Goal: Transaction & Acquisition: Purchase product/service

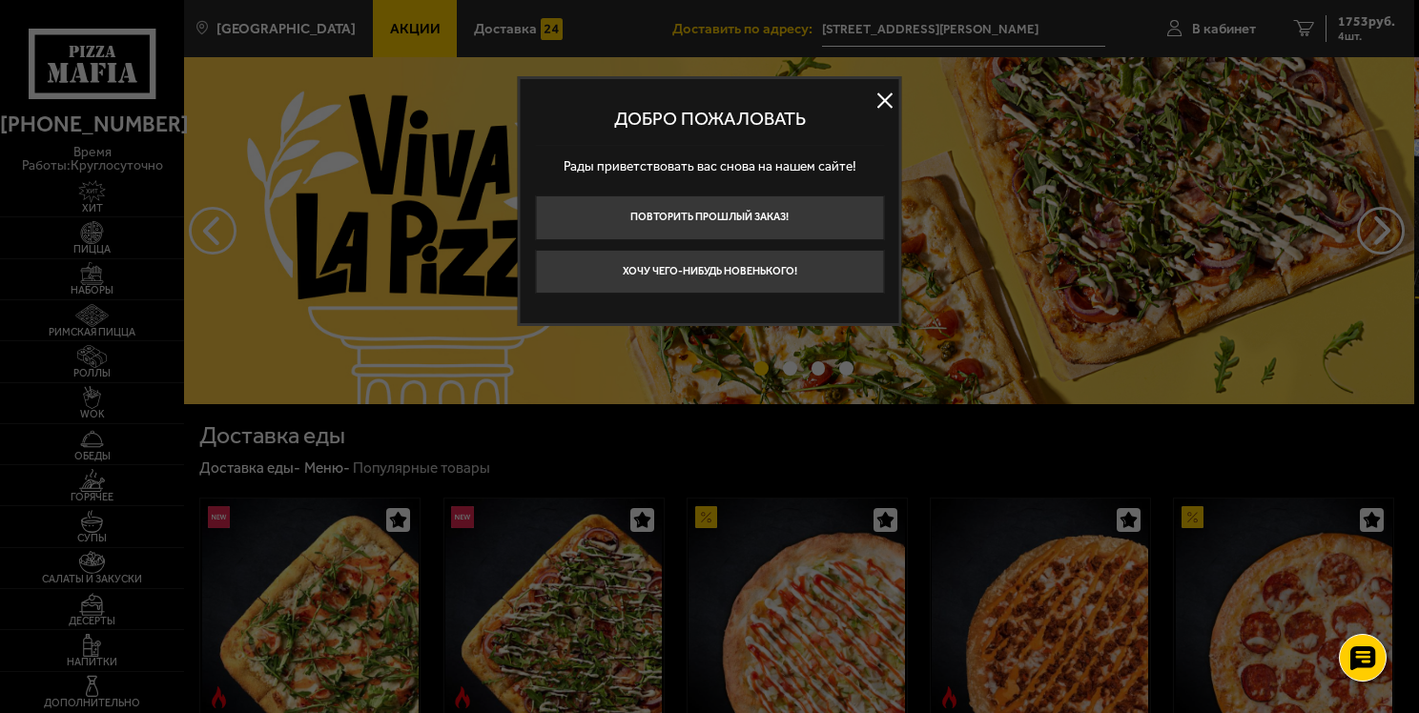
click at [874, 101] on button at bounding box center [885, 100] width 29 height 29
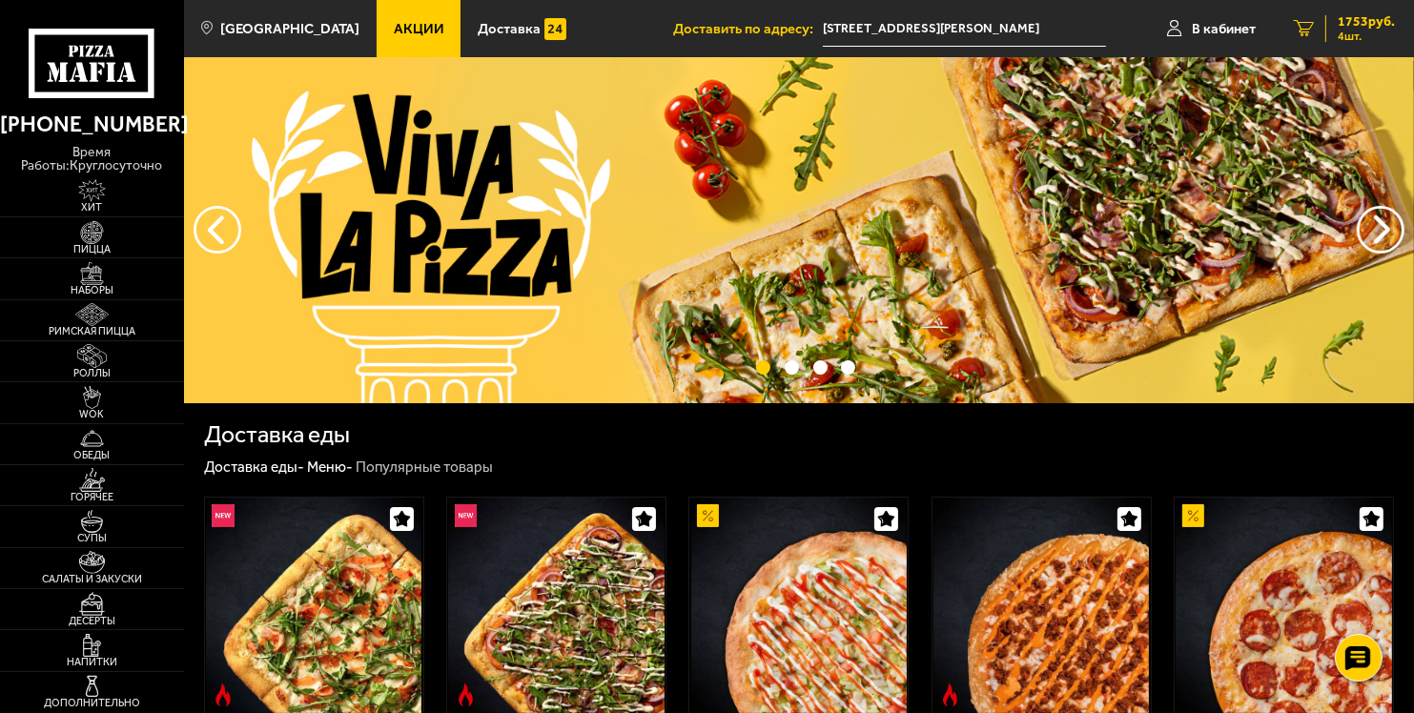
click at [1292, 24] on link "4 1753 руб. 4 шт." at bounding box center [1344, 28] width 139 height 57
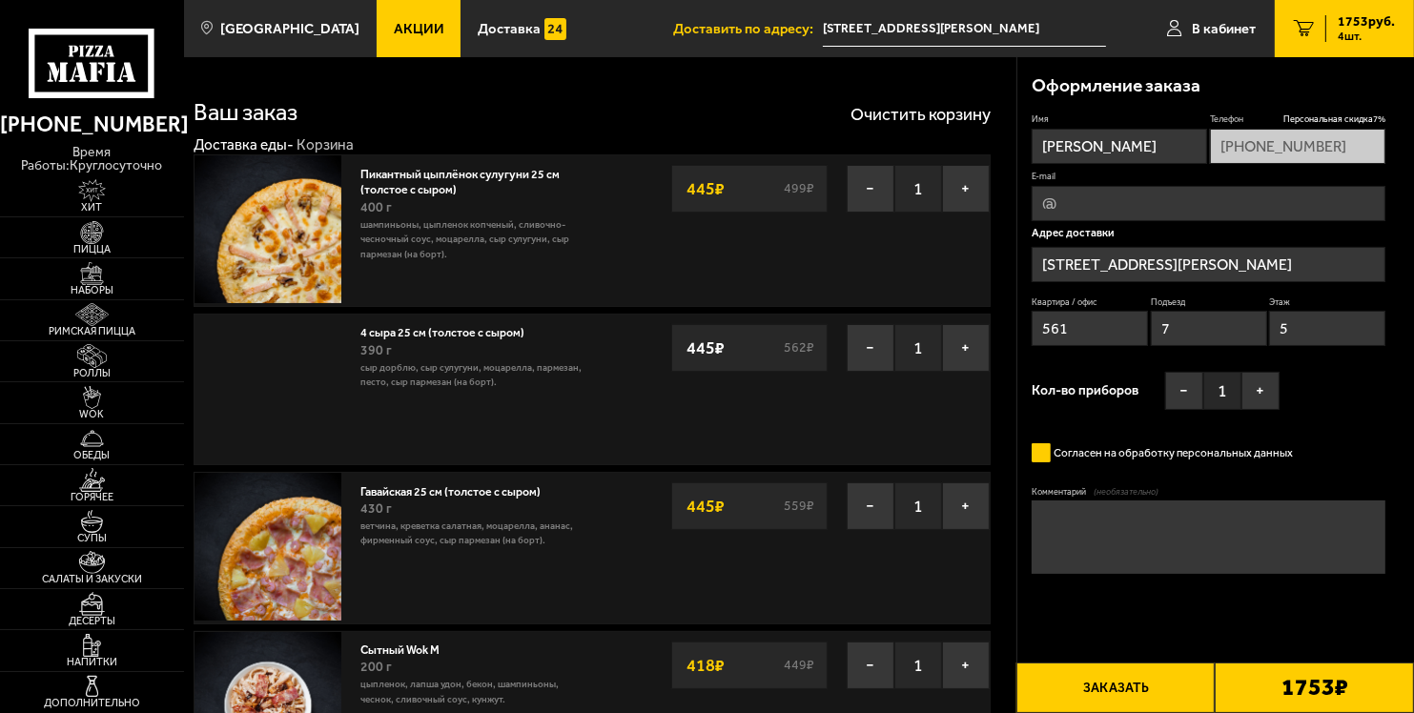
type input "улица Генерала Кравченко, 3к2"
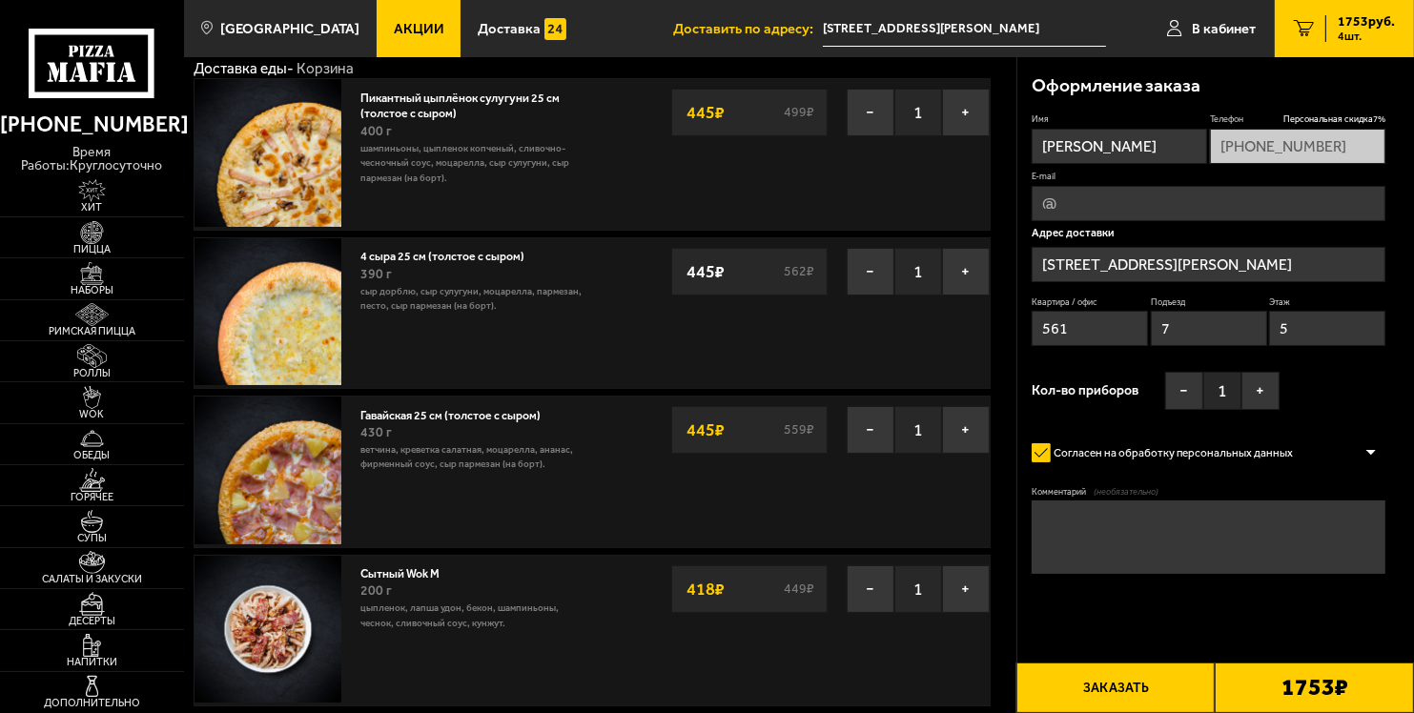
scroll to position [76, 0]
click at [866, 432] on button "−" at bounding box center [871, 430] width 48 height 48
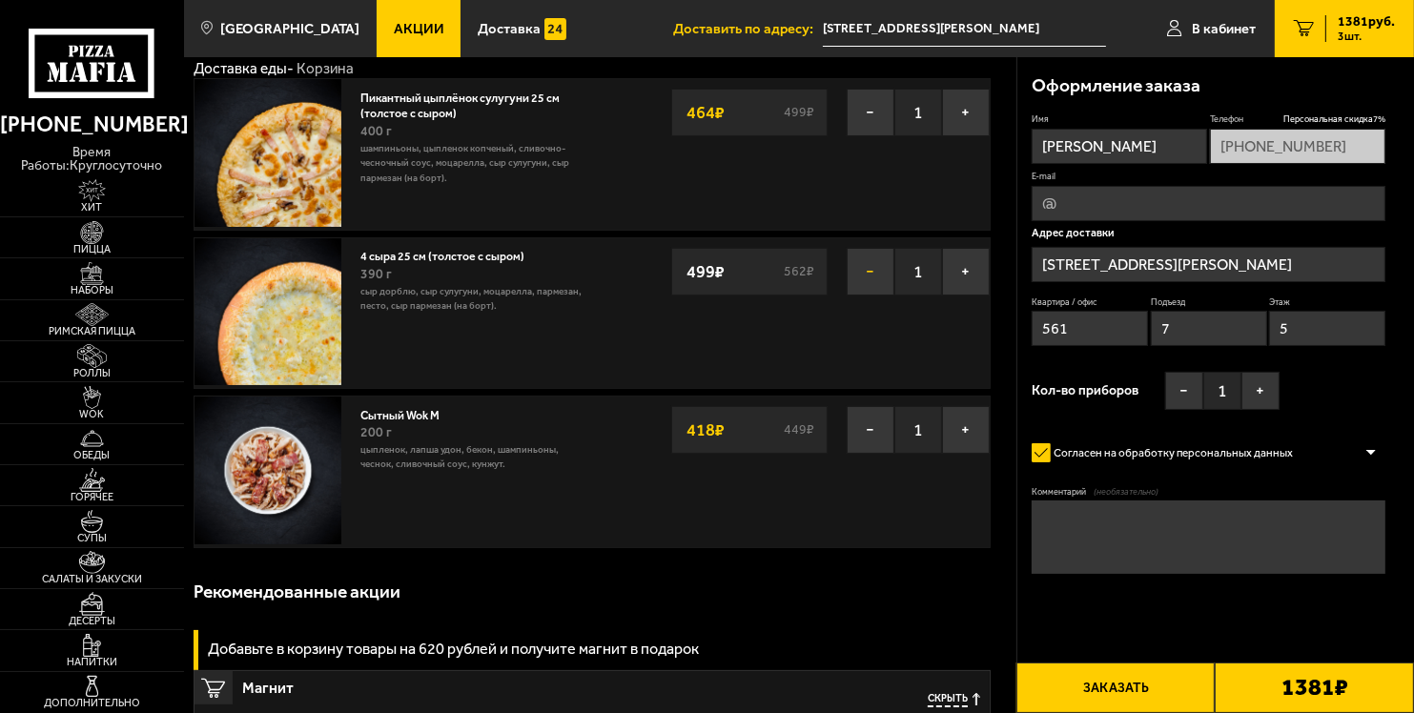
click at [860, 263] on button "−" at bounding box center [871, 272] width 48 height 48
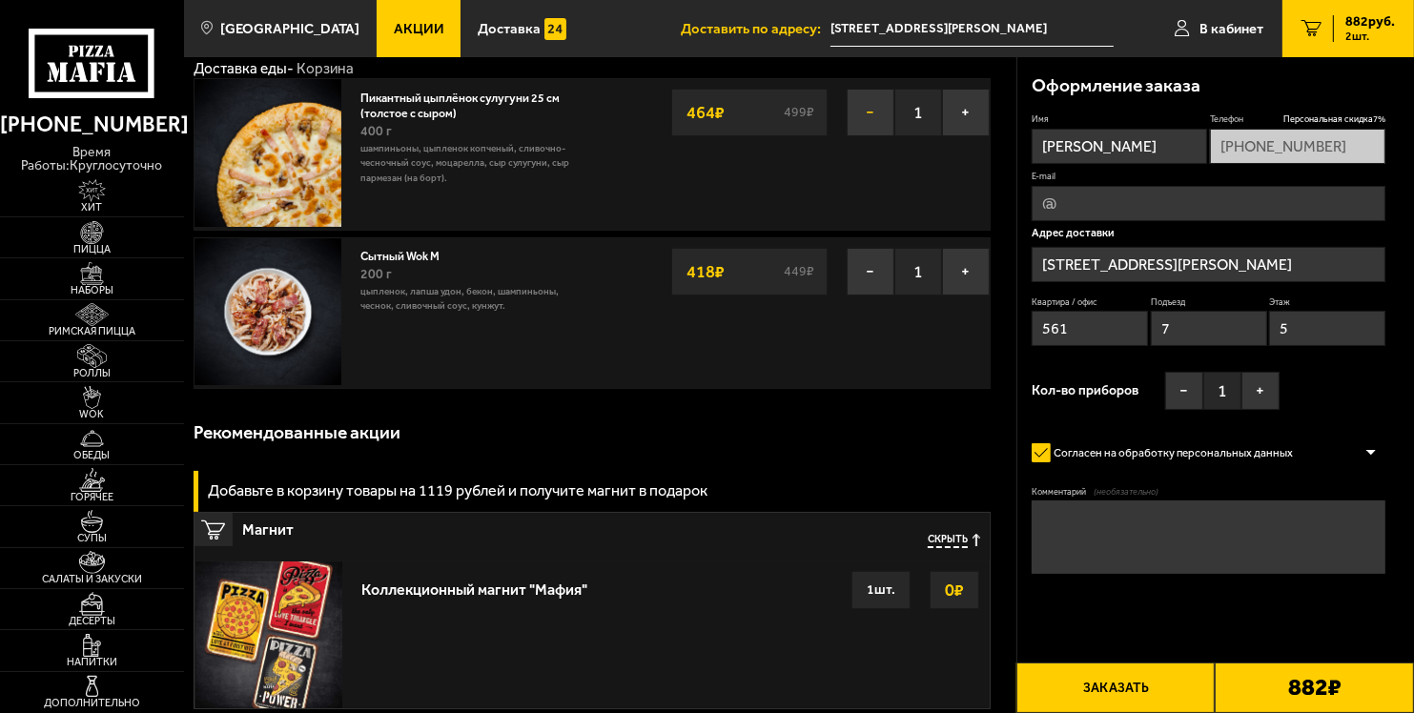
click at [865, 108] on button "−" at bounding box center [871, 113] width 48 height 48
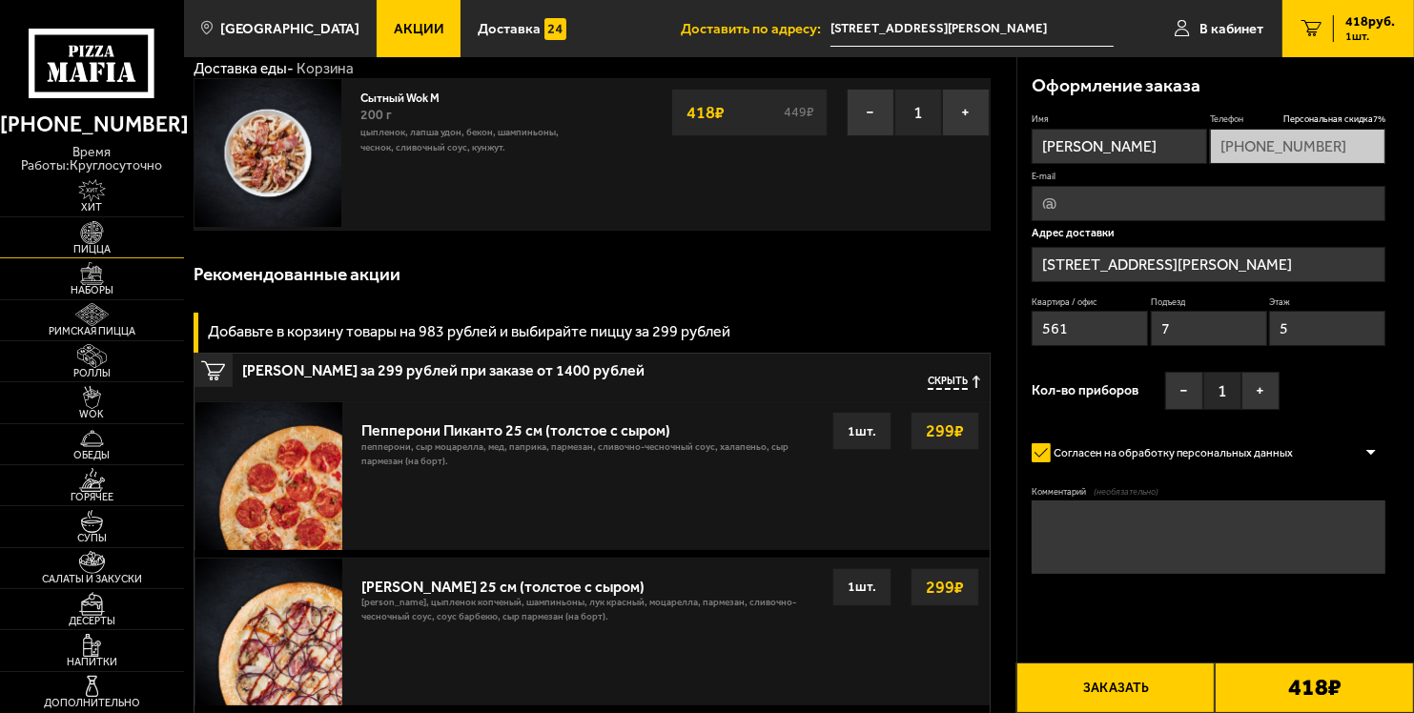
click at [97, 233] on img at bounding box center [92, 232] width 56 height 23
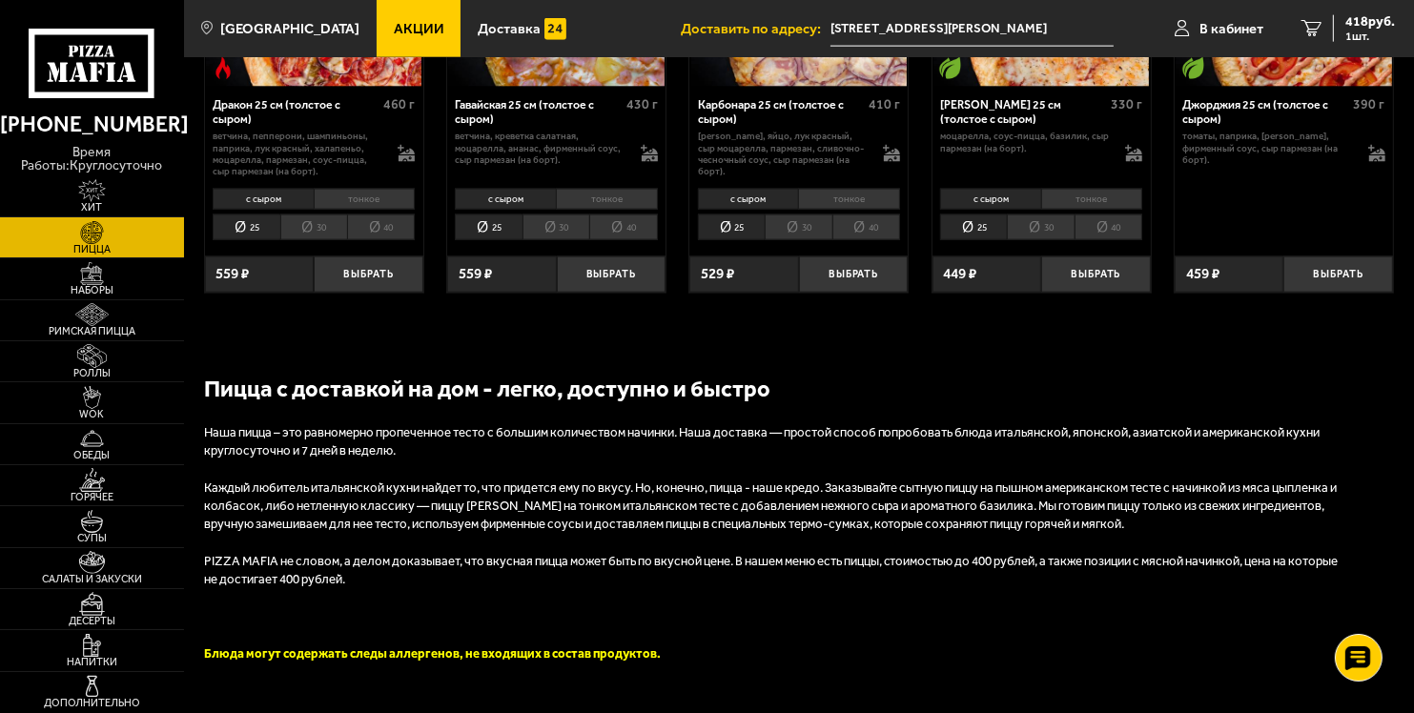
scroll to position [2604, 0]
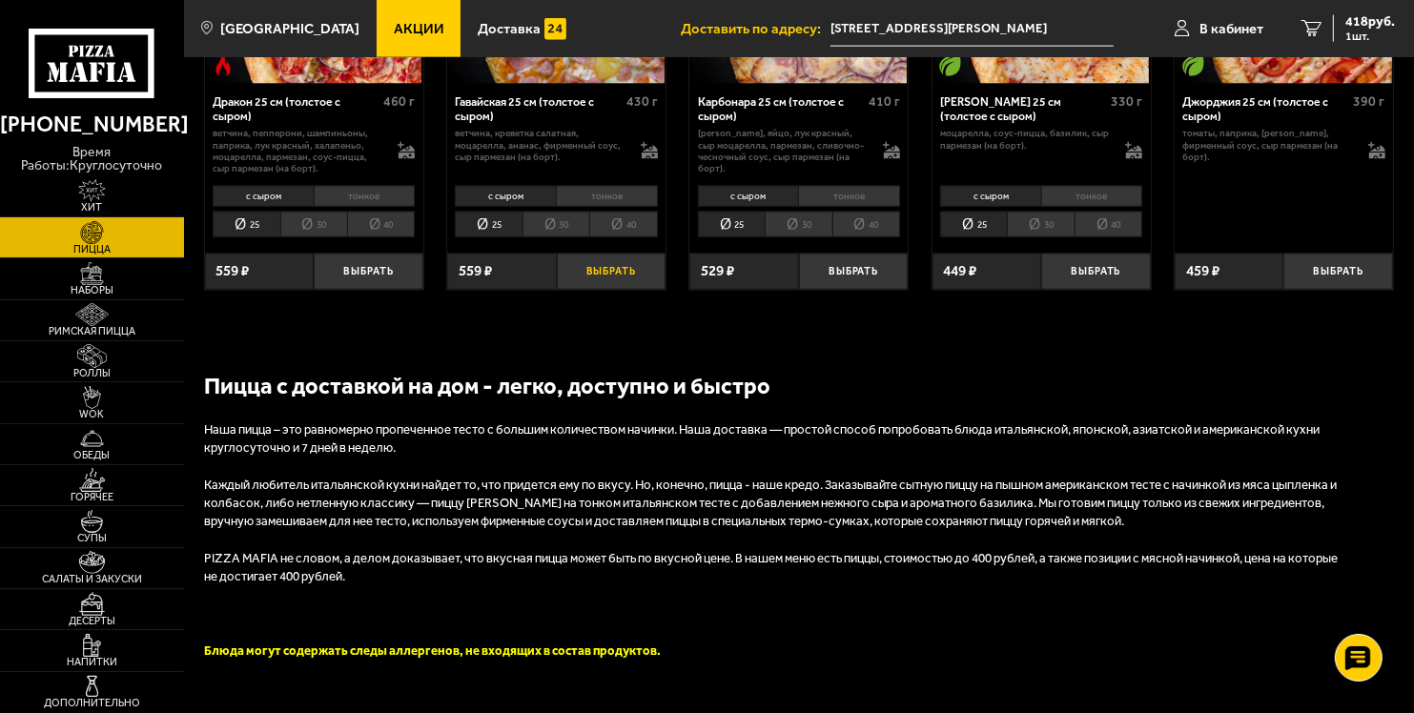
click at [601, 275] on button "Выбрать" at bounding box center [612, 272] width 110 height 36
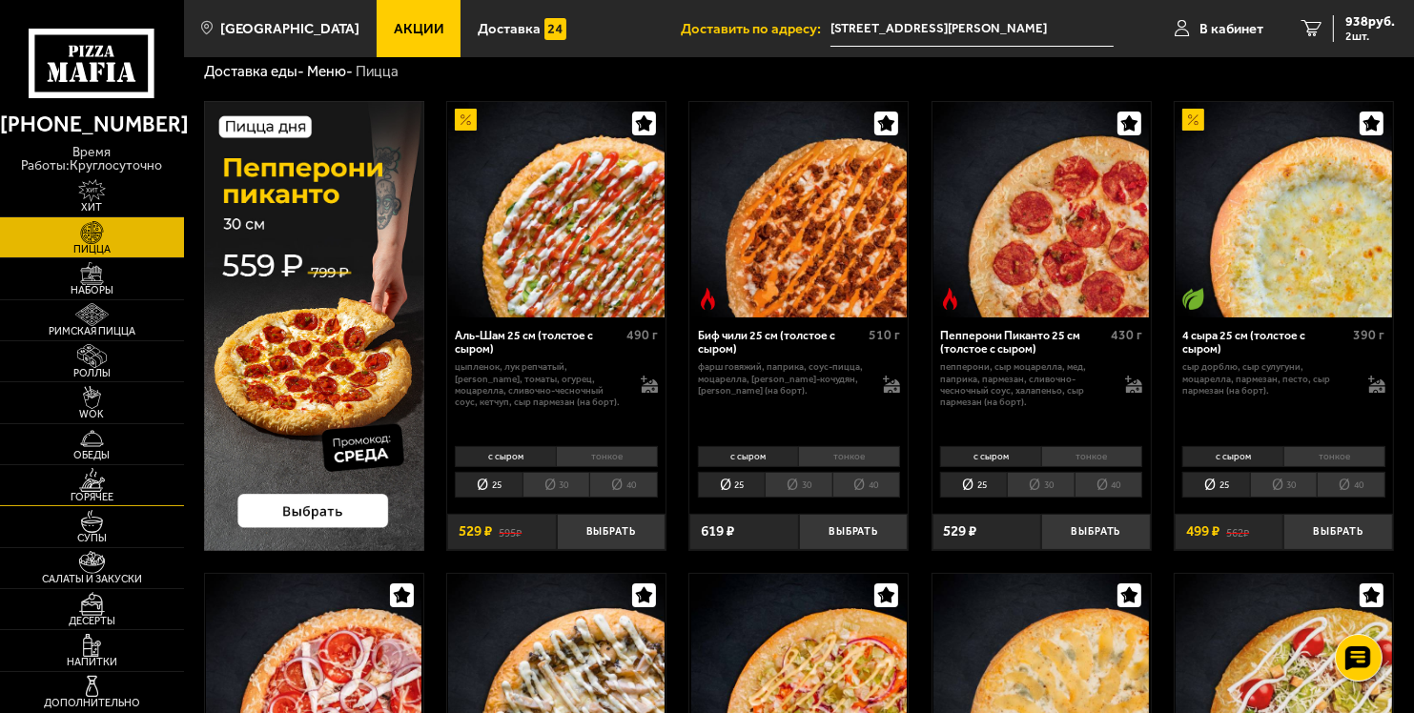
scroll to position [71, 0]
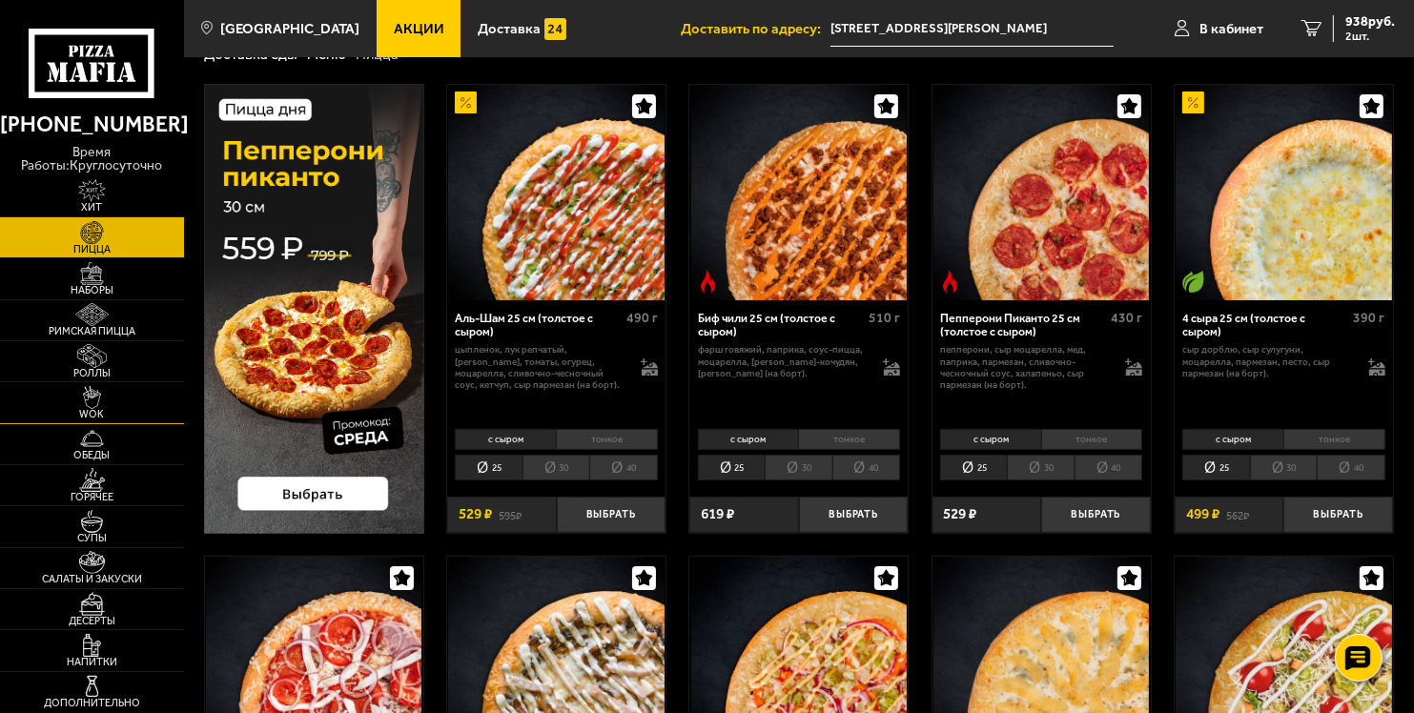
click at [96, 409] on span "WOK" at bounding box center [92, 414] width 184 height 10
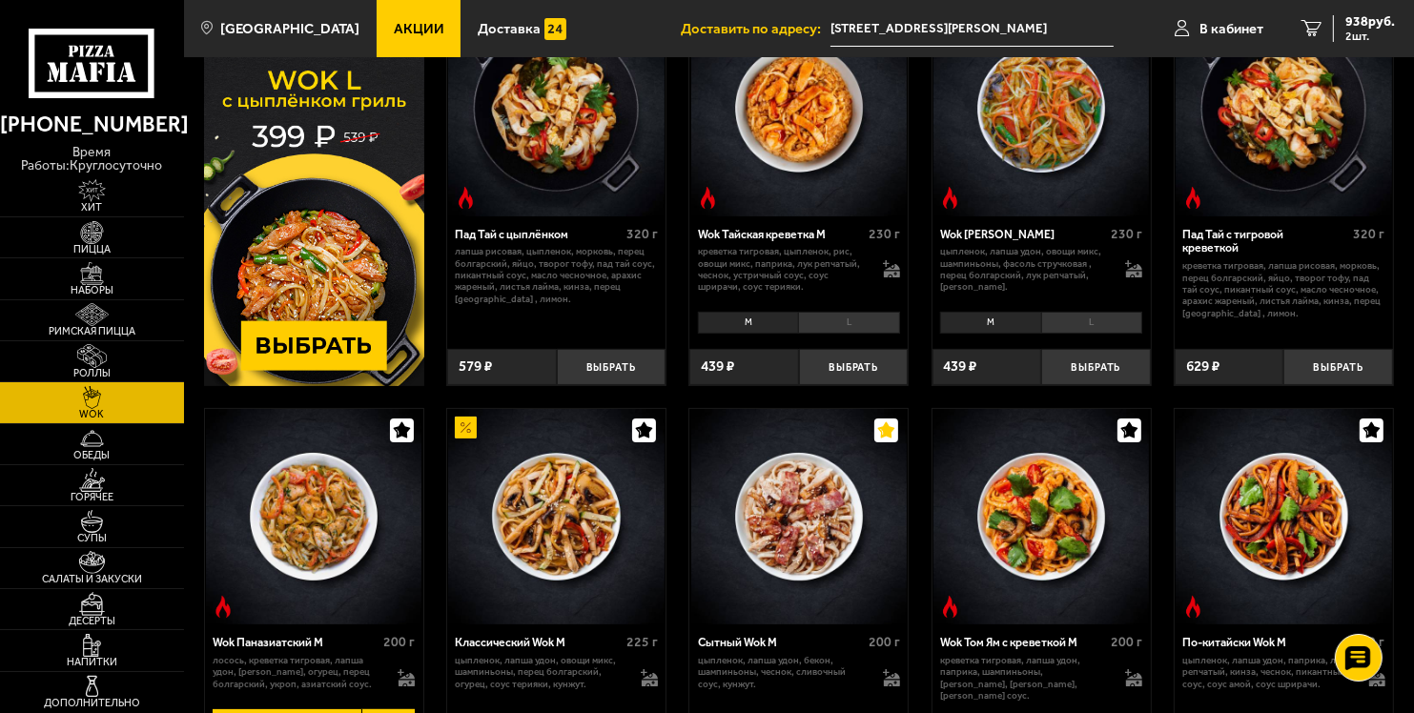
scroll to position [155, 0]
click at [113, 237] on img at bounding box center [92, 232] width 56 height 23
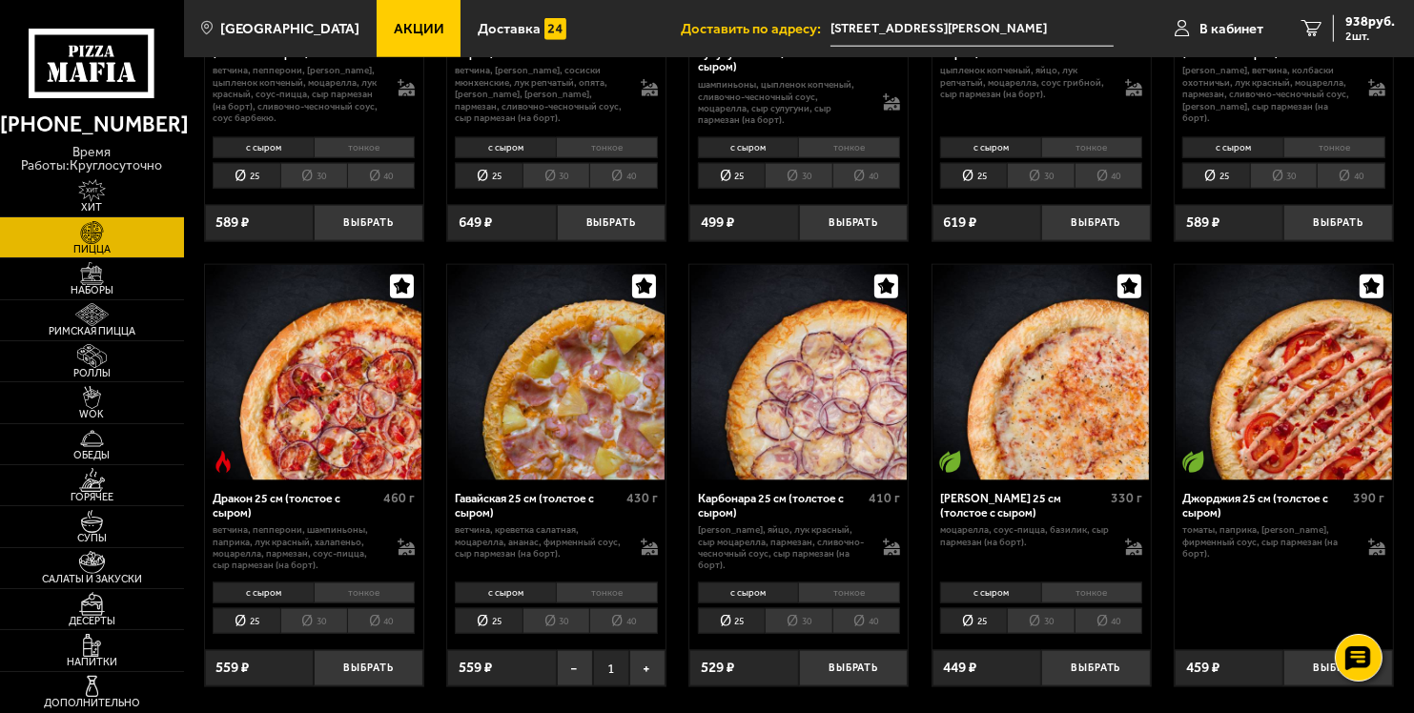
scroll to position [2205, 0]
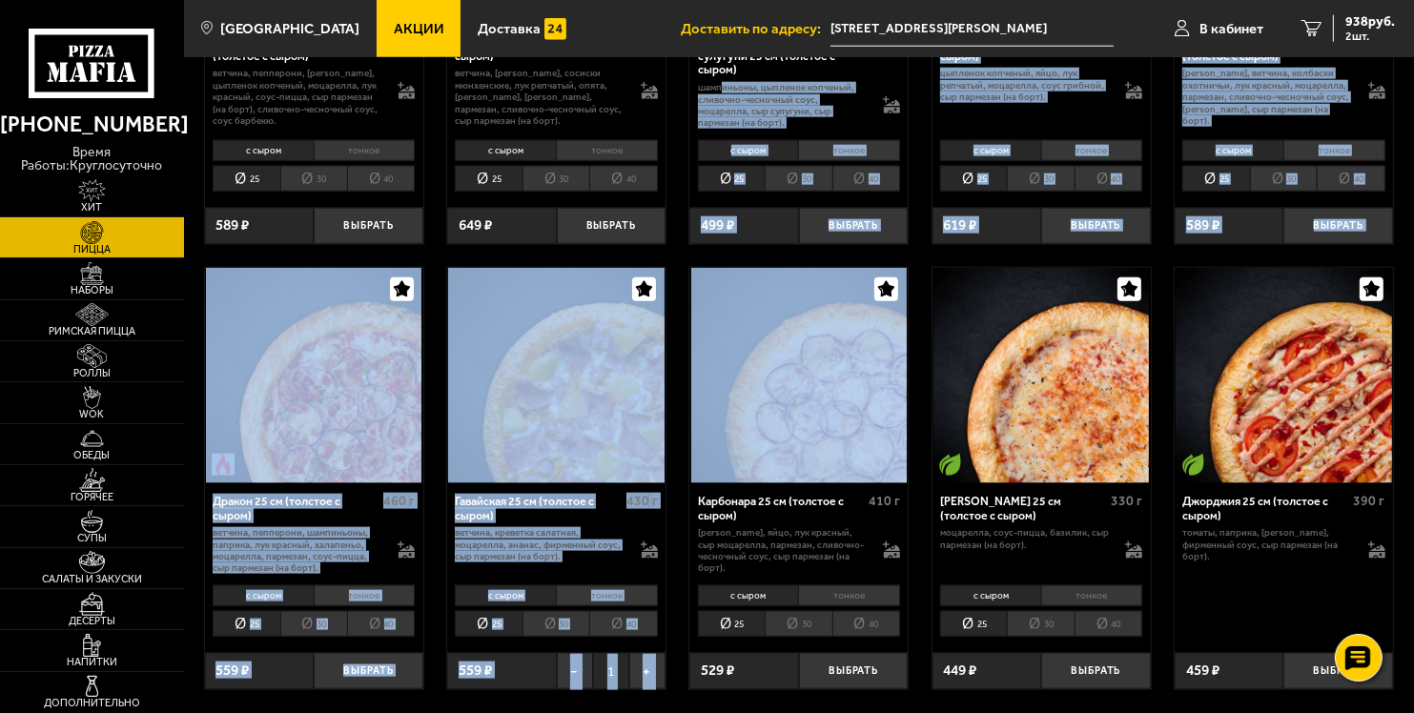
drag, startPoint x: 722, startPoint y: 93, endPoint x: 675, endPoint y: 260, distance: 173.3
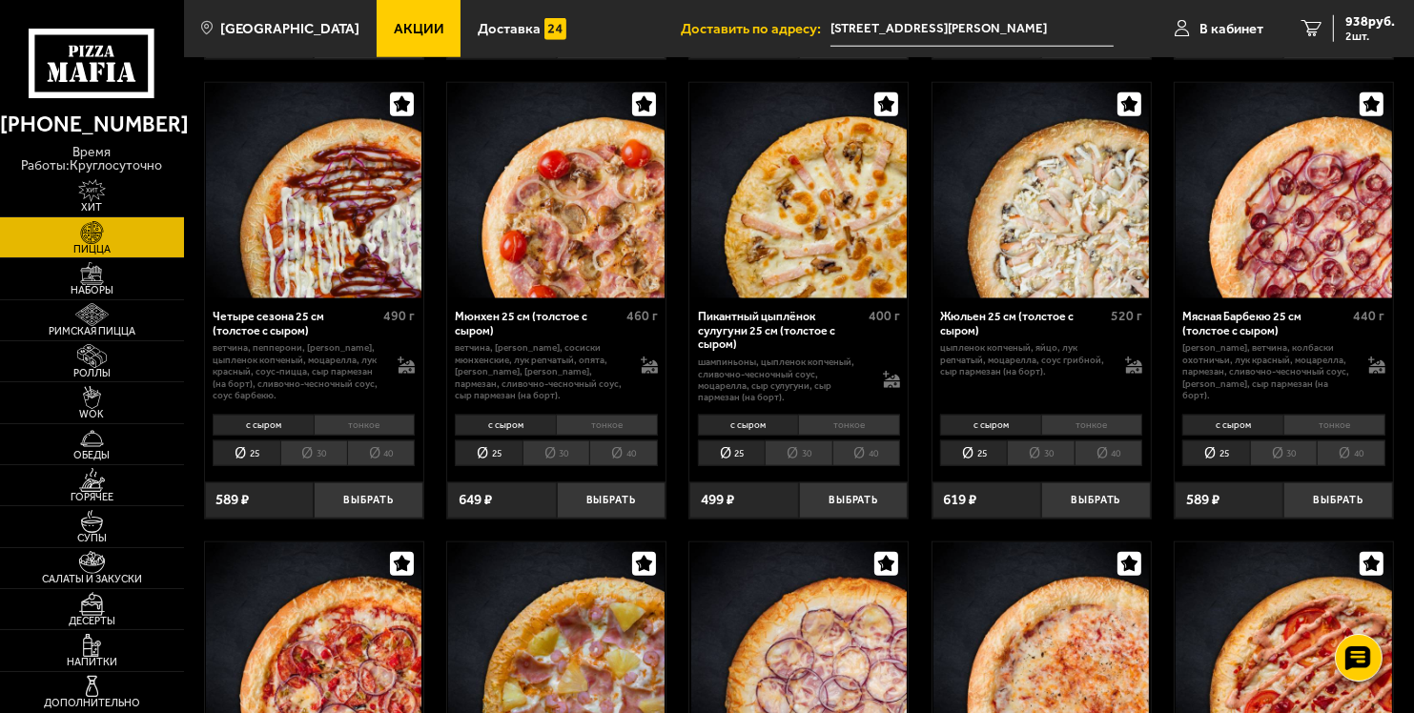
scroll to position [1932, 0]
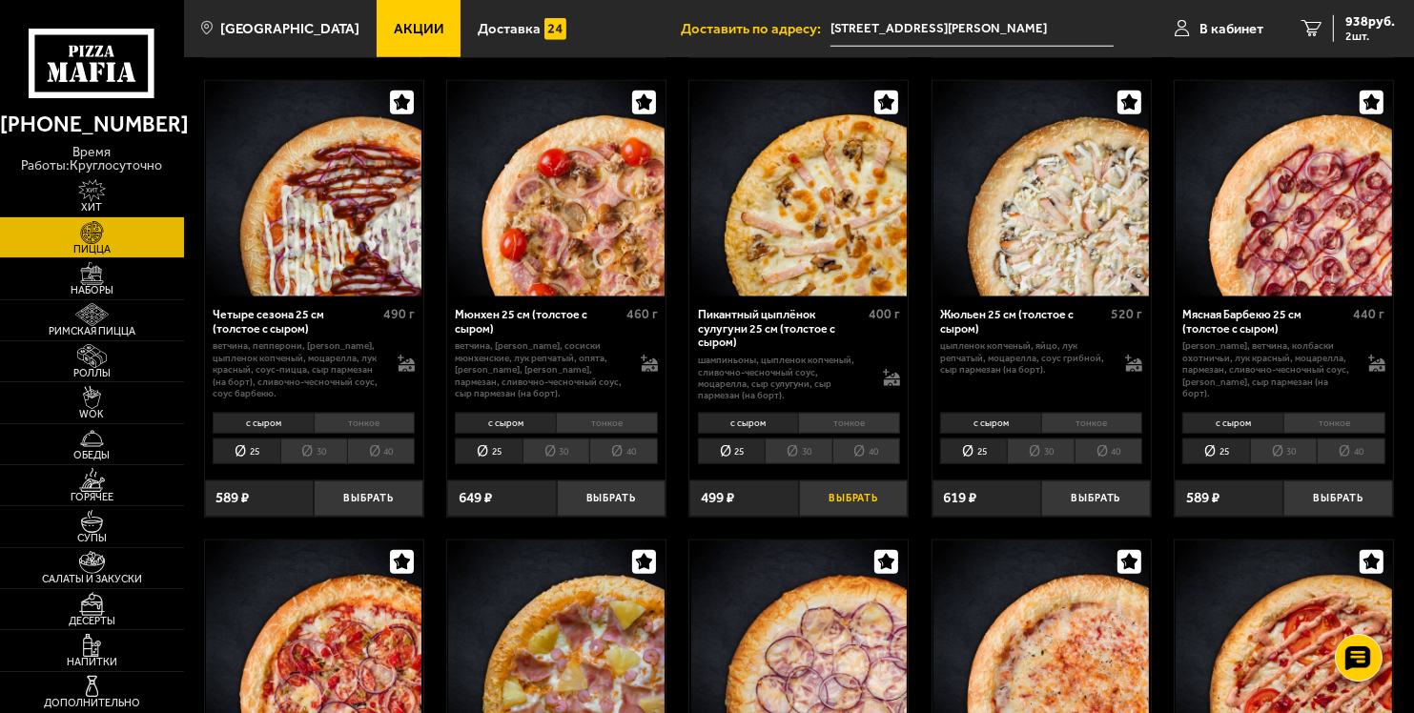
click at [848, 496] on button "Выбрать" at bounding box center [854, 499] width 110 height 36
click at [1341, 16] on span "1402 руб." at bounding box center [1366, 21] width 57 height 13
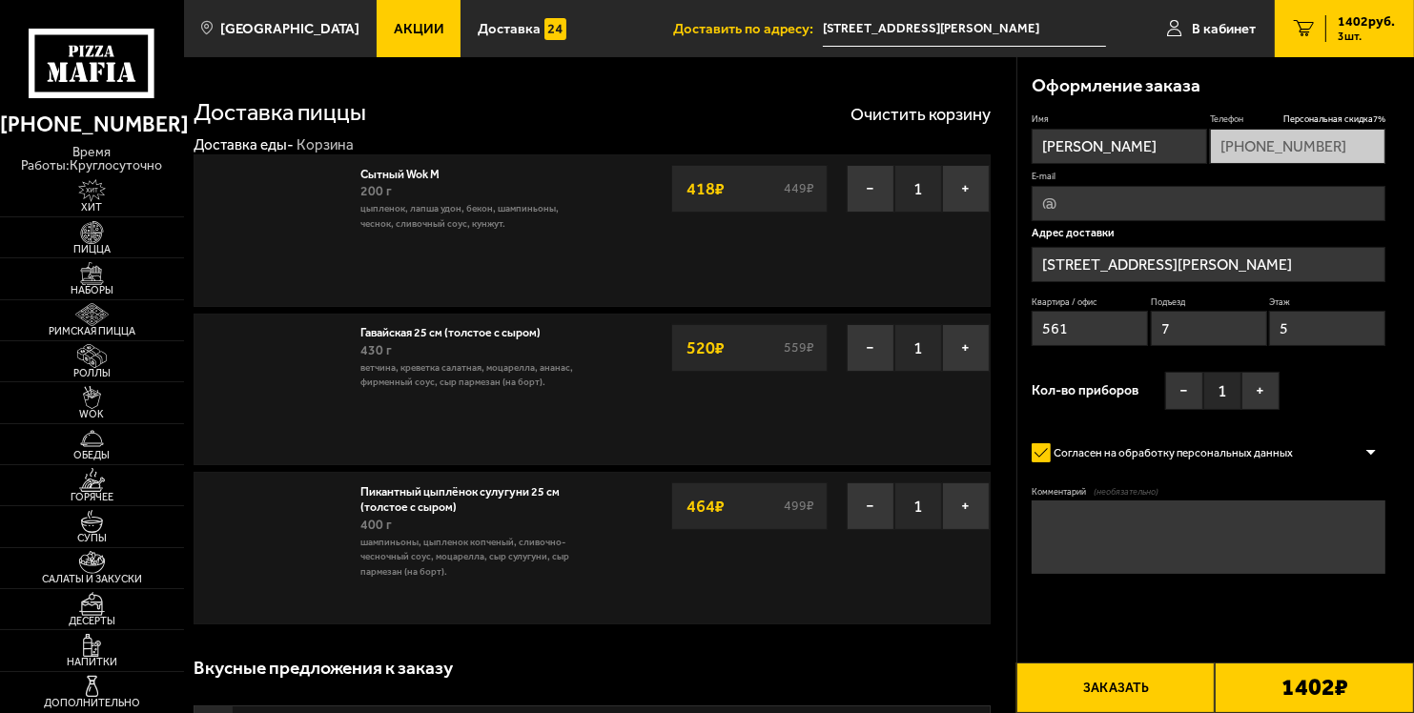
type input "[STREET_ADDRESS][PERSON_NAME]"
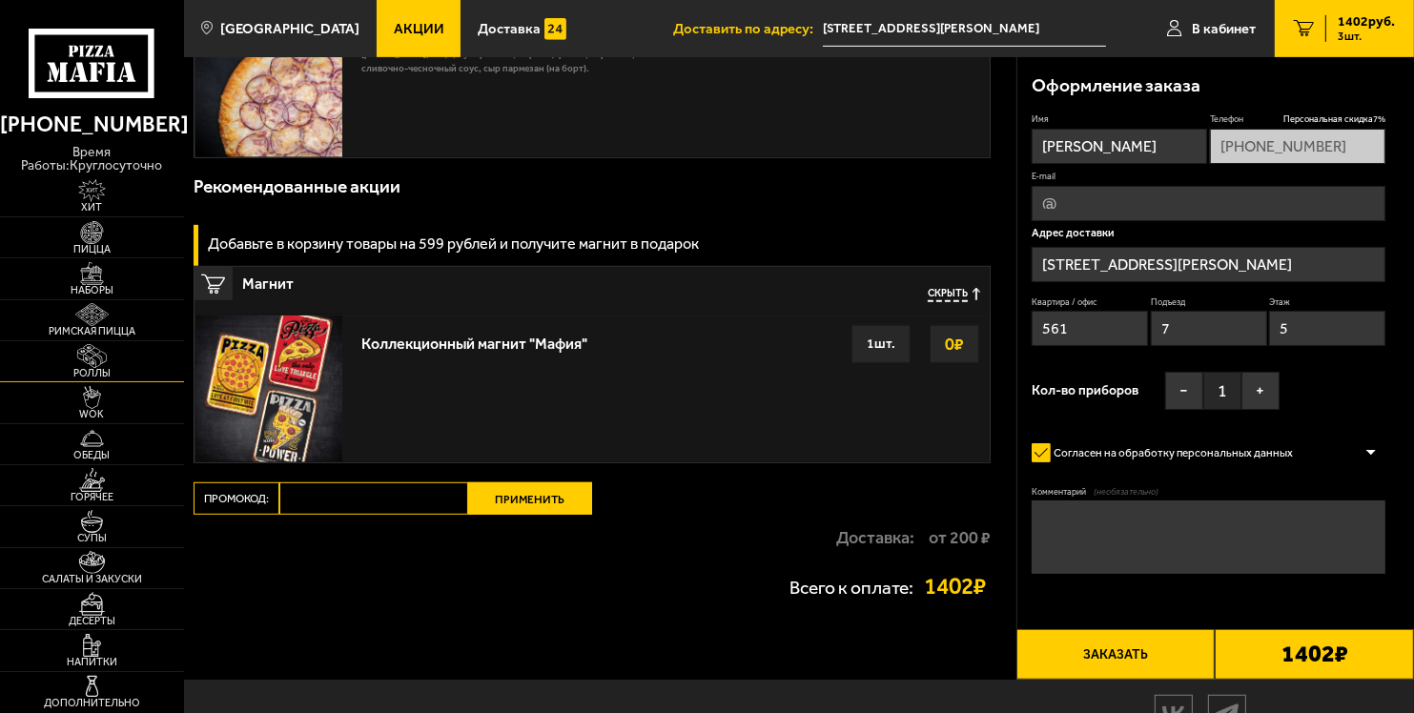
scroll to position [1015, 0]
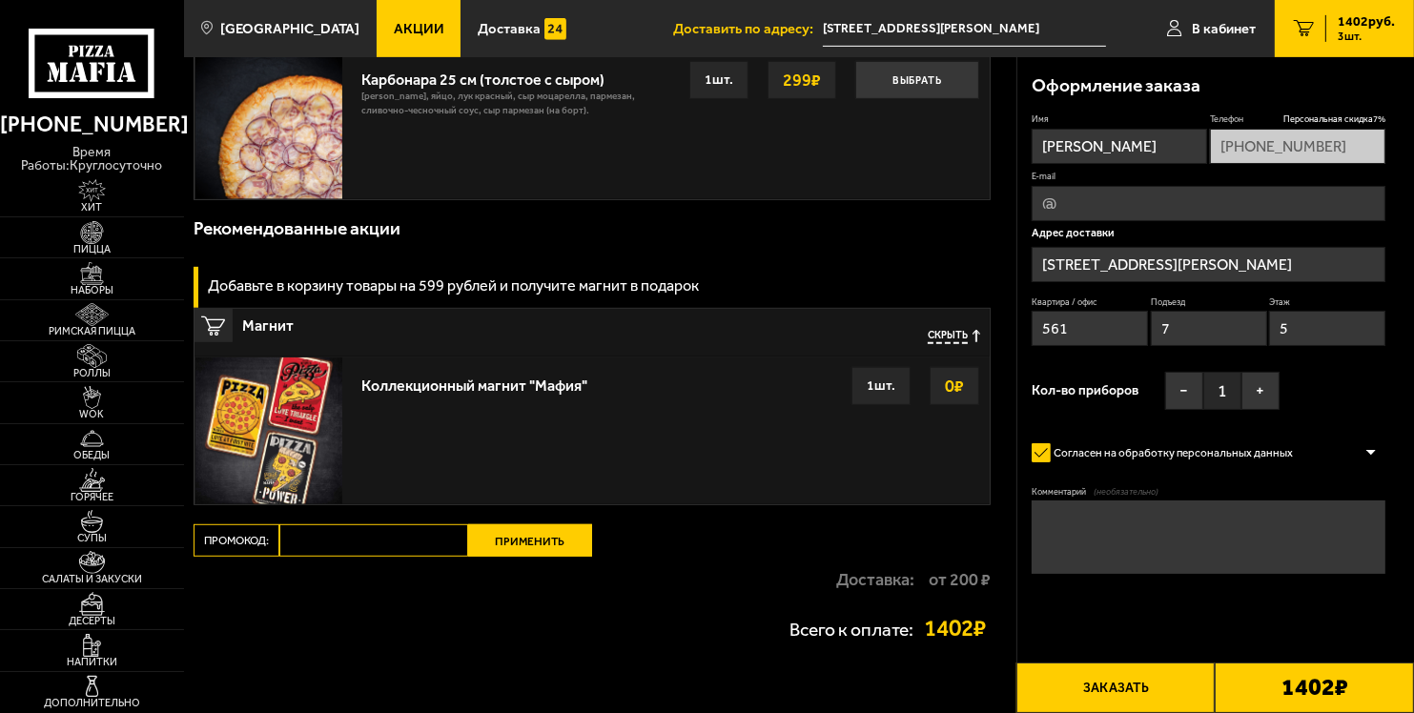
click at [107, 62] on icon at bounding box center [92, 64] width 127 height 71
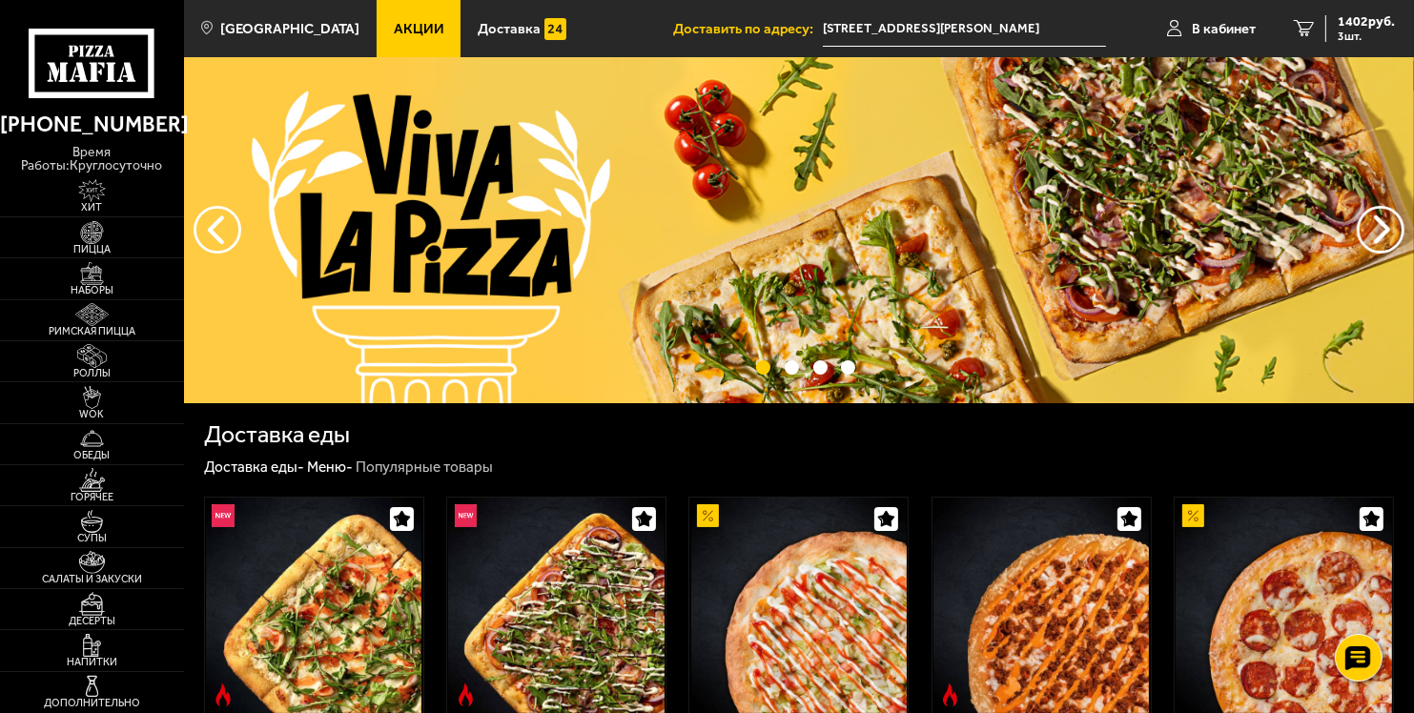
click at [394, 23] on span "Акции" at bounding box center [419, 29] width 51 height 14
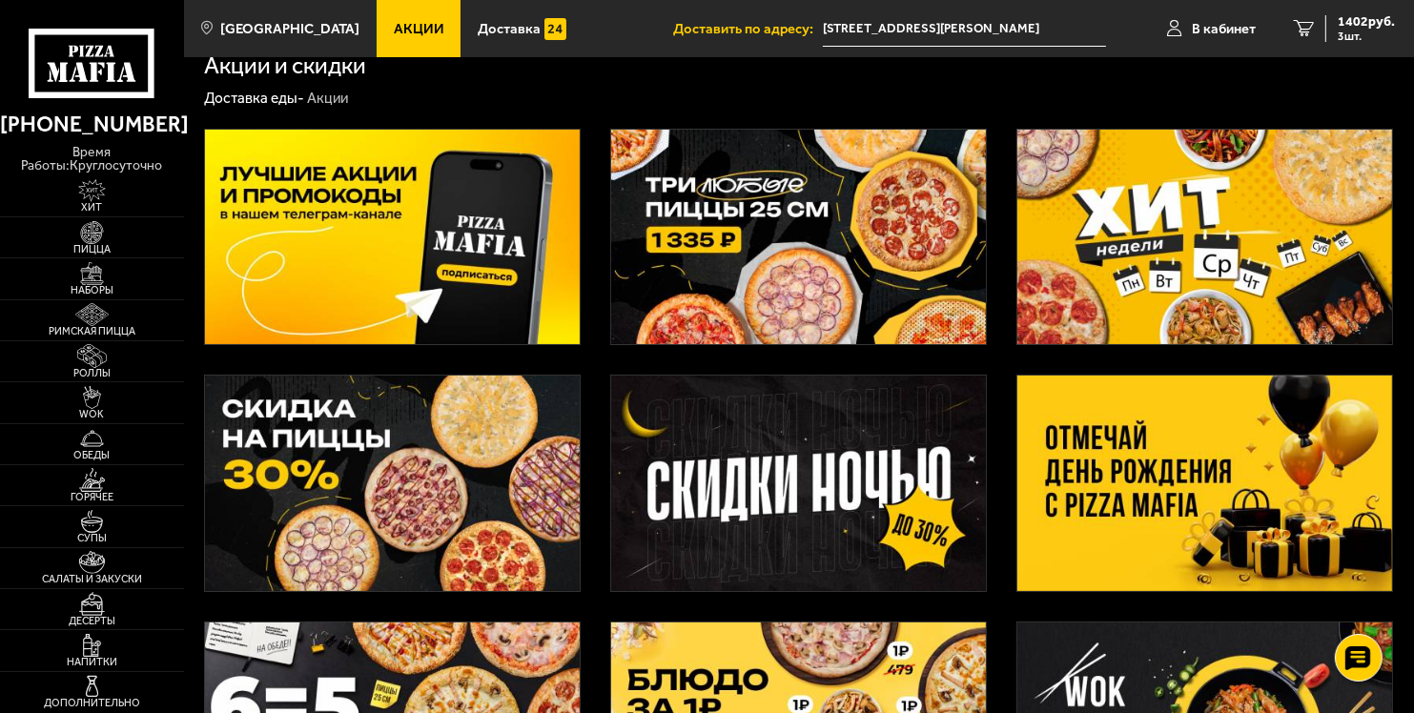
scroll to position [26, 0]
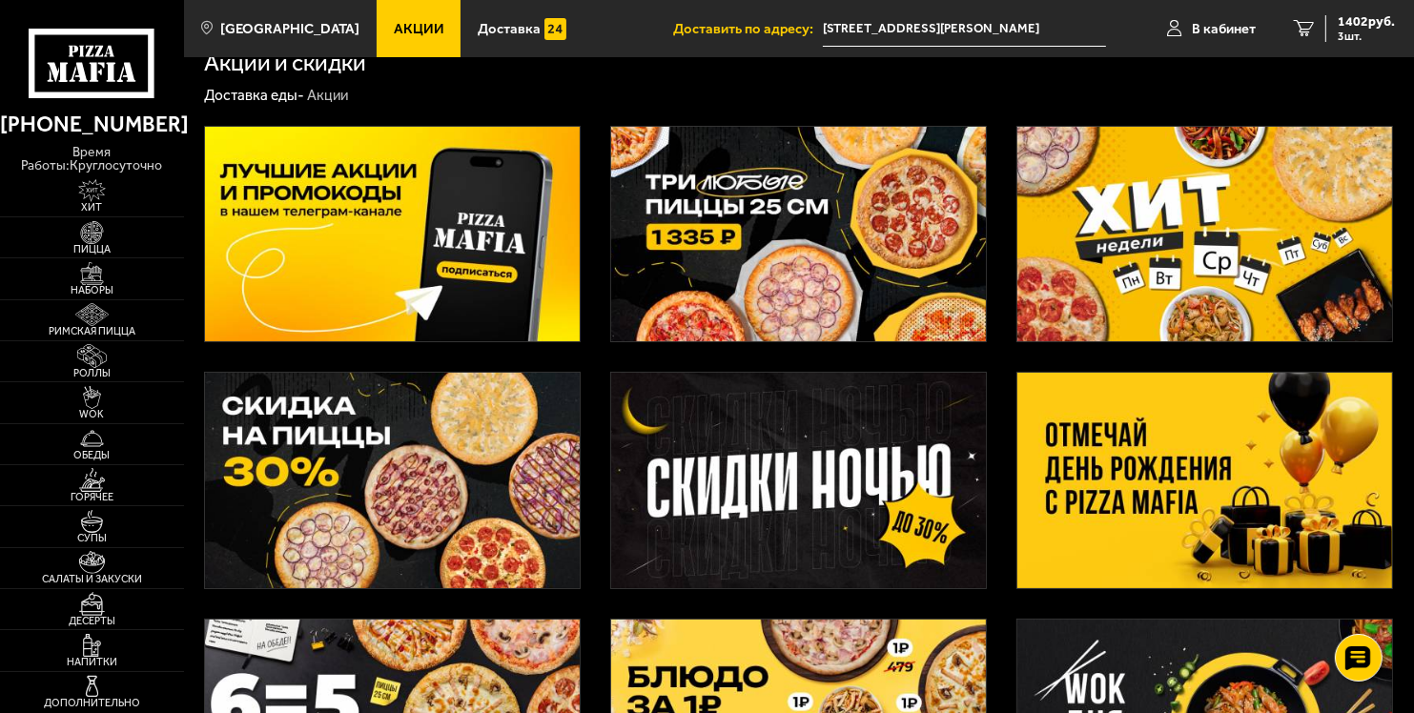
click at [428, 235] on img at bounding box center [392, 235] width 375 height 216
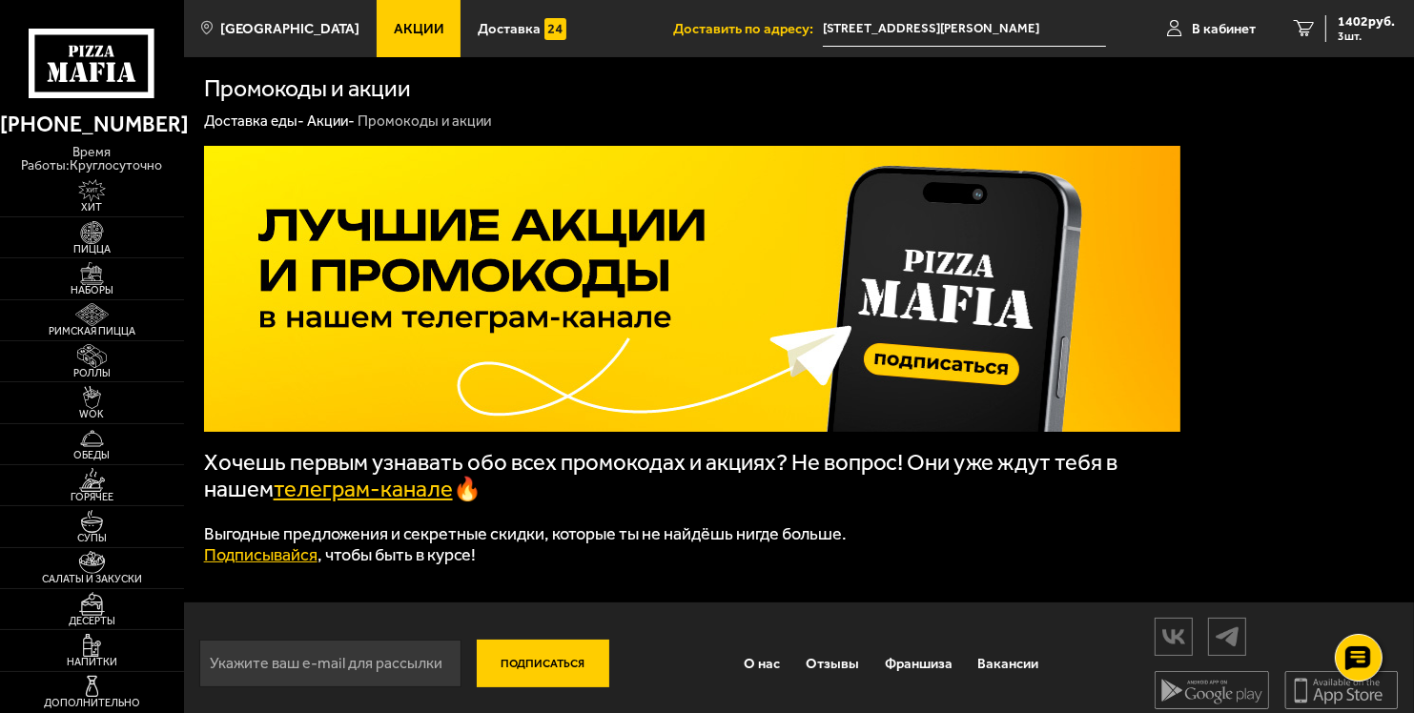
click at [414, 494] on link "телеграм-канале" at bounding box center [363, 489] width 179 height 27
click at [377, 20] on link "Акции" at bounding box center [419, 28] width 85 height 57
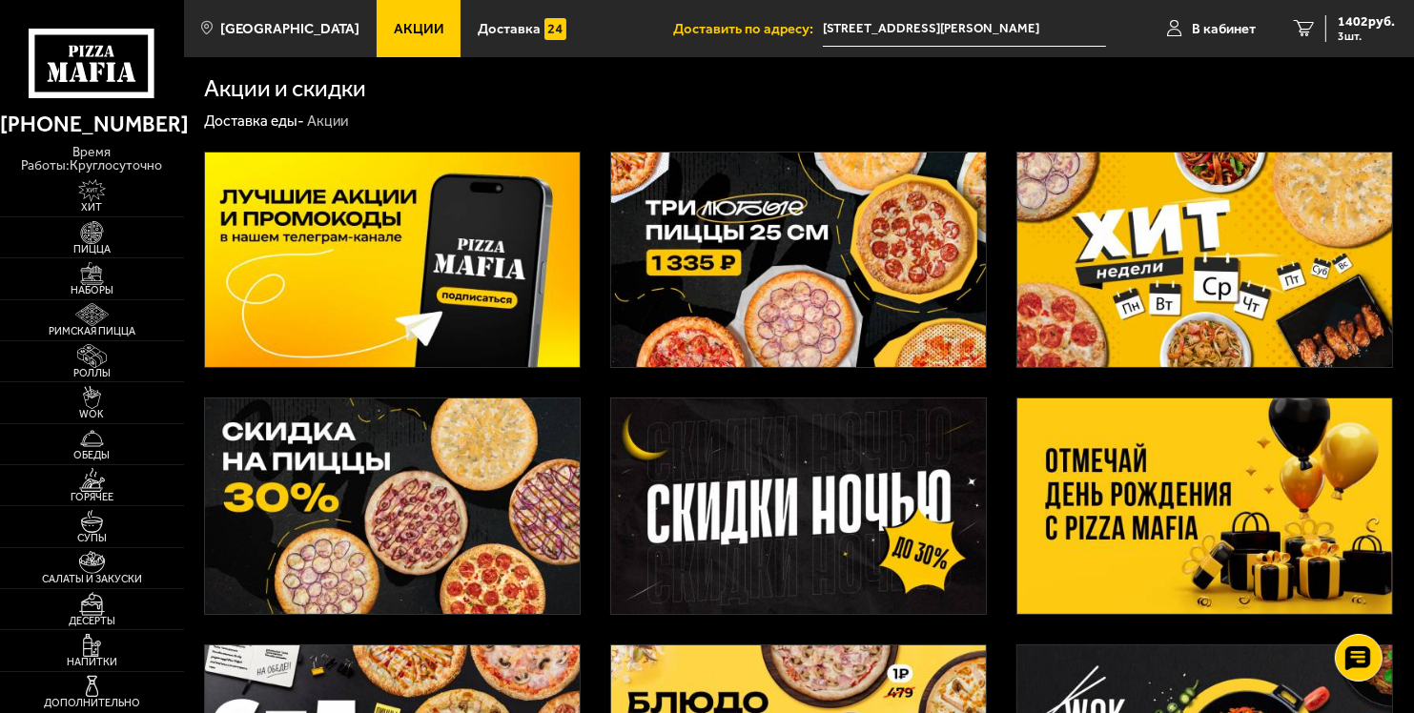
click at [1183, 268] on img at bounding box center [1205, 261] width 375 height 216
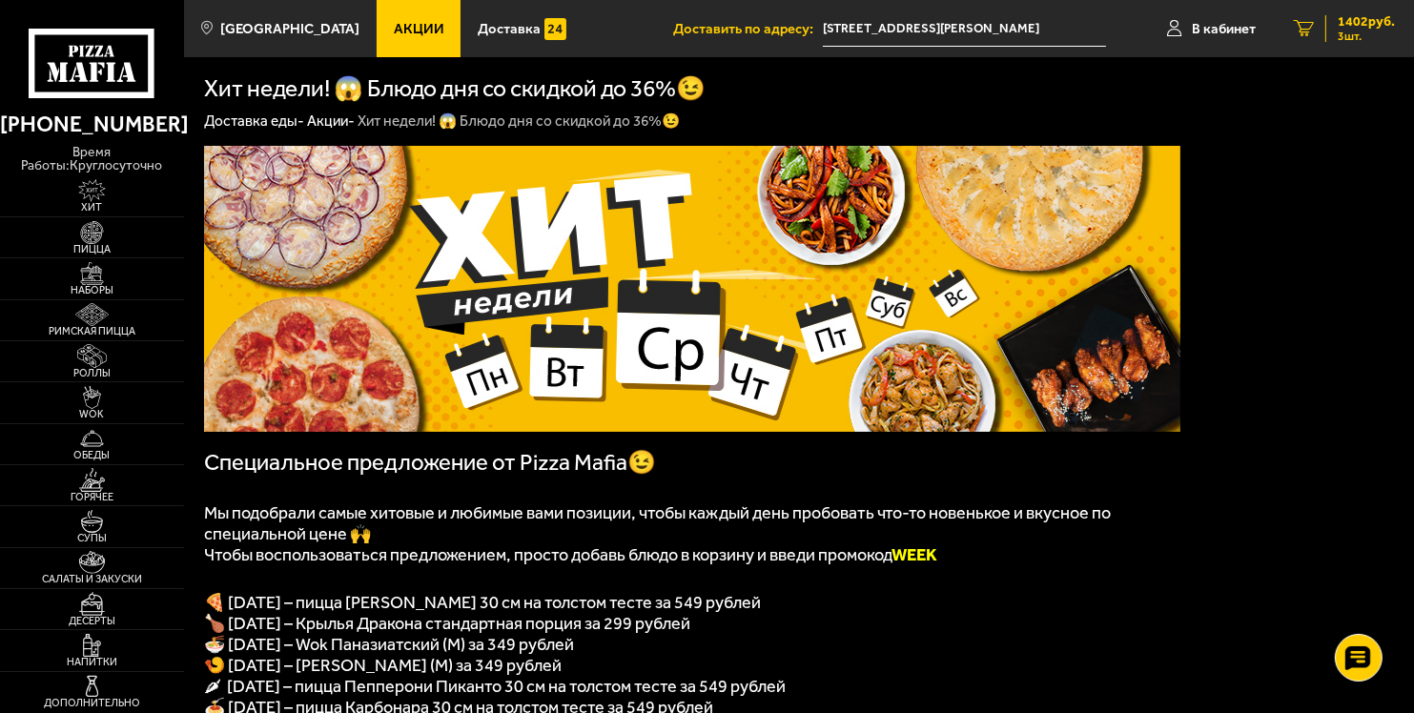
click at [1357, 31] on span "3 шт." at bounding box center [1366, 36] width 57 height 11
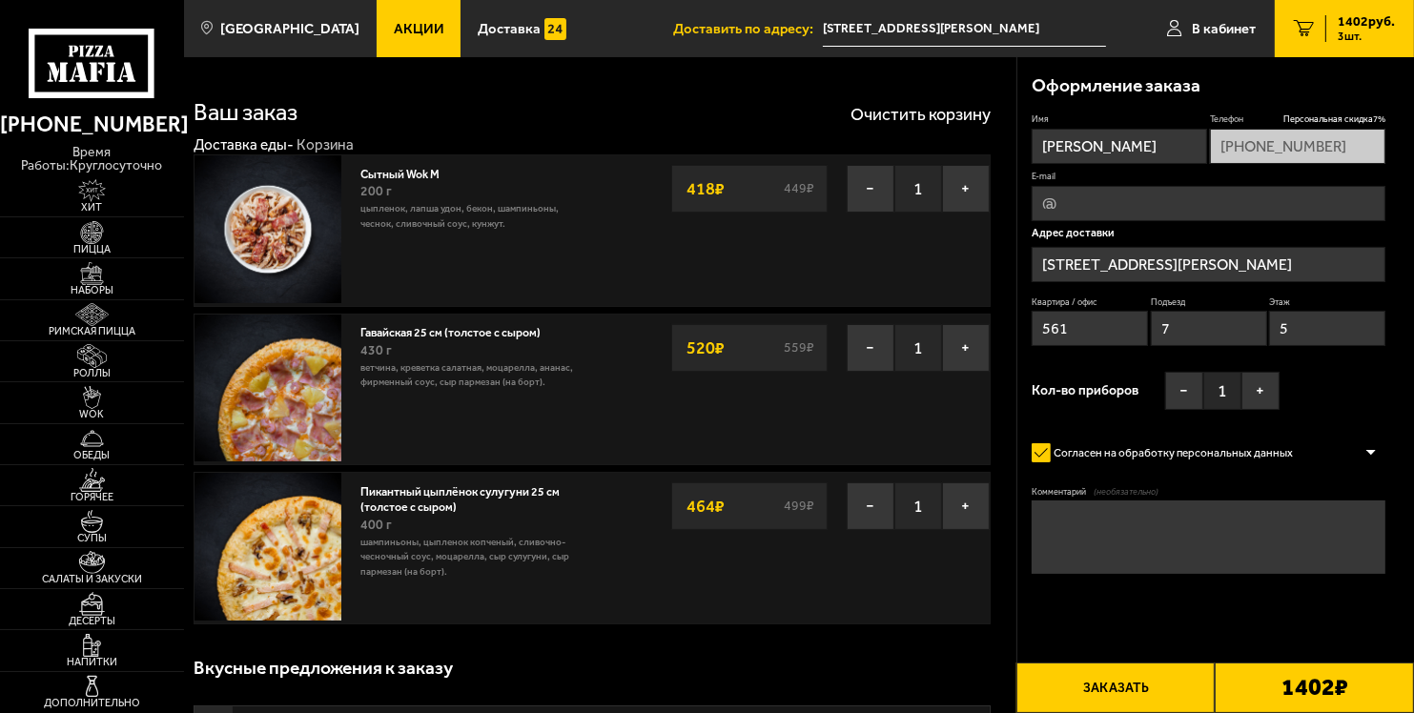
type input "[STREET_ADDRESS][PERSON_NAME]"
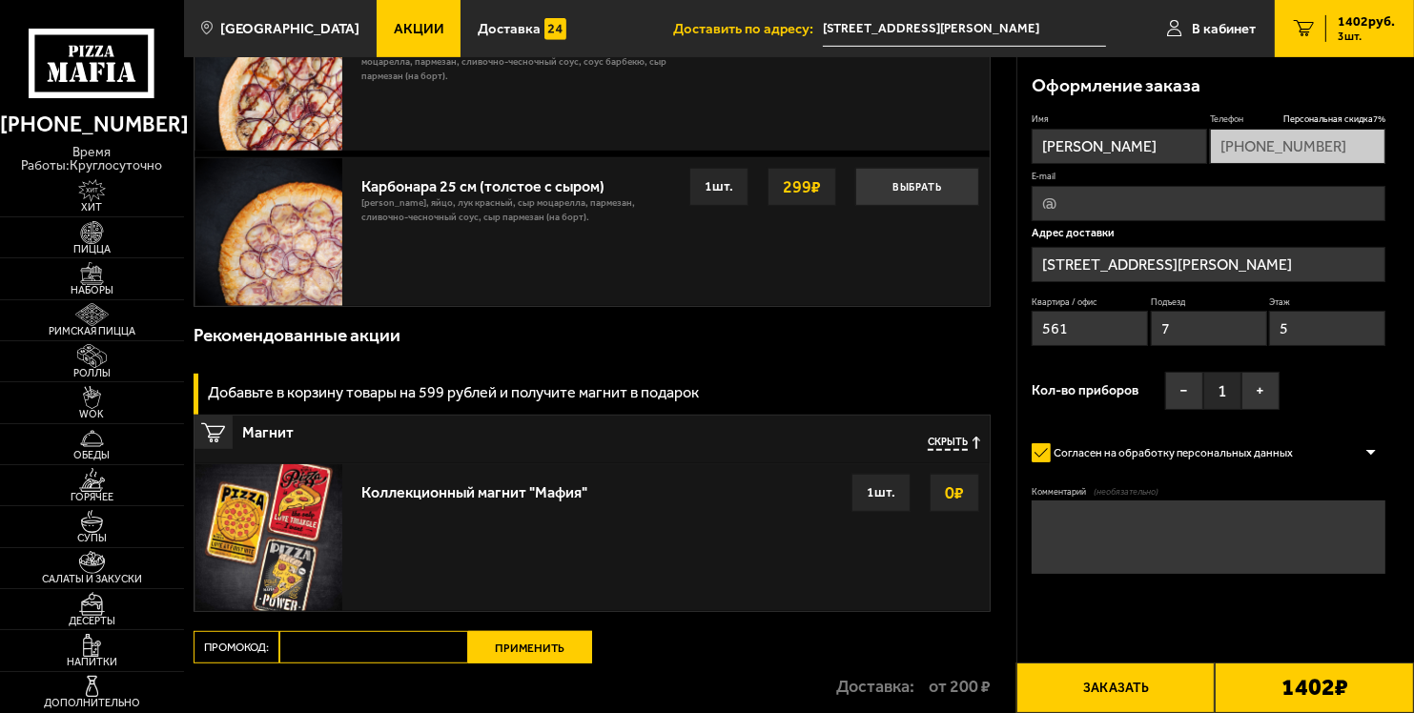
drag, startPoint x: 549, startPoint y: 422, endPoint x: 548, endPoint y: 450, distance: 27.7
click at [548, 450] on div "Магнит Скрыть" at bounding box center [592, 440] width 795 height 48
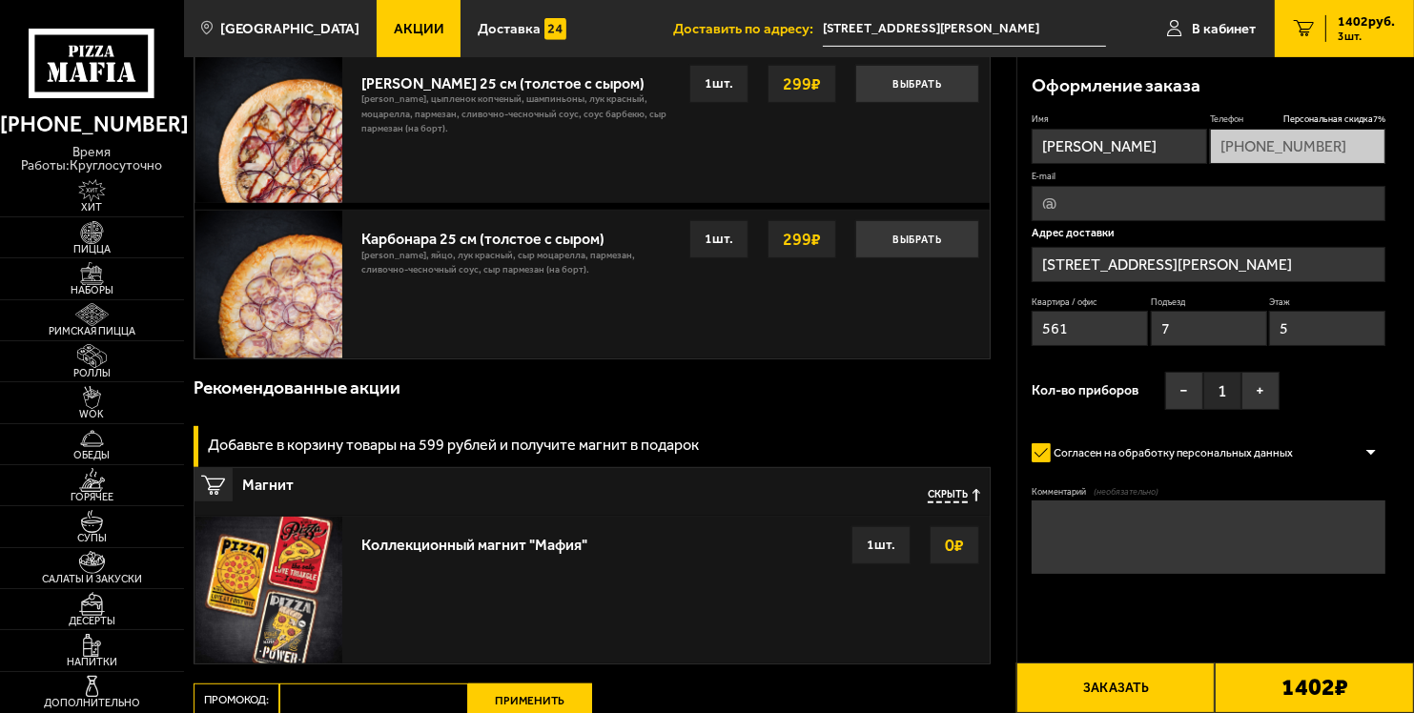
scroll to position [866, 0]
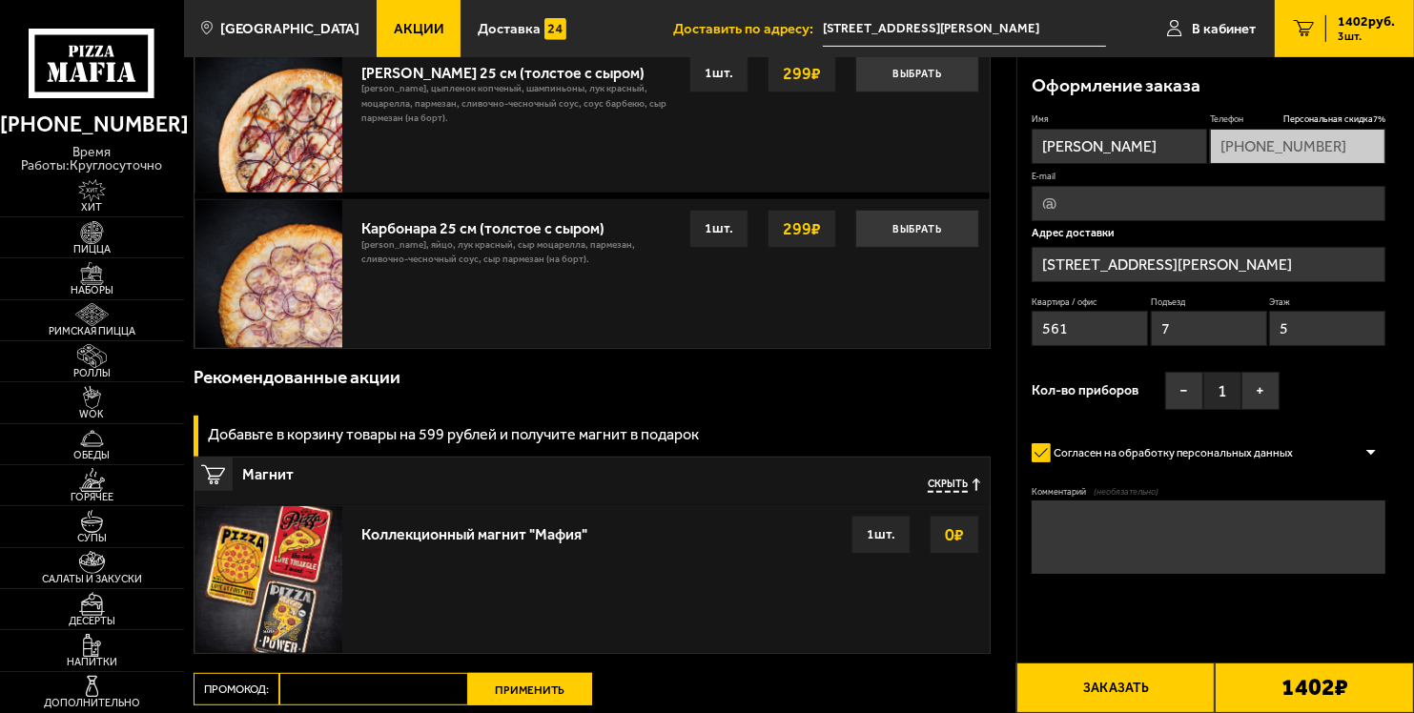
click at [930, 530] on div "0 ₽" at bounding box center [955, 535] width 50 height 38
click at [669, 440] on h3 "Добавьте в корзину товары на 599 рублей и получите магнит в подарок" at bounding box center [453, 434] width 491 height 15
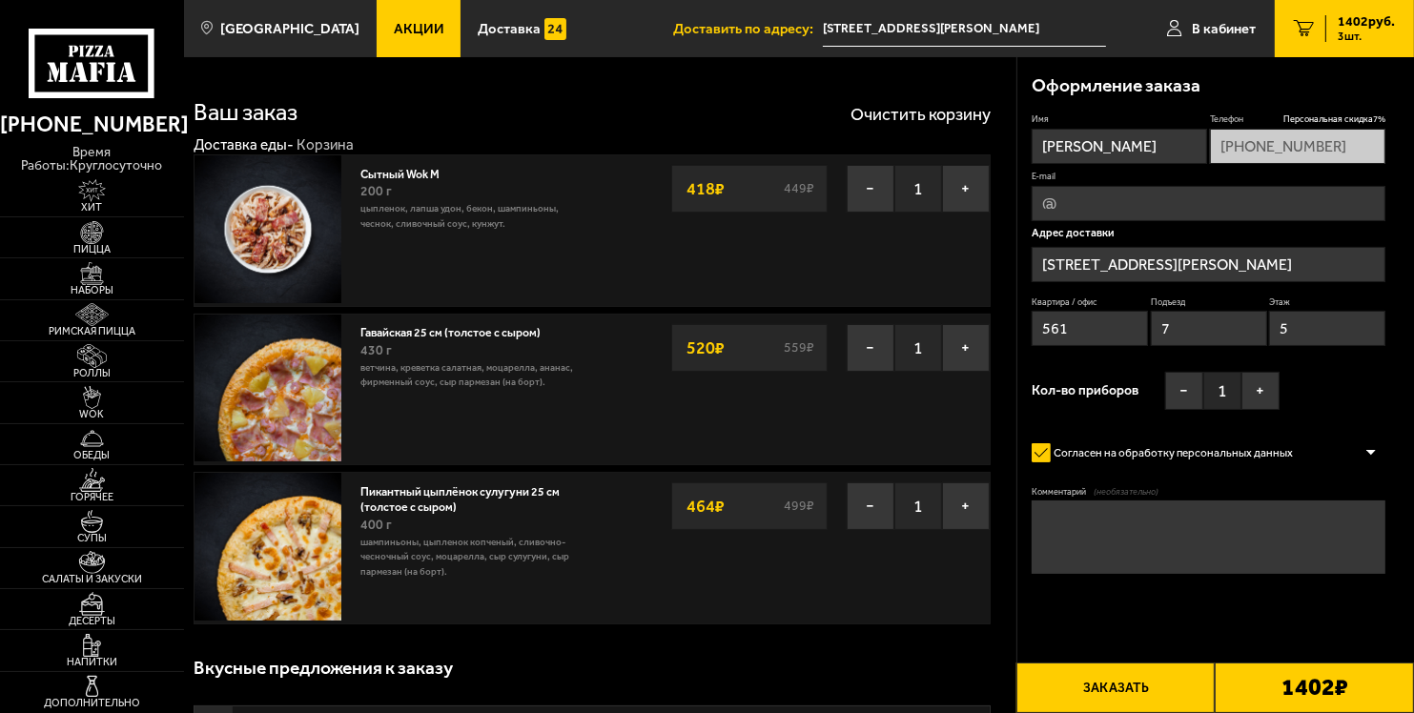
scroll to position [2, 0]
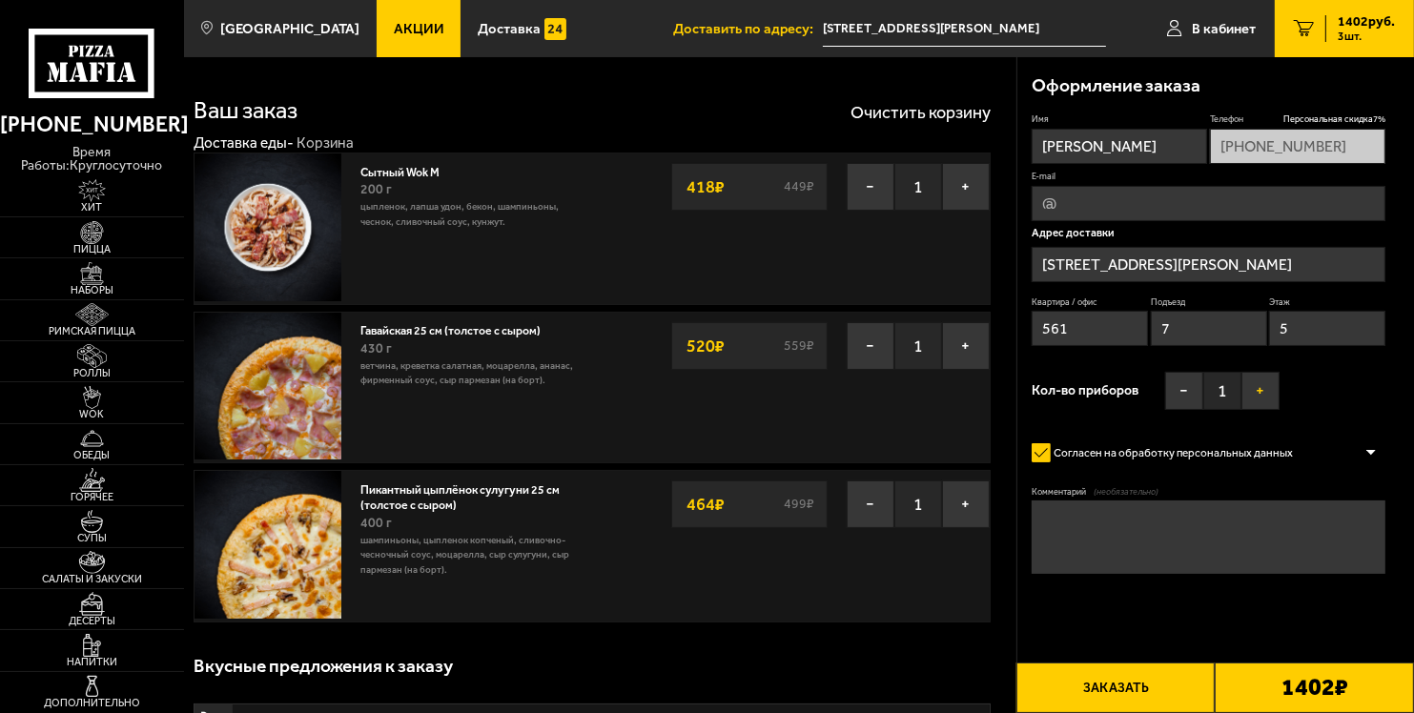
click at [1265, 396] on button "+" at bounding box center [1261, 391] width 38 height 38
click at [1182, 384] on button "−" at bounding box center [1184, 391] width 38 height 38
click at [1249, 398] on button "+" at bounding box center [1261, 391] width 38 height 38
click at [1159, 690] on button "Заказать" at bounding box center [1116, 688] width 199 height 51
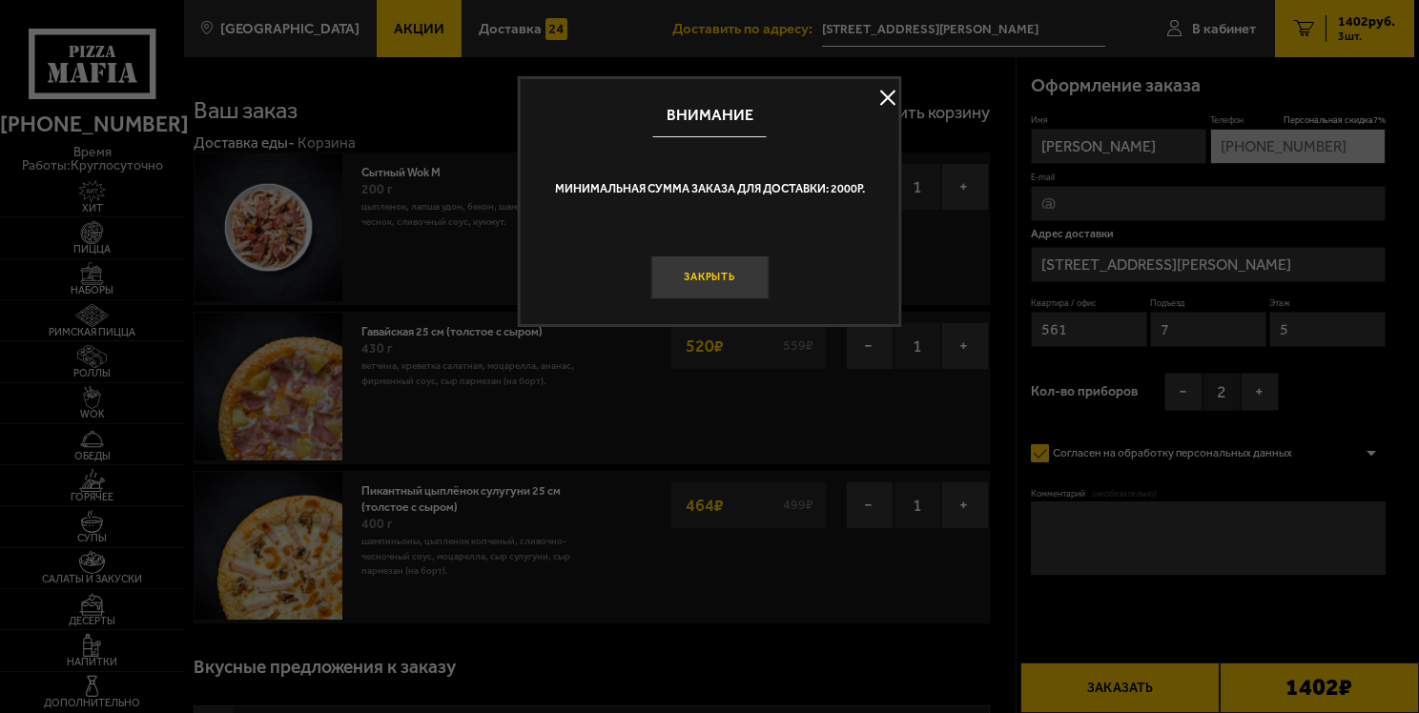
click at [719, 269] on button "Закрыть" at bounding box center [709, 278] width 118 height 45
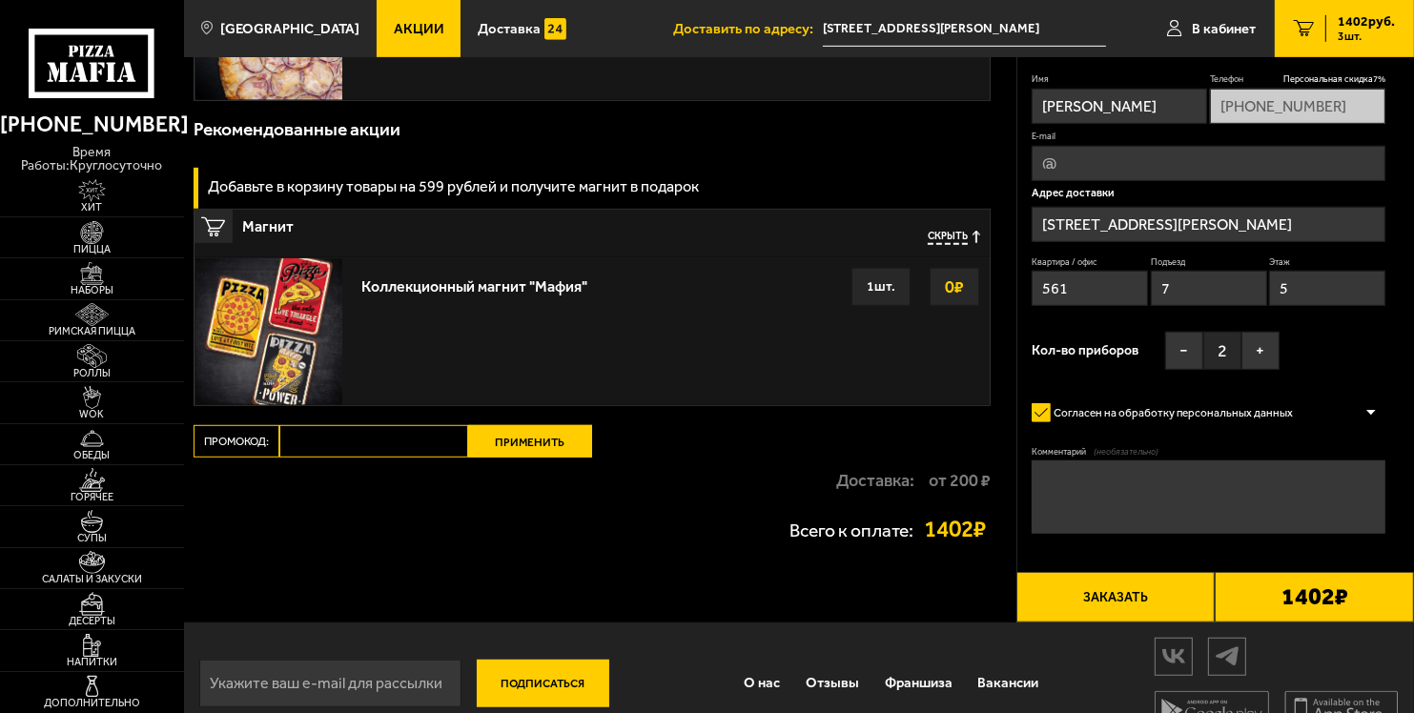
scroll to position [1116, 0]
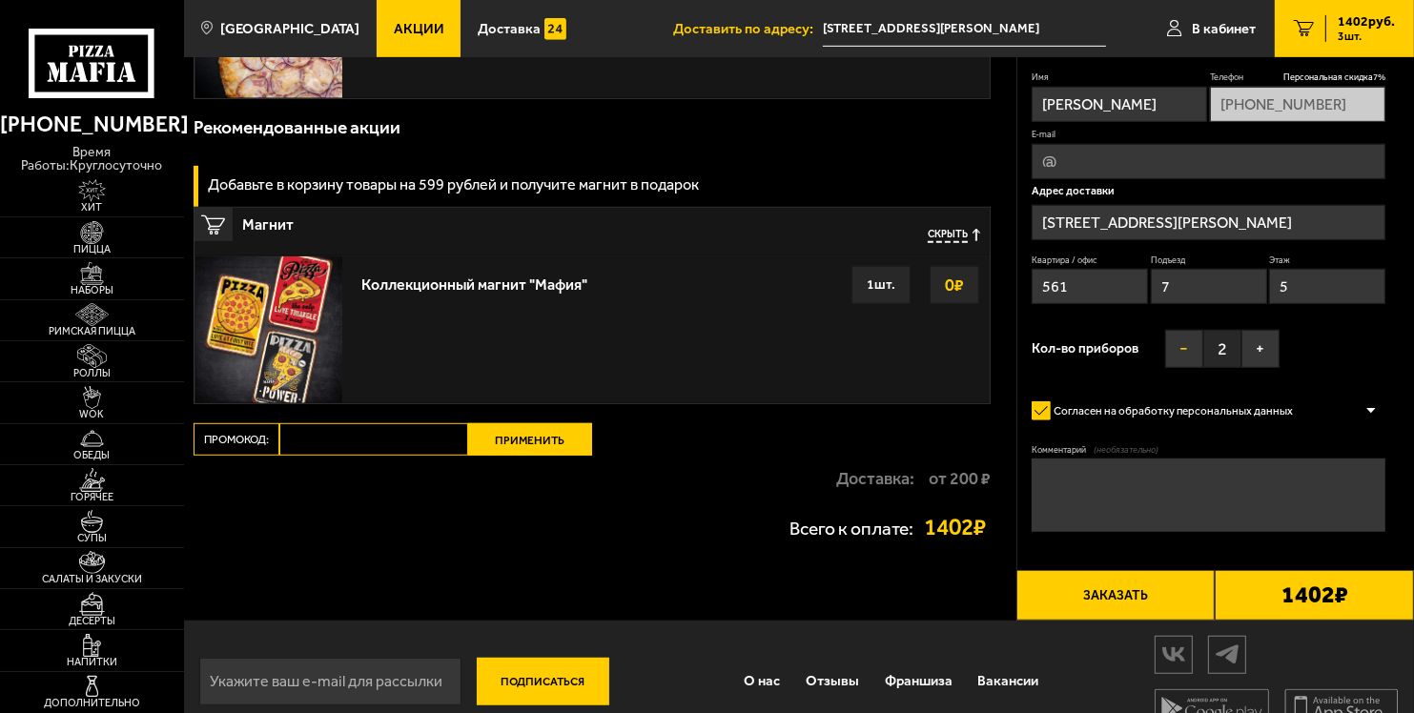
click at [1197, 347] on button "−" at bounding box center [1184, 349] width 38 height 38
click at [1082, 599] on button "Заказать" at bounding box center [1116, 595] width 199 height 51
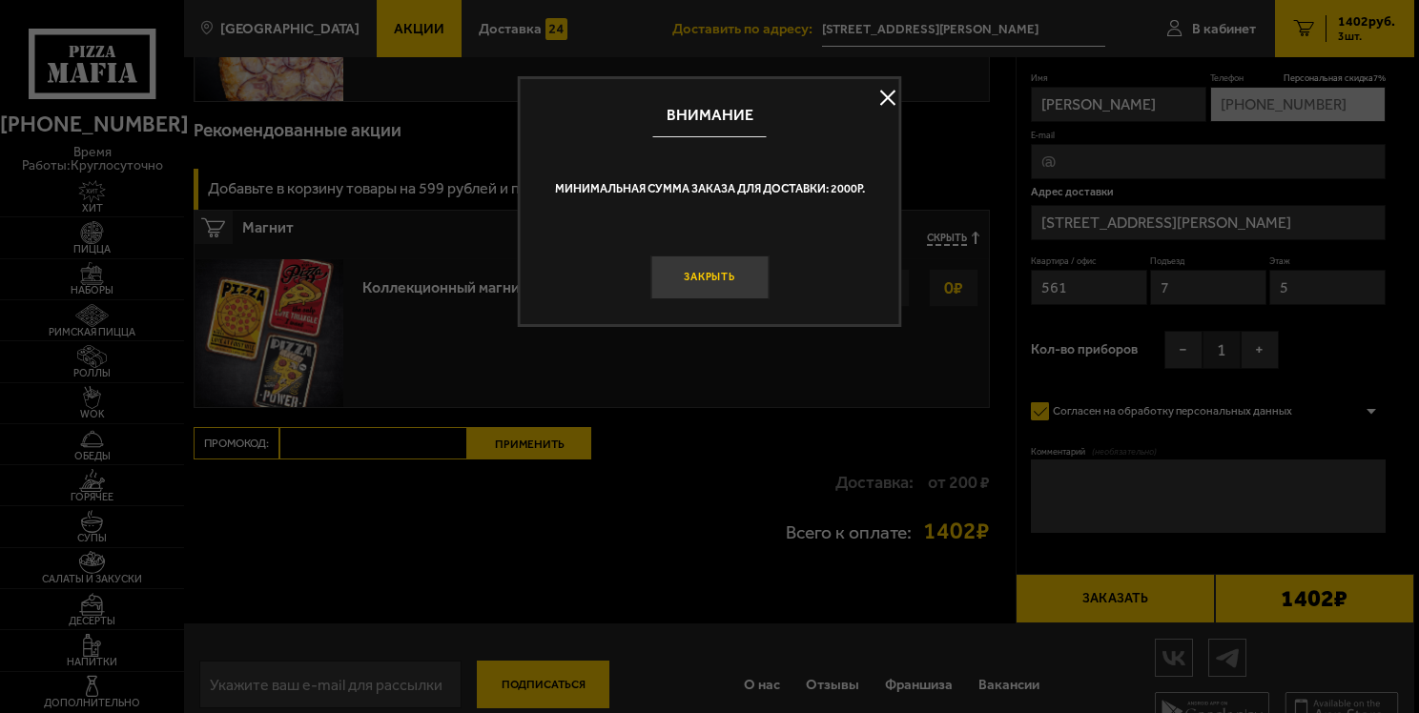
click at [752, 278] on button "Закрыть" at bounding box center [709, 278] width 118 height 45
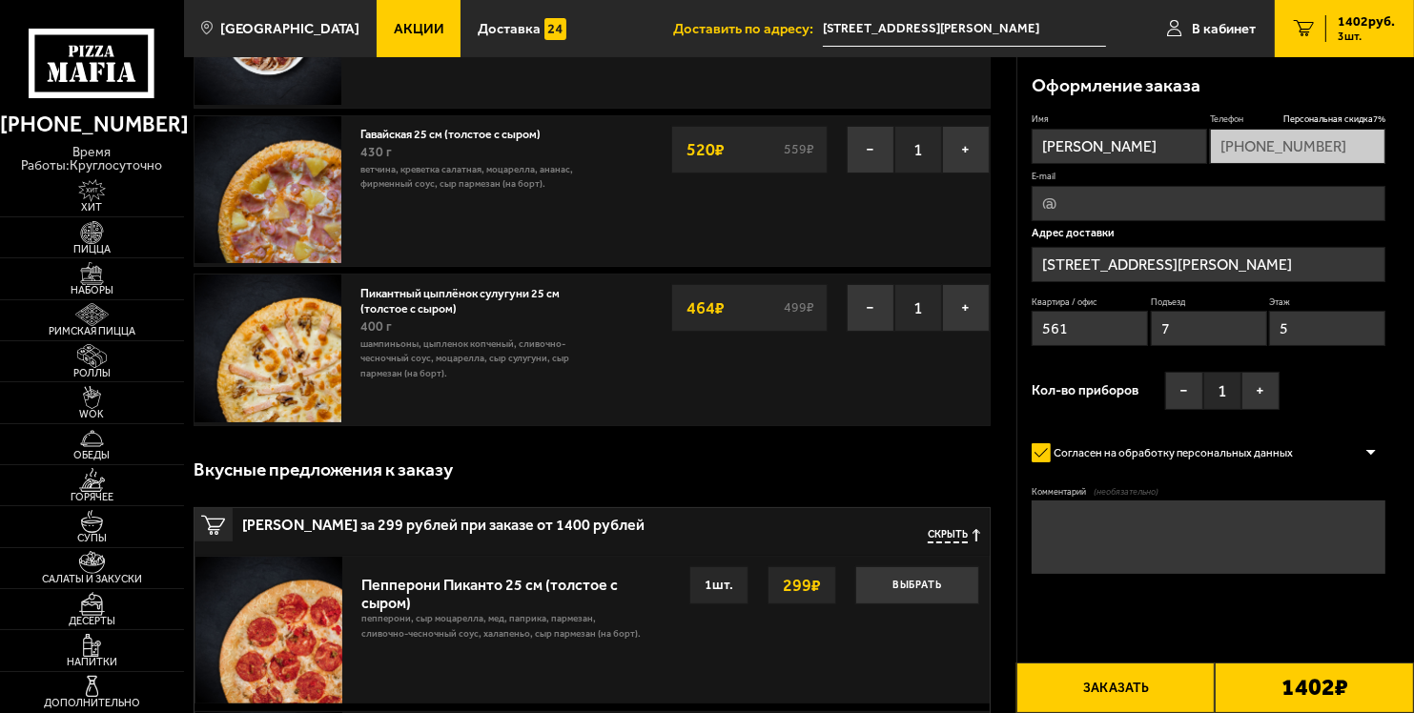
scroll to position [0, 0]
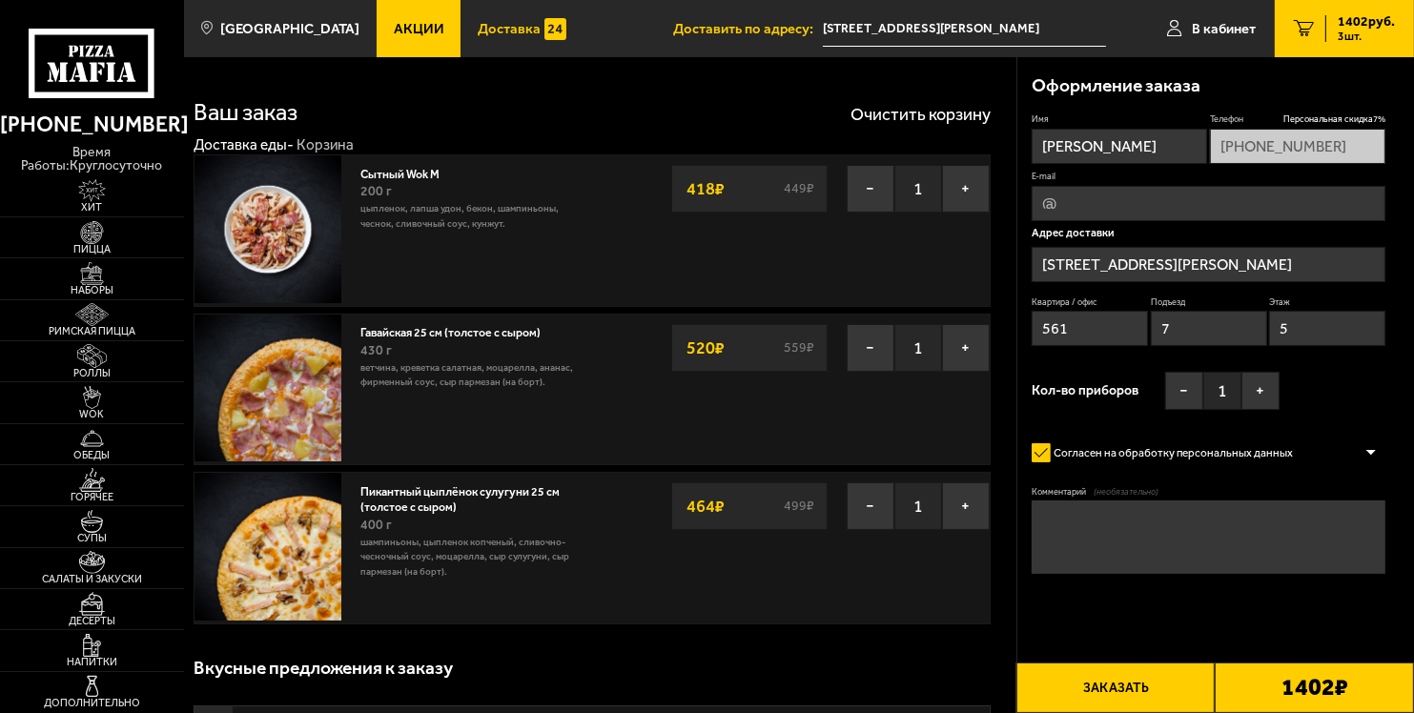
click at [461, 32] on link "Доставка" at bounding box center [522, 28] width 123 height 57
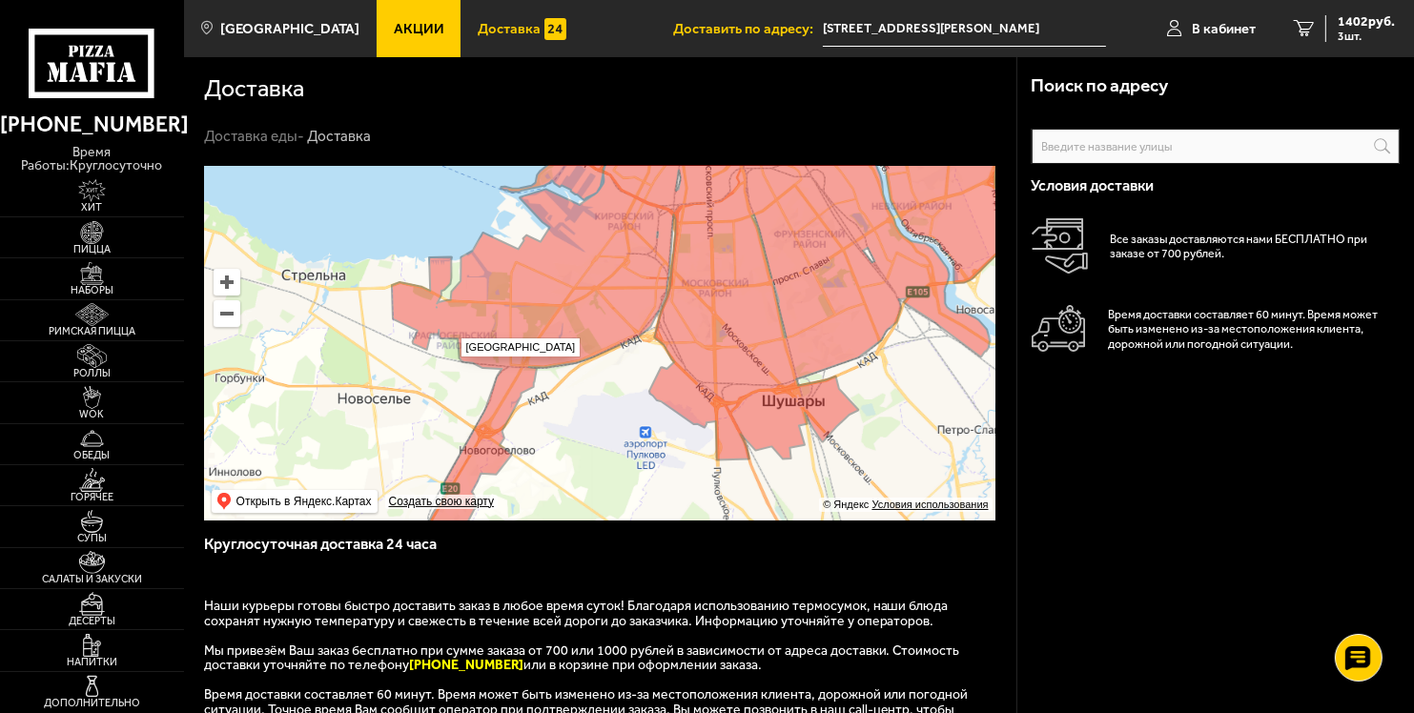
click at [451, 328] on ymaps at bounding box center [600, 343] width 792 height 355
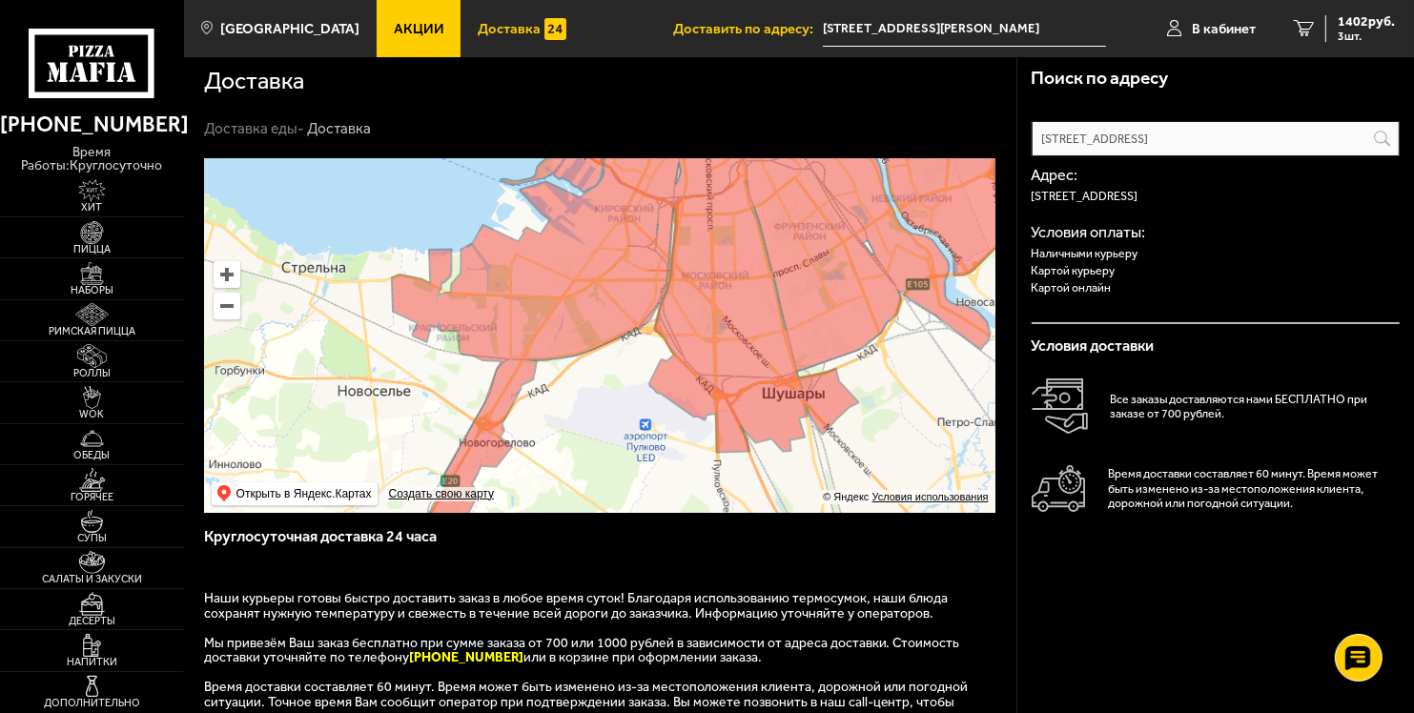
scroll to position [8, 0]
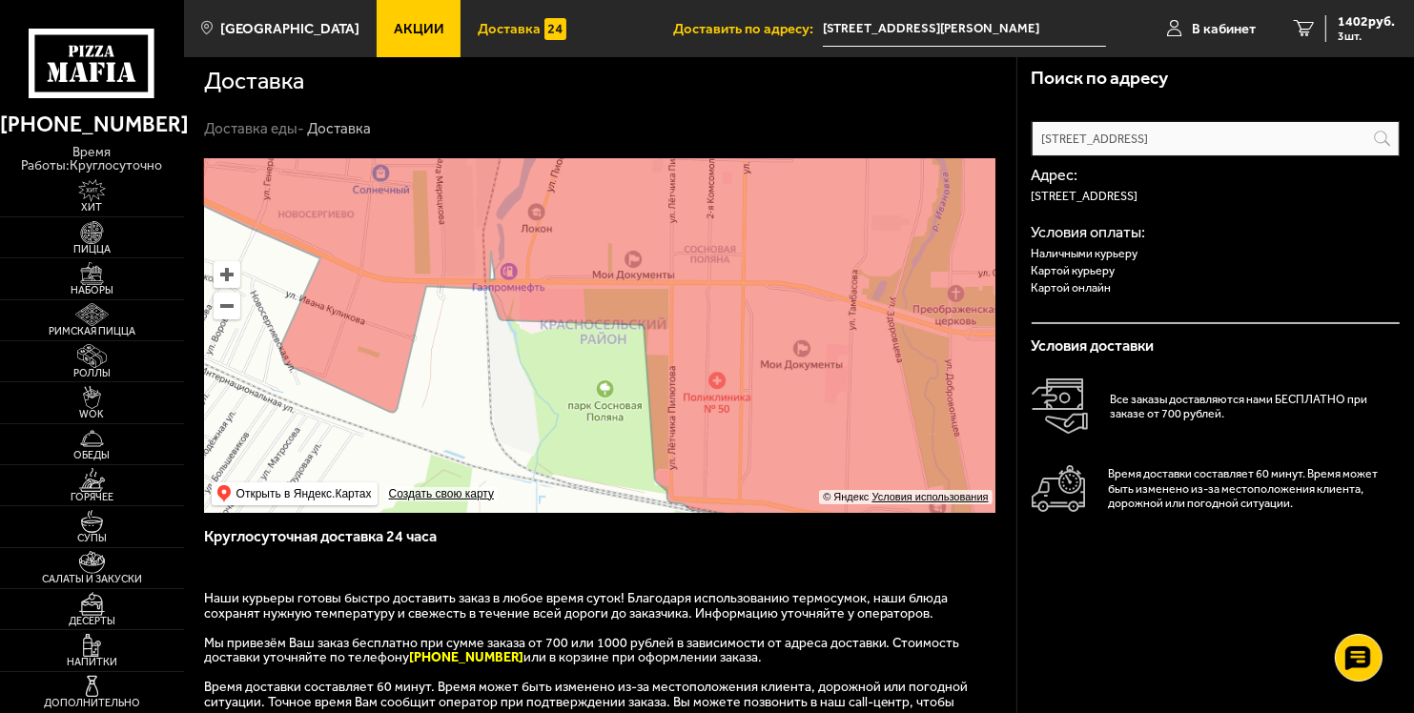
drag, startPoint x: 428, startPoint y: 216, endPoint x: 536, endPoint y: 492, distance: 296.8
click at [536, 492] on ymaps at bounding box center [600, 335] width 792 height 355
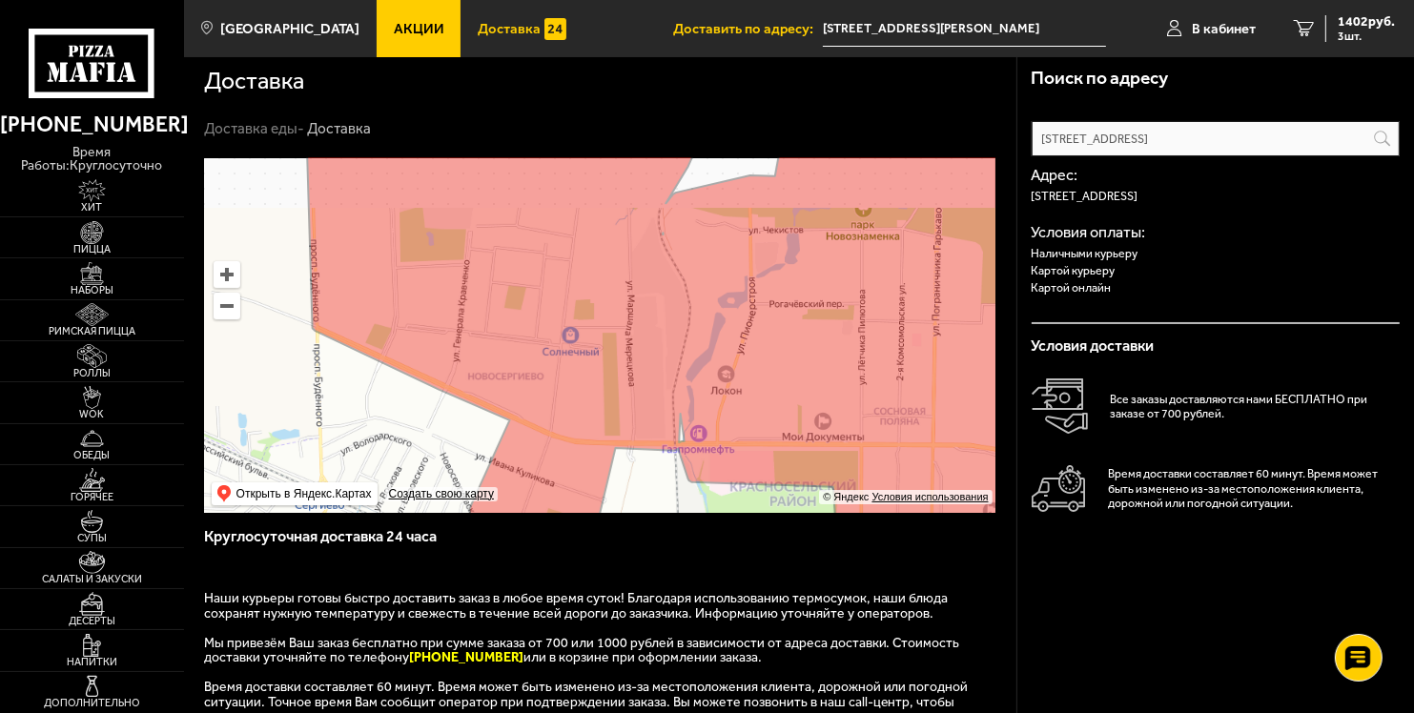
drag, startPoint x: 481, startPoint y: 301, endPoint x: 714, endPoint y: 500, distance: 306.5
click at [714, 500] on ymaps at bounding box center [600, 335] width 792 height 355
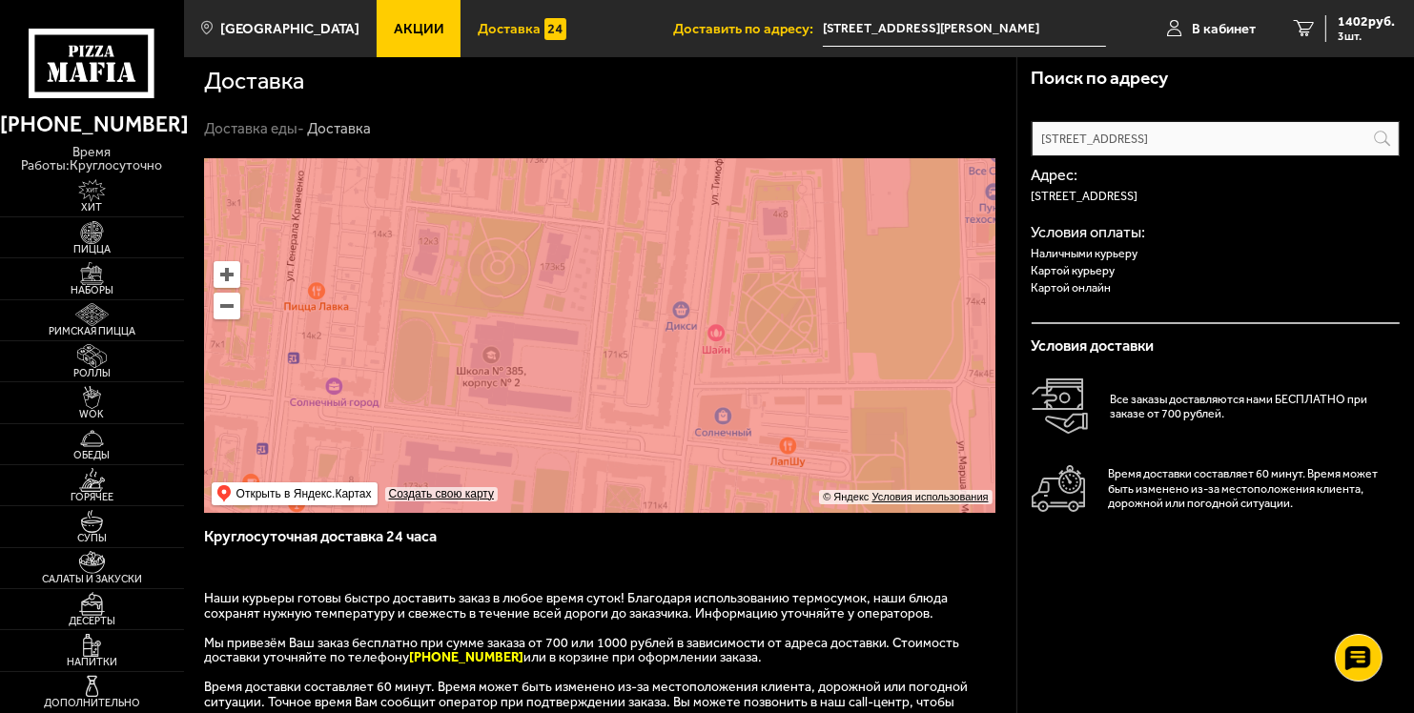
drag, startPoint x: 782, startPoint y: 401, endPoint x: 484, endPoint y: 282, distance: 321.4
click at [484, 282] on ymaps at bounding box center [600, 335] width 792 height 355
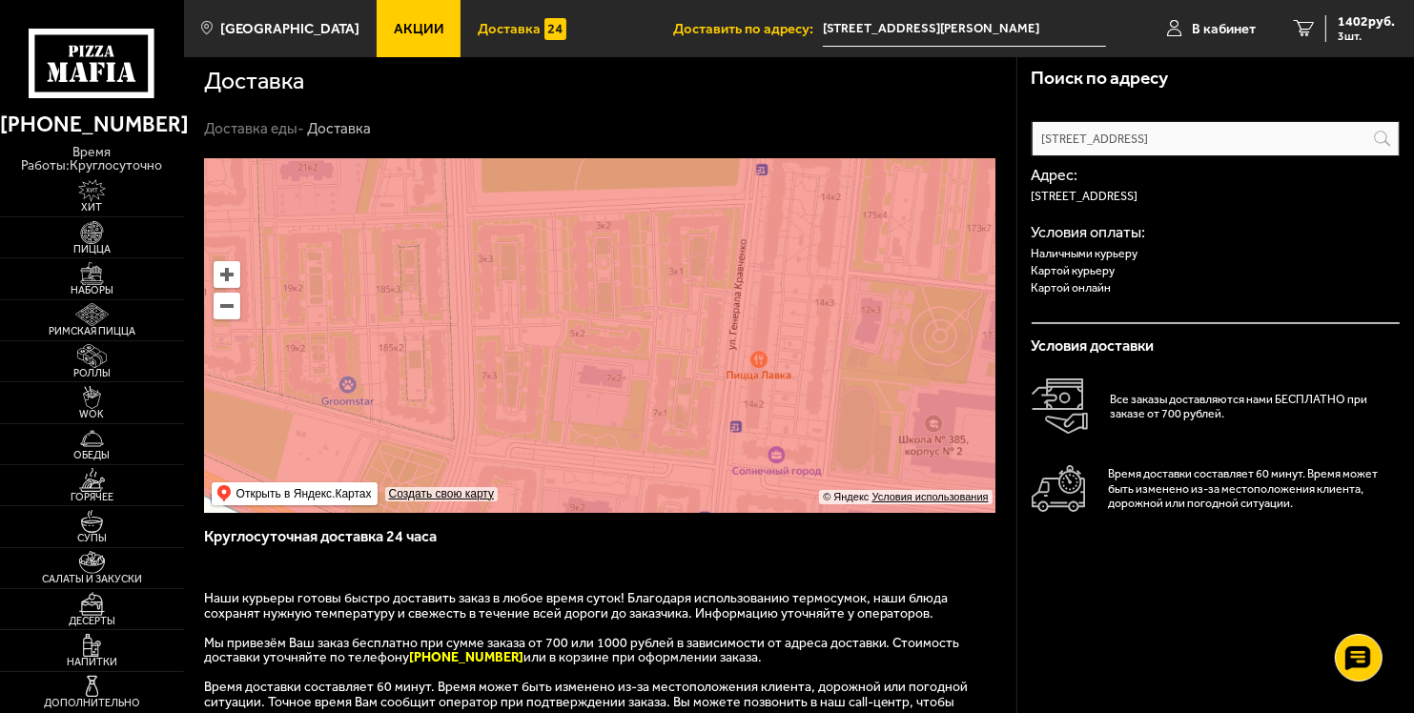
drag, startPoint x: 374, startPoint y: 322, endPoint x: 872, endPoint y: 412, distance: 505.8
click at [872, 412] on ymaps at bounding box center [600, 335] width 792 height 355
click at [618, 217] on ymaps at bounding box center [600, 335] width 792 height 355
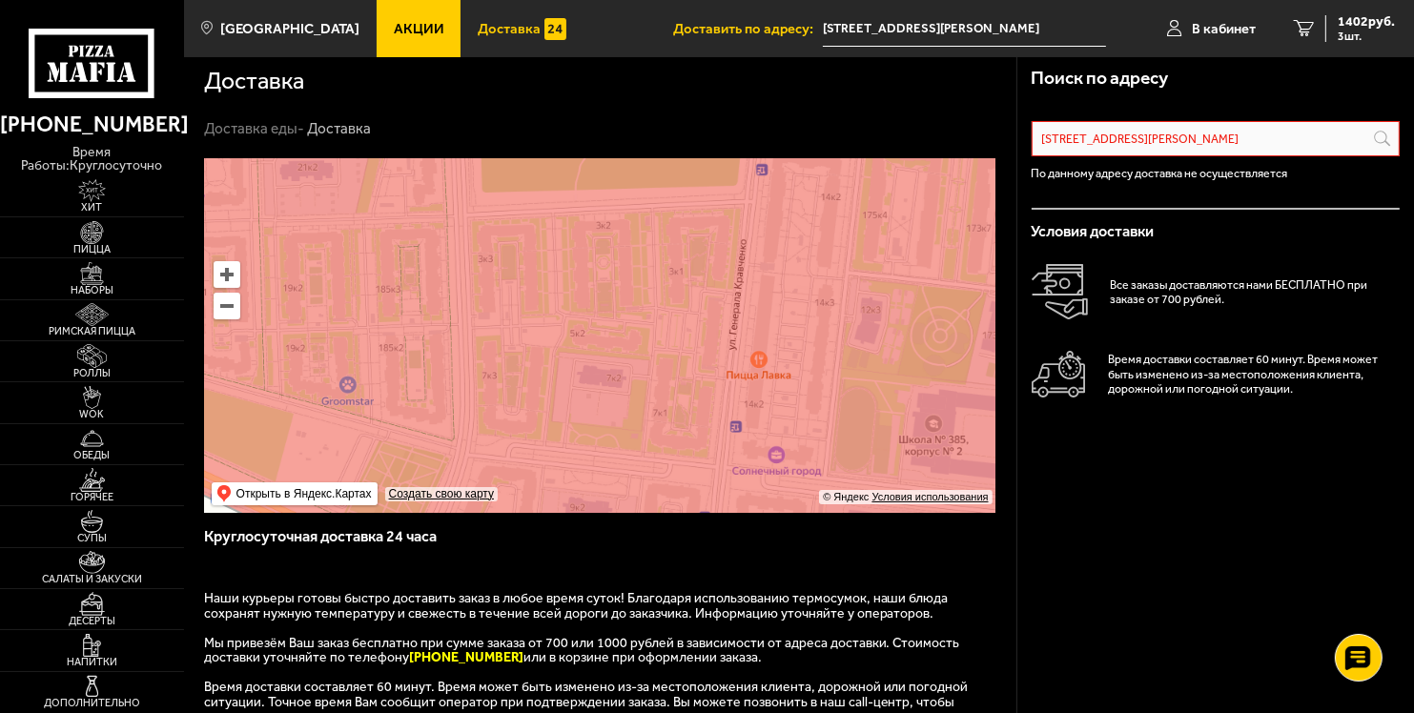
click at [671, 225] on ymaps at bounding box center [600, 335] width 792 height 355
click at [656, 394] on ymaps at bounding box center [600, 335] width 792 height 355
click at [394, 355] on ymaps at bounding box center [600, 335] width 792 height 355
type input "Россия, Санкт-Петербург, проспект Ветеранов, 185к2"
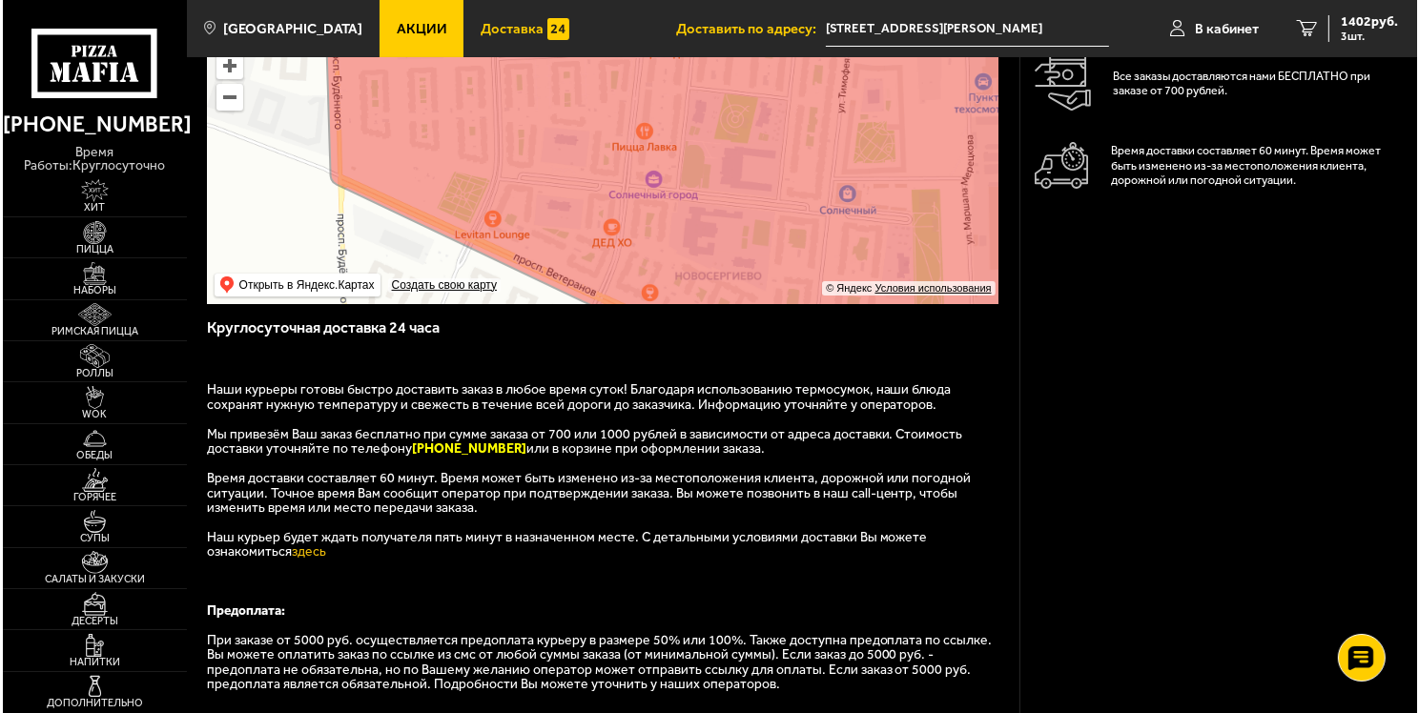
scroll to position [217, 0]
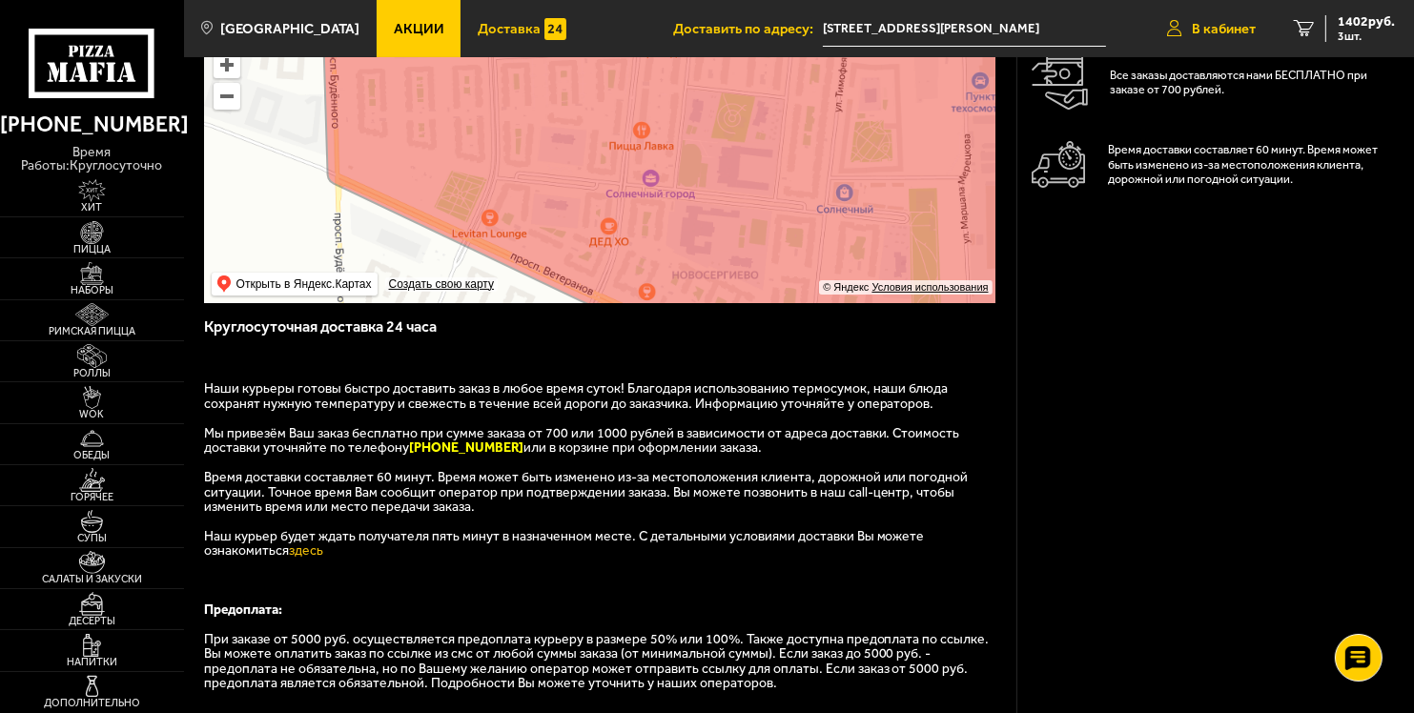
click at [1204, 22] on span "В кабинет" at bounding box center [1224, 29] width 64 height 14
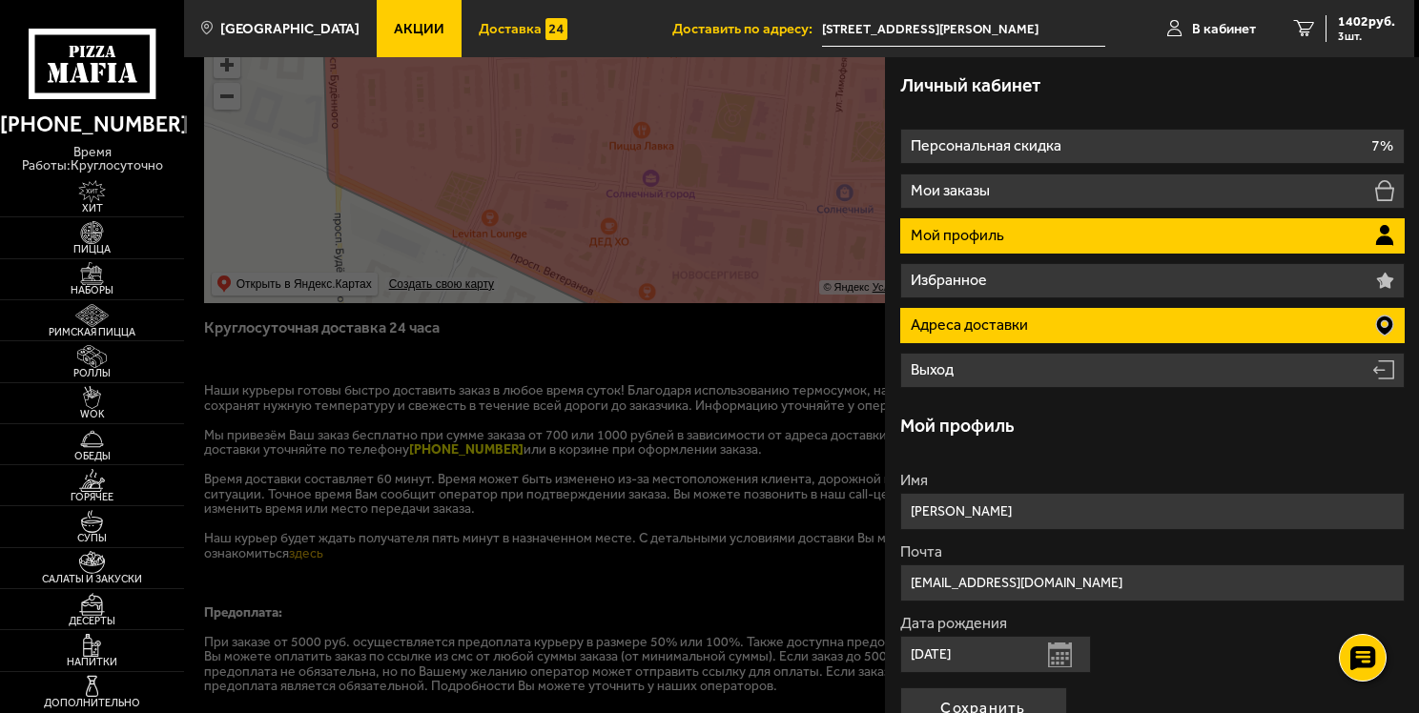
click at [1158, 319] on li "Адреса доставки" at bounding box center [1152, 325] width 504 height 35
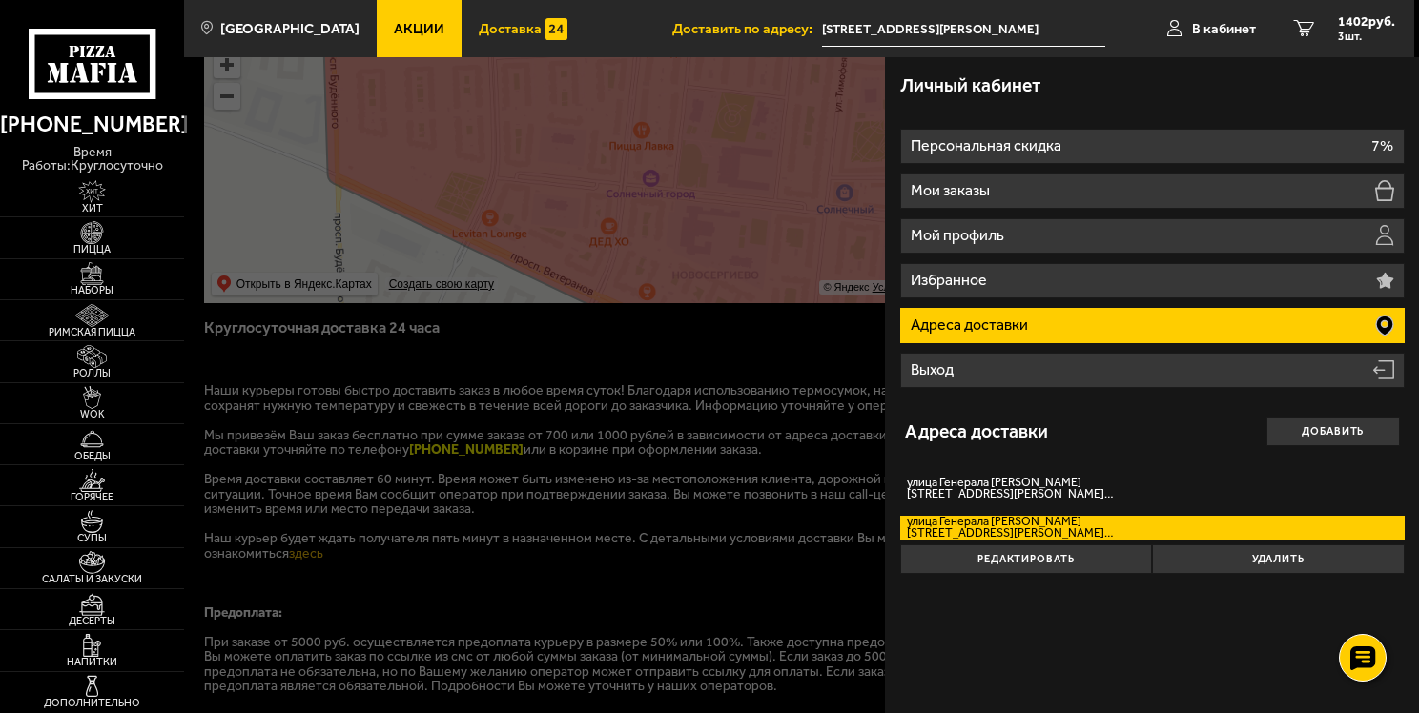
click at [1158, 319] on li "Адреса доставки" at bounding box center [1152, 325] width 504 height 35
click at [1360, 24] on span "1402 руб." at bounding box center [1366, 21] width 57 height 13
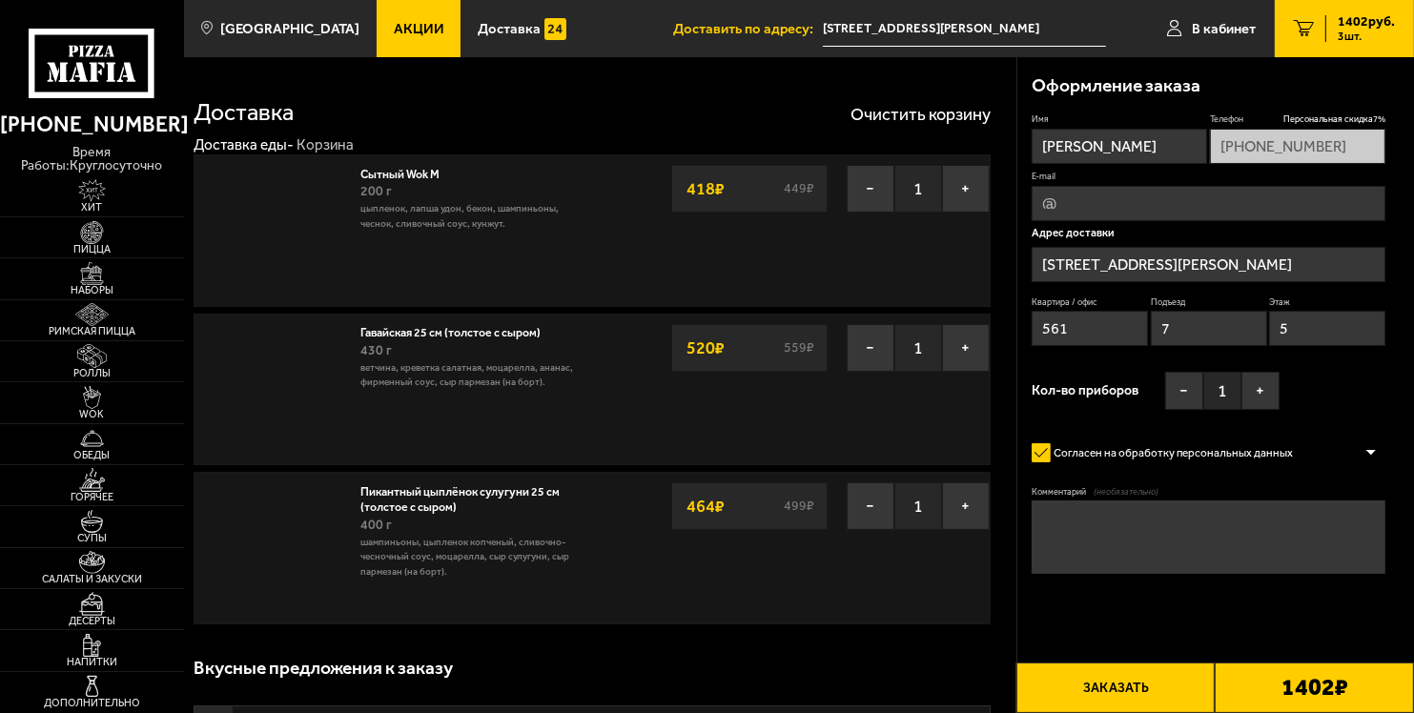
type input "[STREET_ADDRESS][PERSON_NAME]"
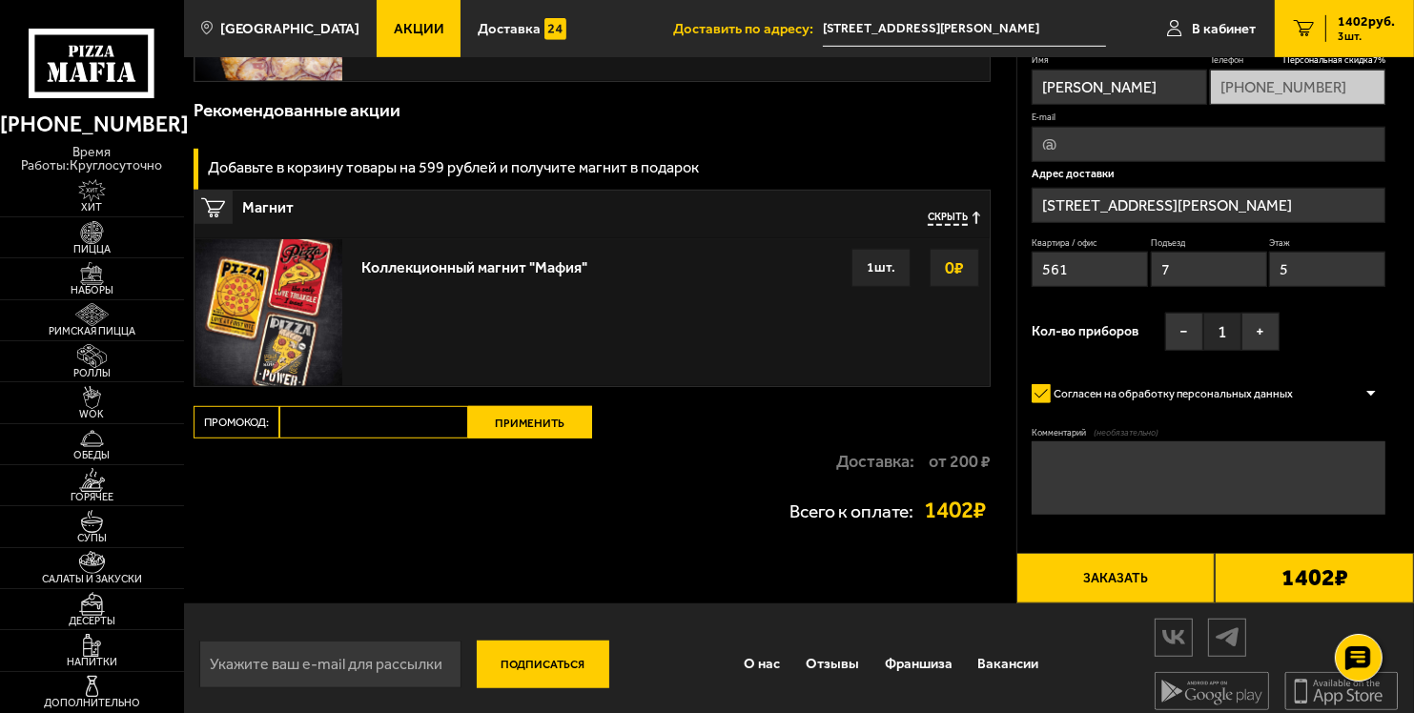
scroll to position [1133, 0]
click at [1146, 566] on button "Заказать" at bounding box center [1116, 578] width 199 height 51
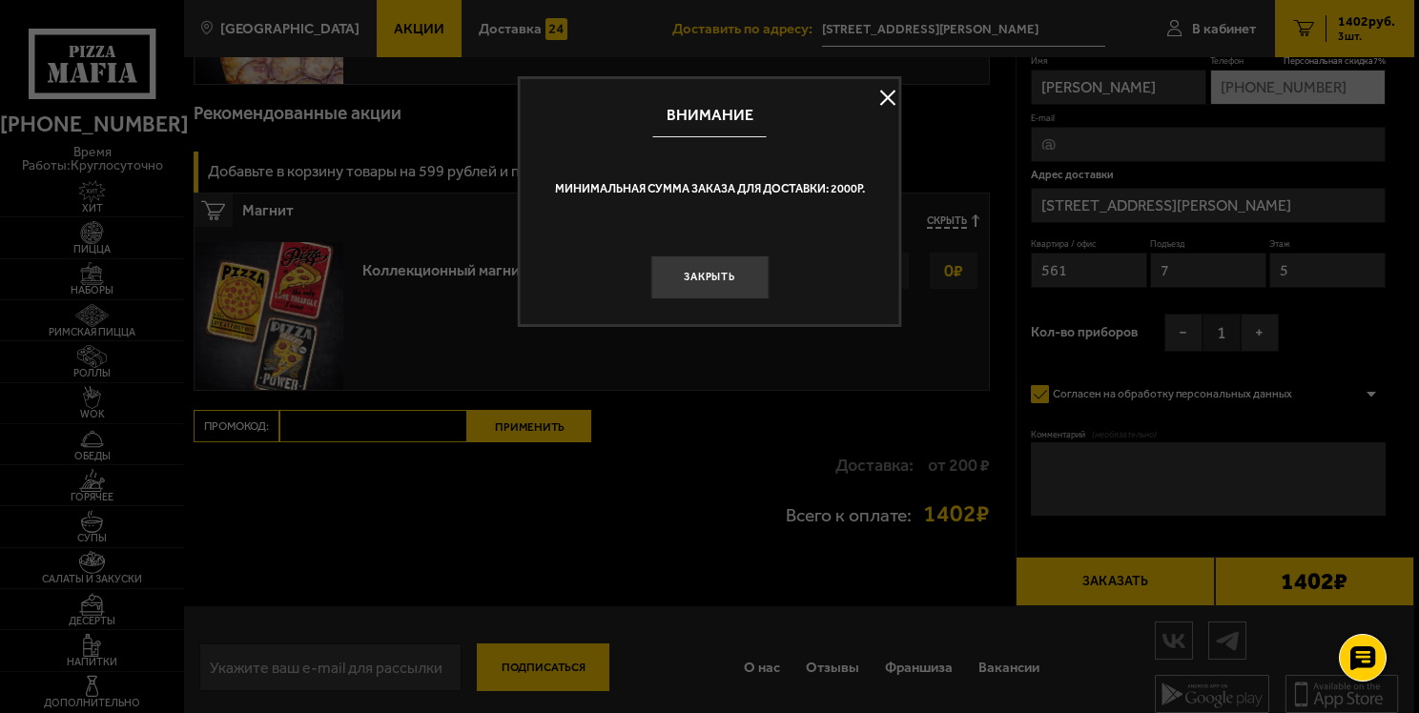
click at [884, 103] on button at bounding box center [888, 97] width 29 height 29
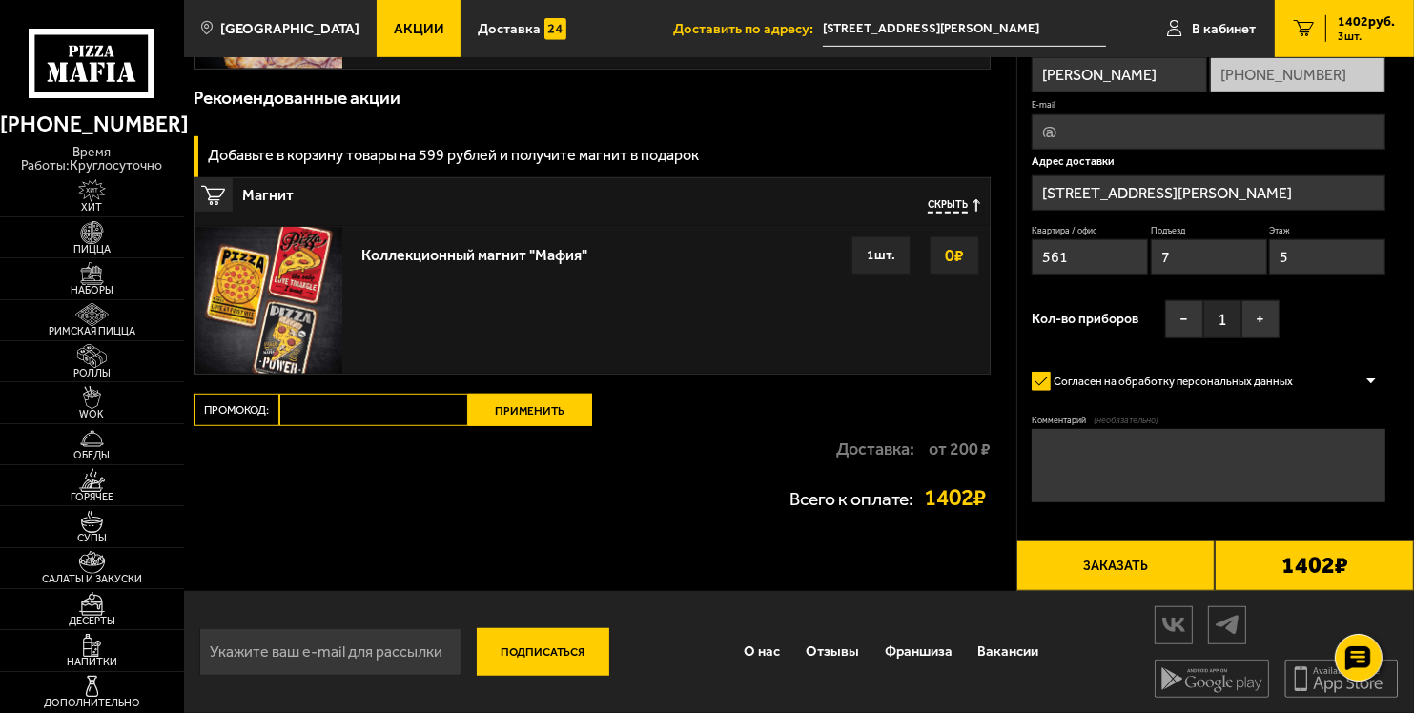
scroll to position [1144, 0]
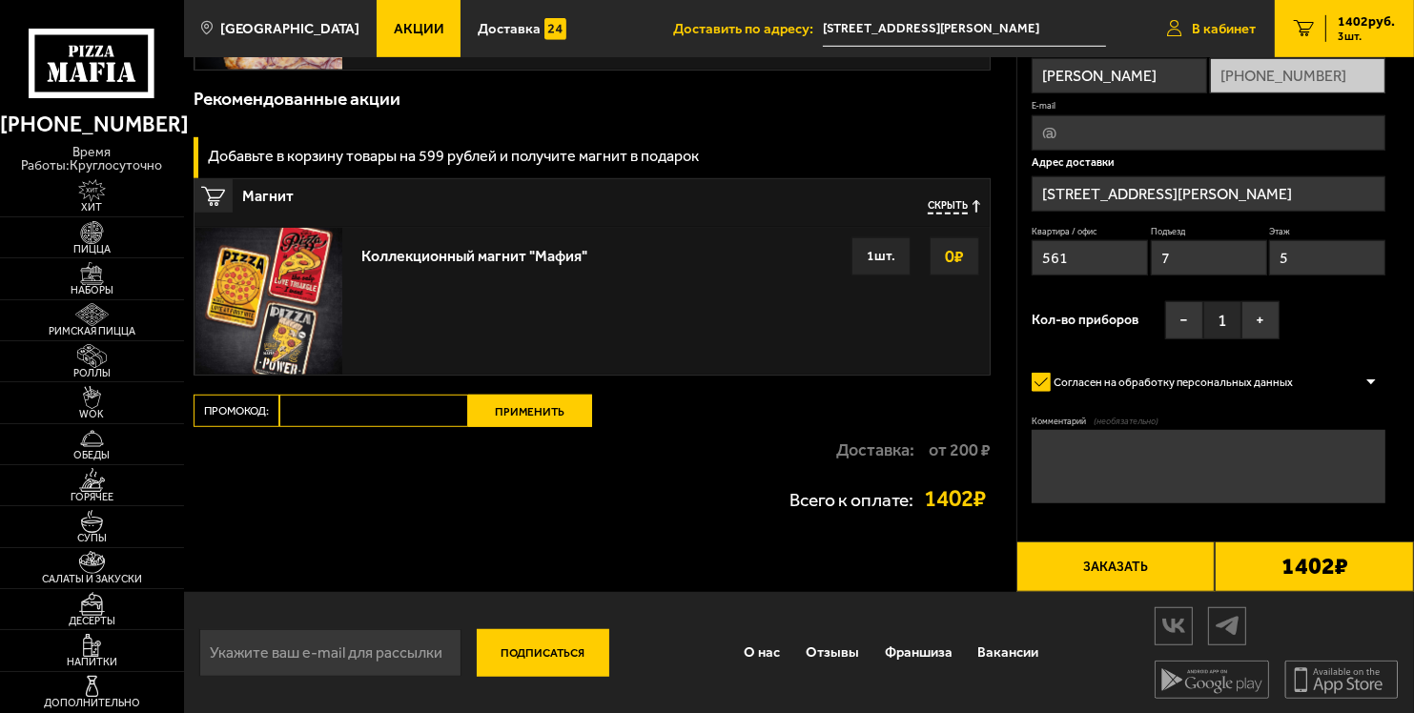
scroll to position [1144, 0]
click at [1232, 27] on span "В кабинет" at bounding box center [1224, 29] width 64 height 14
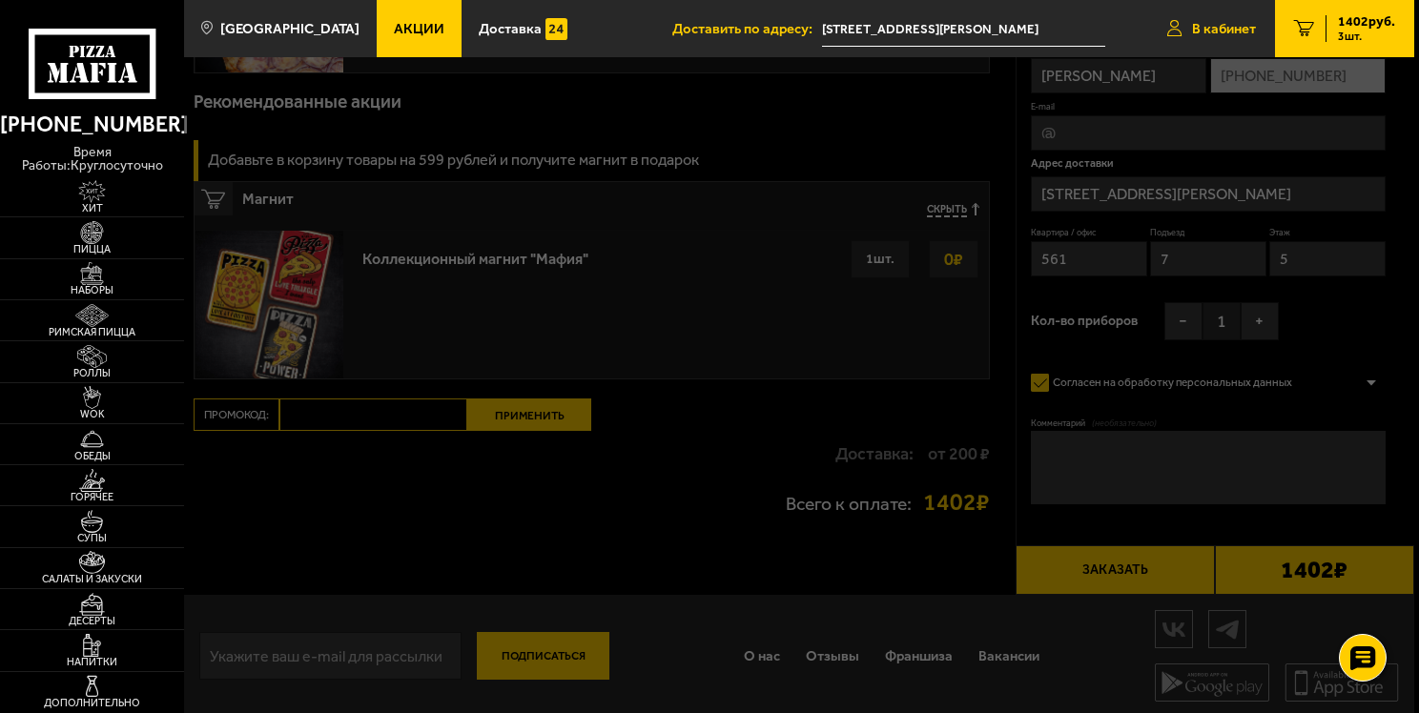
type input "[STREET_ADDRESS][PERSON_NAME]"
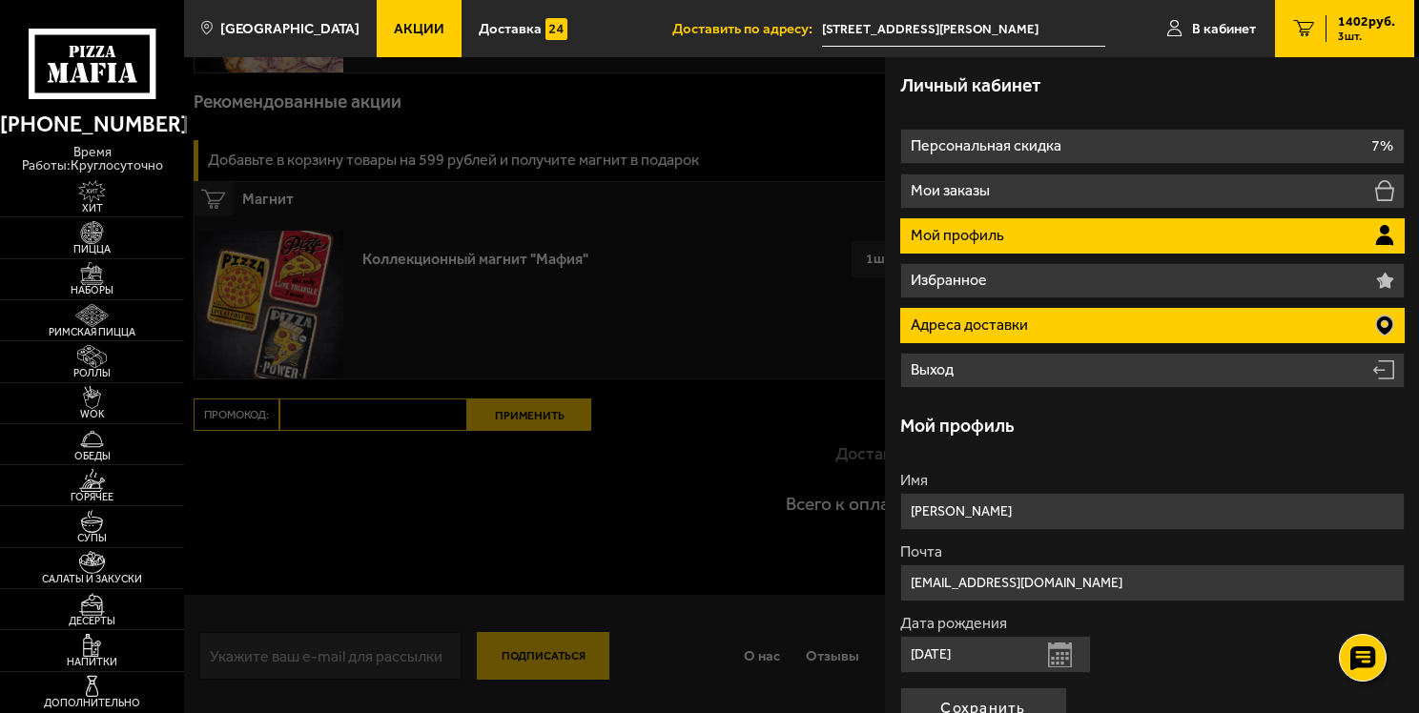
click at [961, 323] on p "Адреса доставки" at bounding box center [971, 325] width 121 height 15
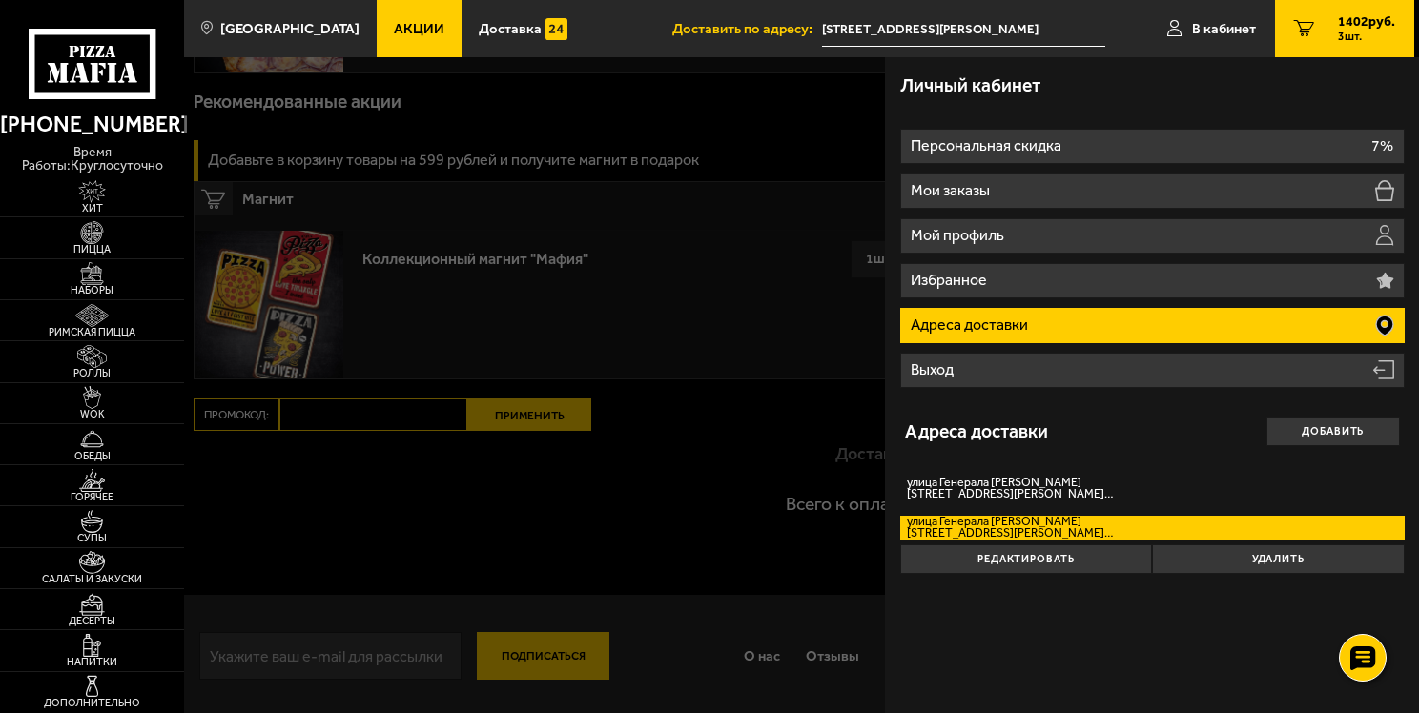
click at [765, 412] on div at bounding box center [893, 413] width 1419 height 713
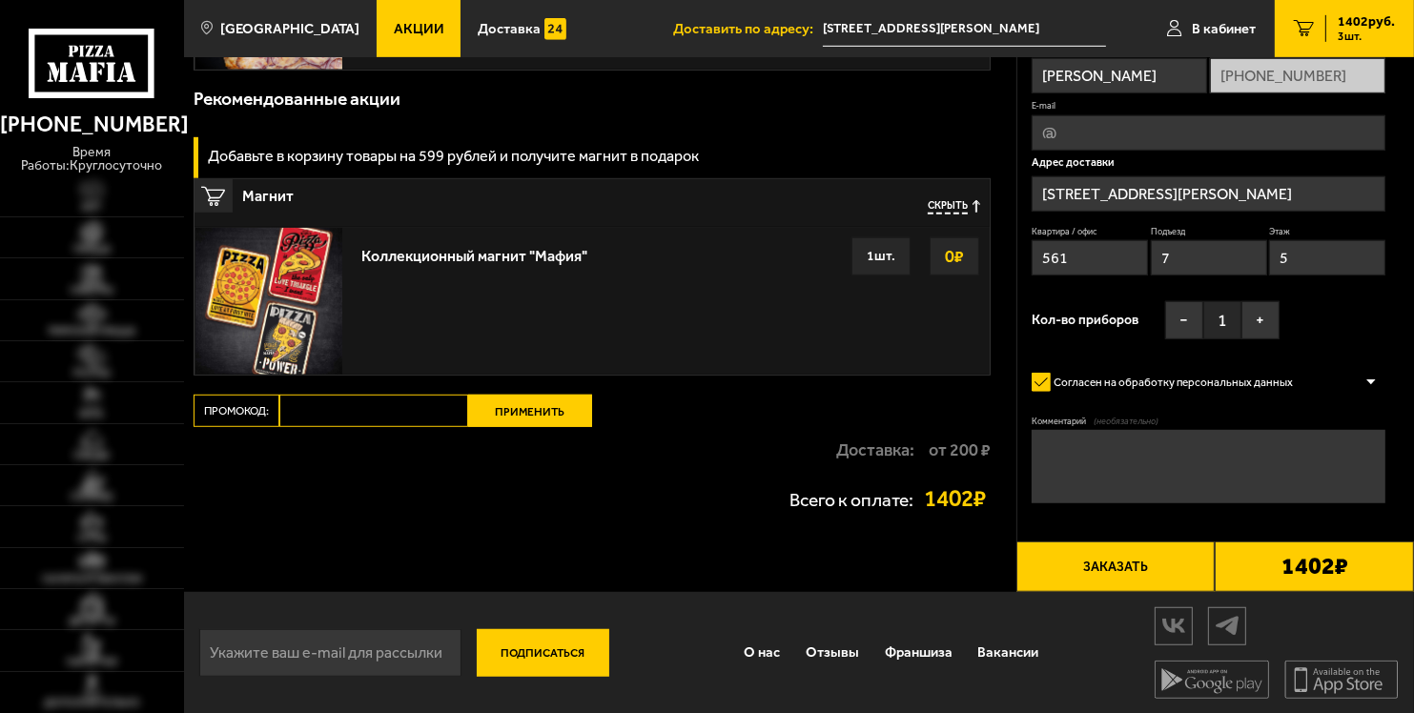
type input "[STREET_ADDRESS][PERSON_NAME]"
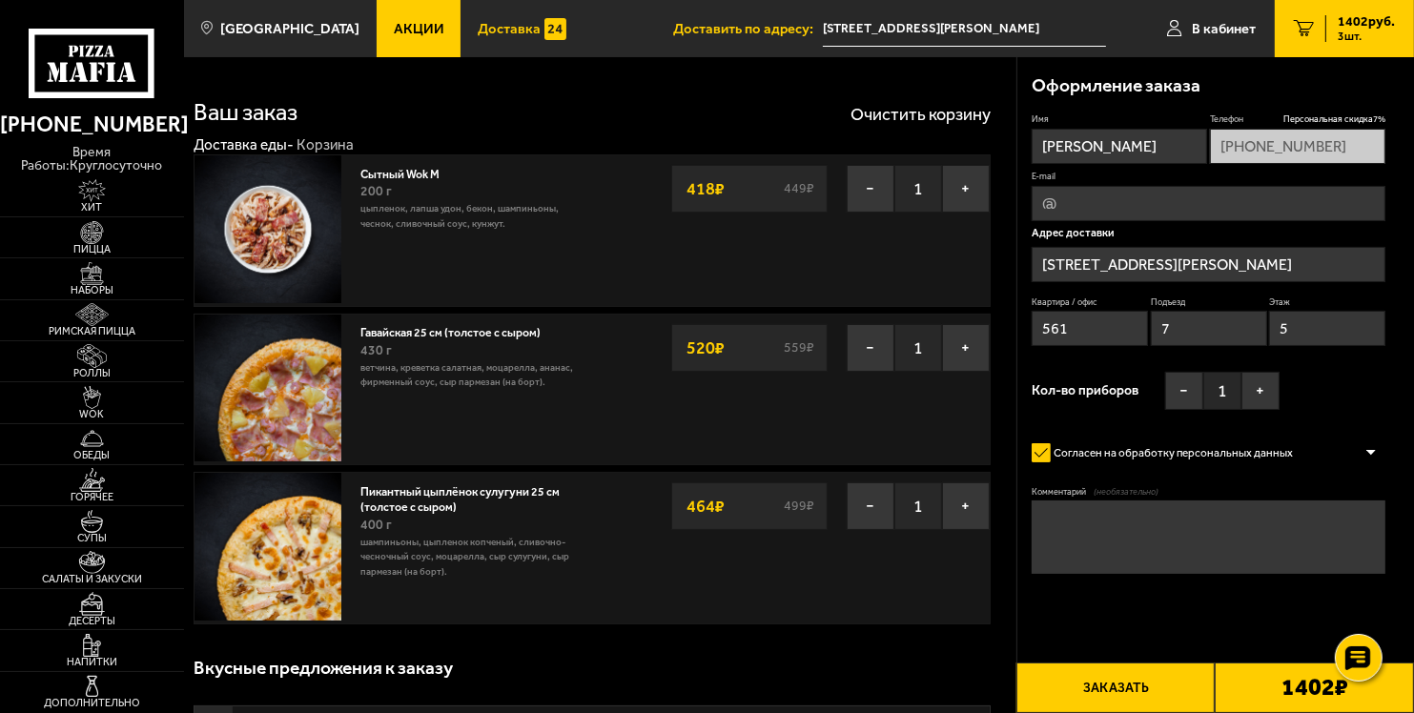
click at [490, 30] on span "Доставка" at bounding box center [509, 29] width 63 height 14
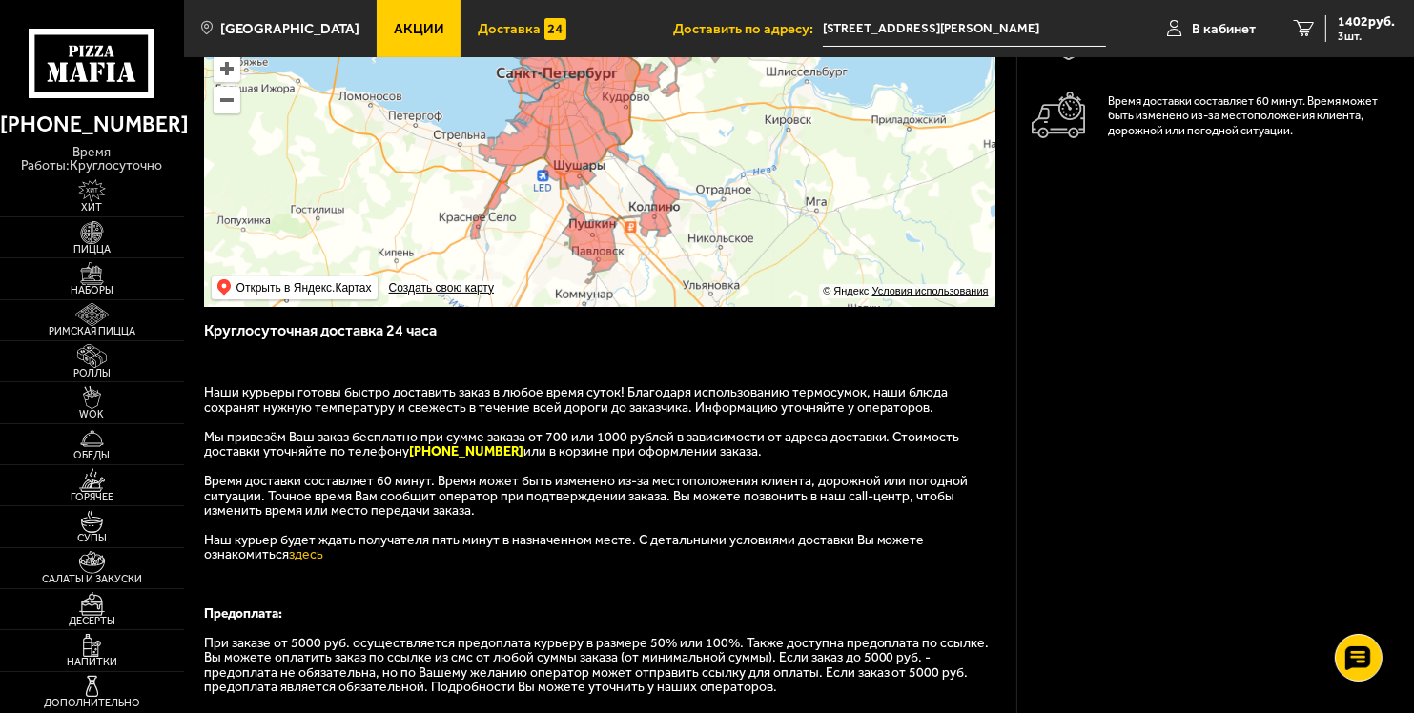
scroll to position [209, 0]
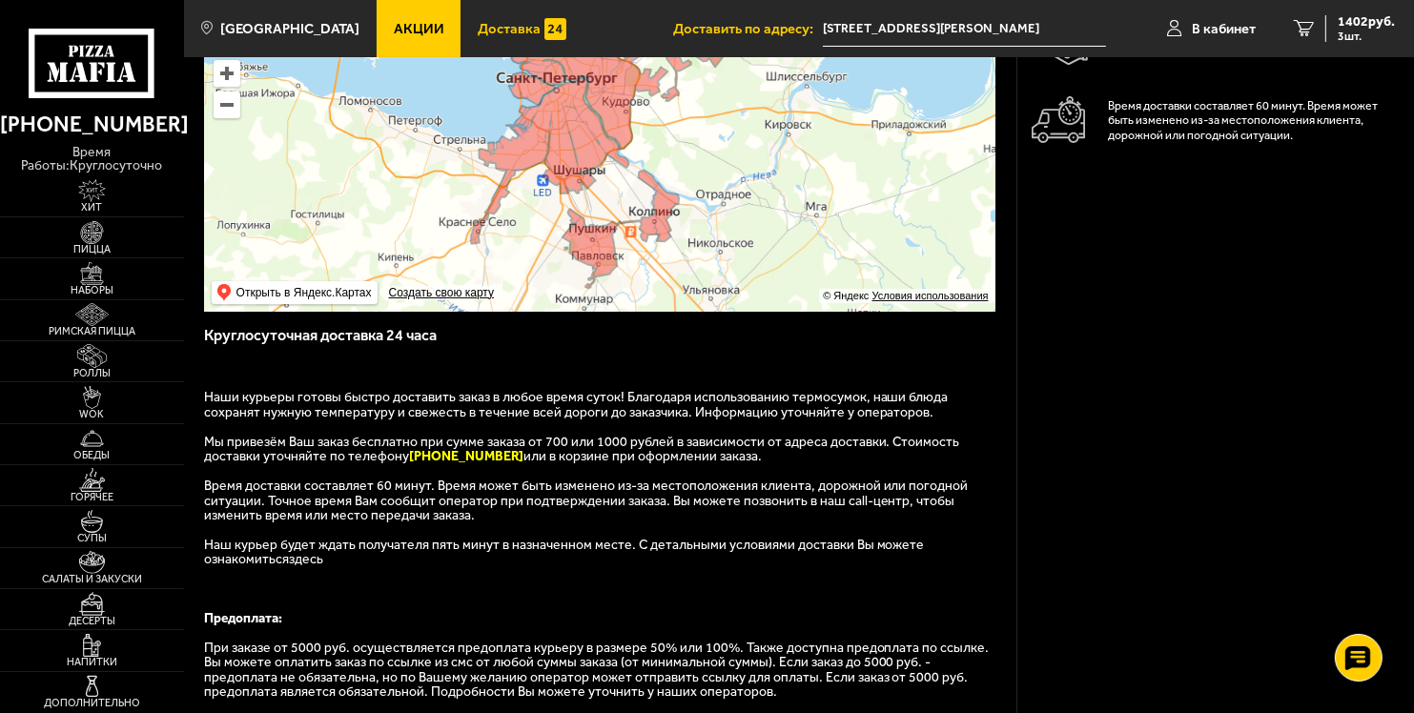
click at [289, 567] on link "здесь" at bounding box center [306, 559] width 34 height 16
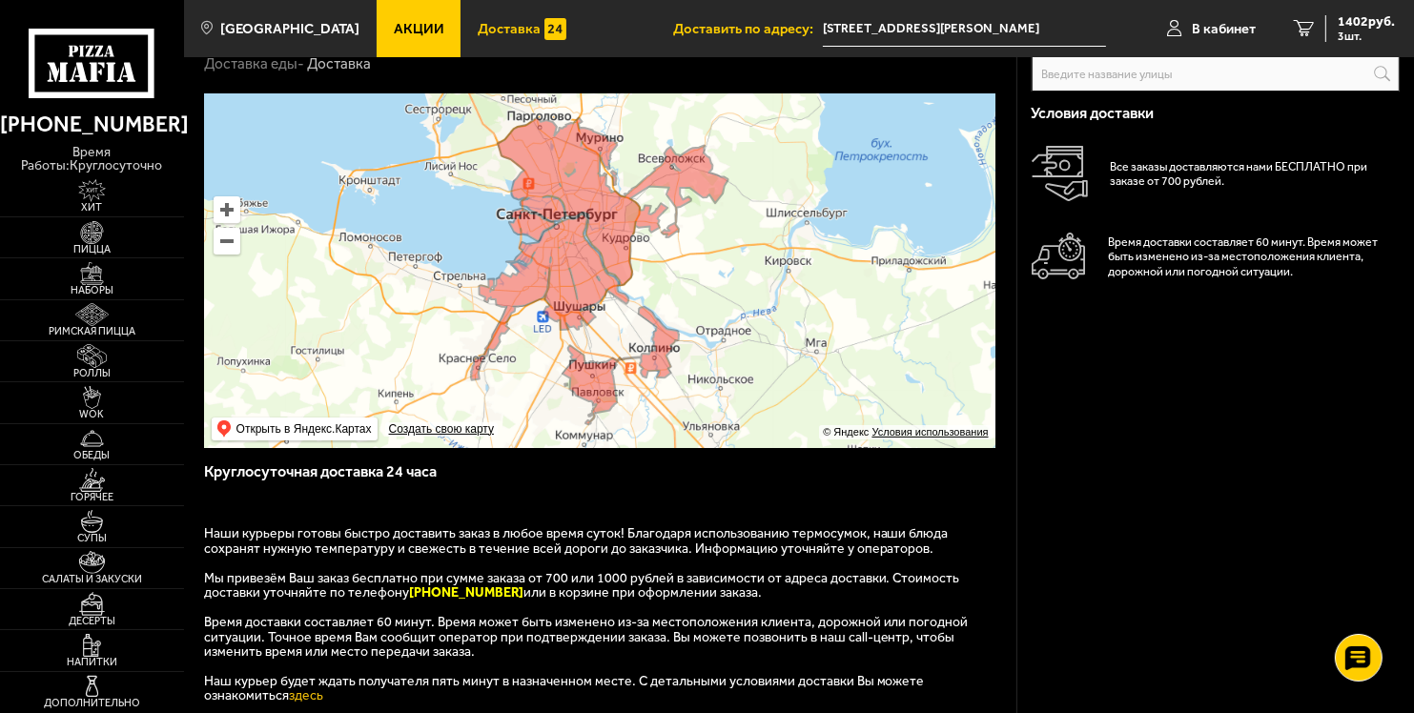
scroll to position [72, 0]
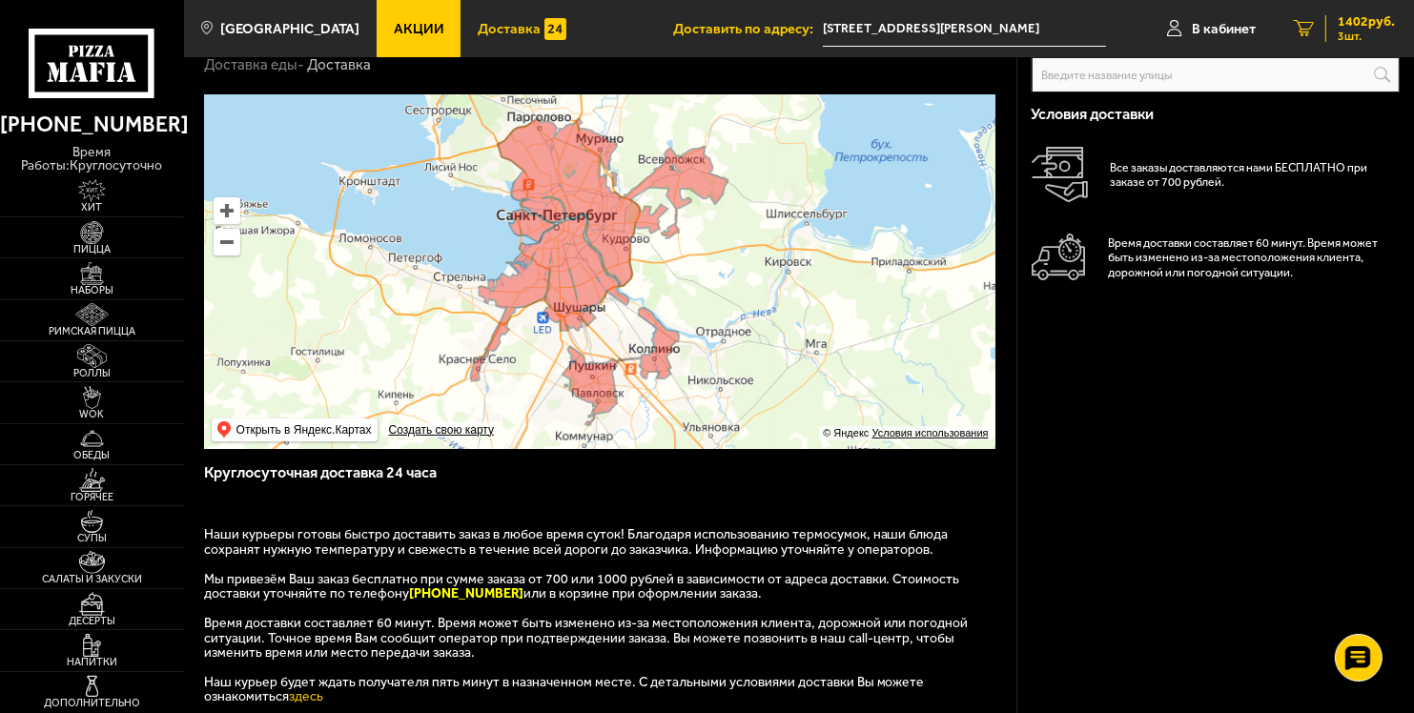
click at [1357, 28] on span "1402 руб." at bounding box center [1366, 21] width 57 height 13
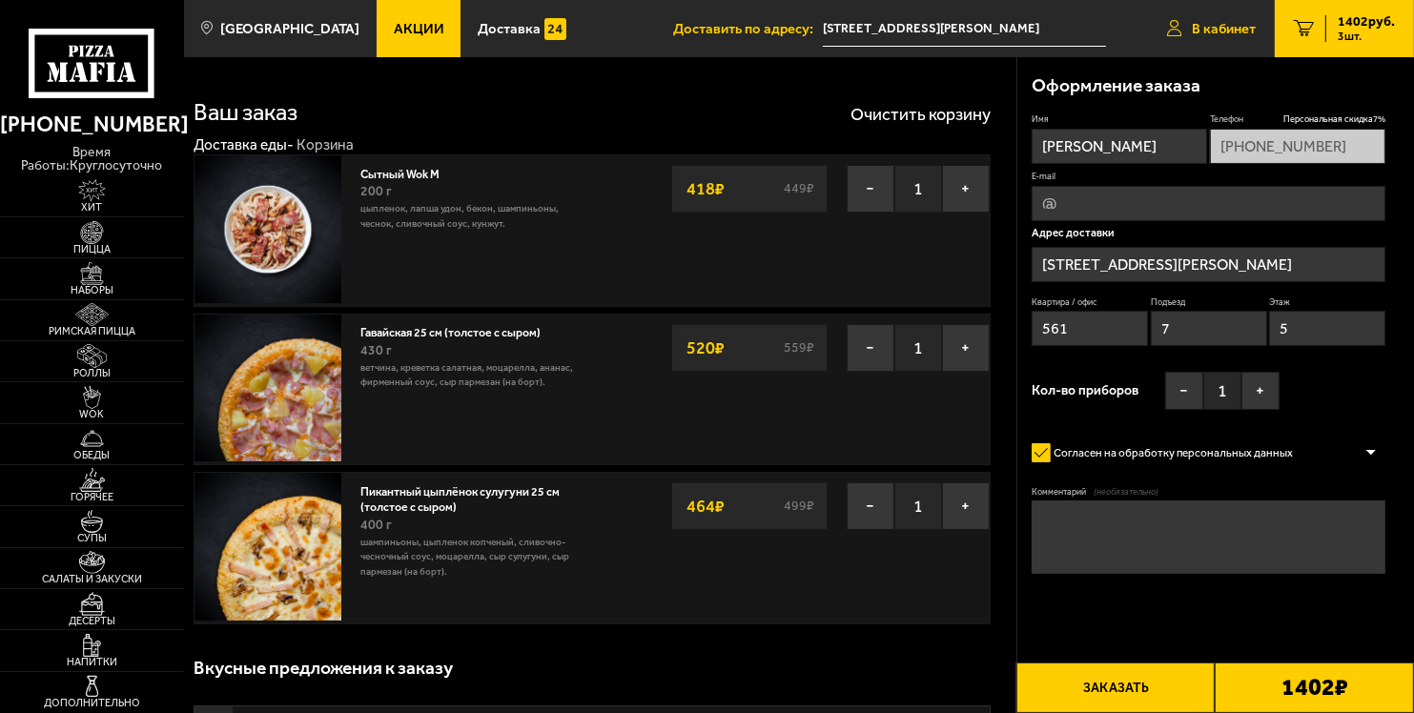
click at [1214, 22] on span "В кабинет" at bounding box center [1224, 29] width 64 height 14
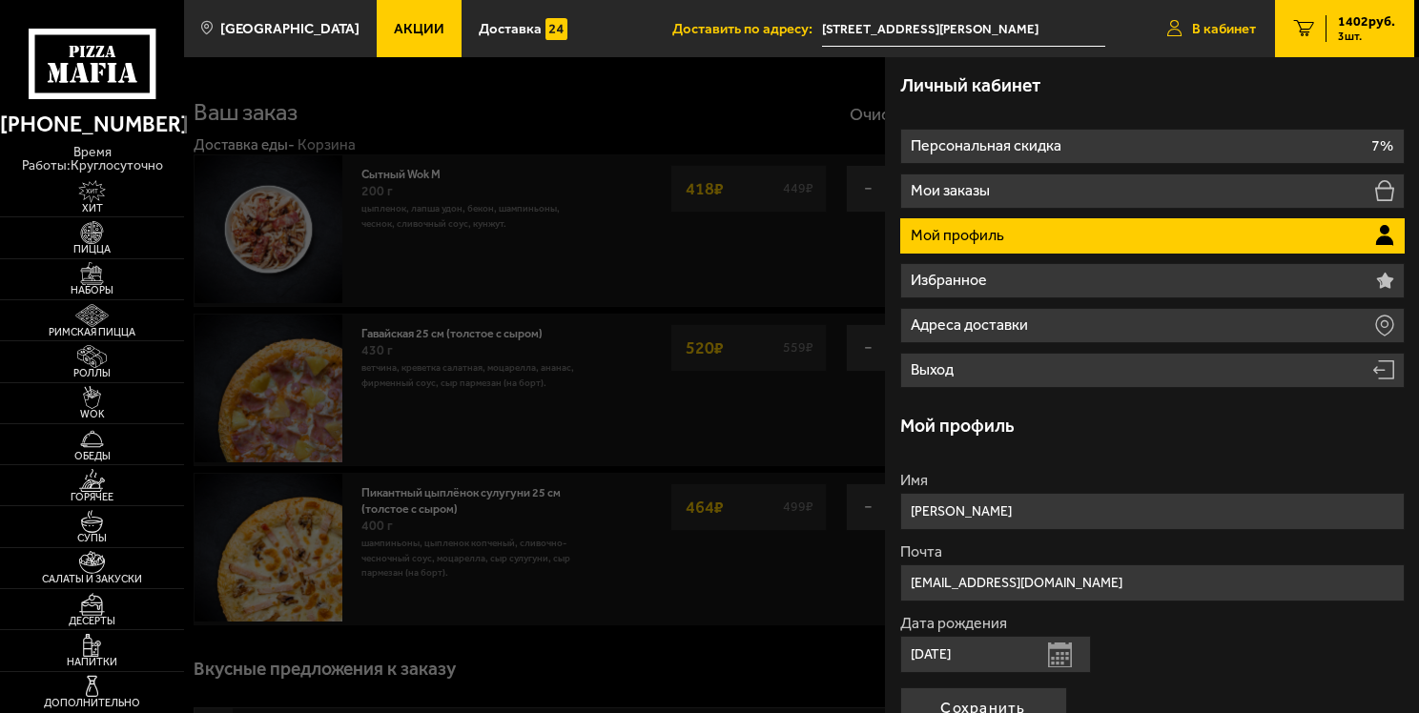
type input "улица Генерала Кравченко, 3к2, подъезд 7"
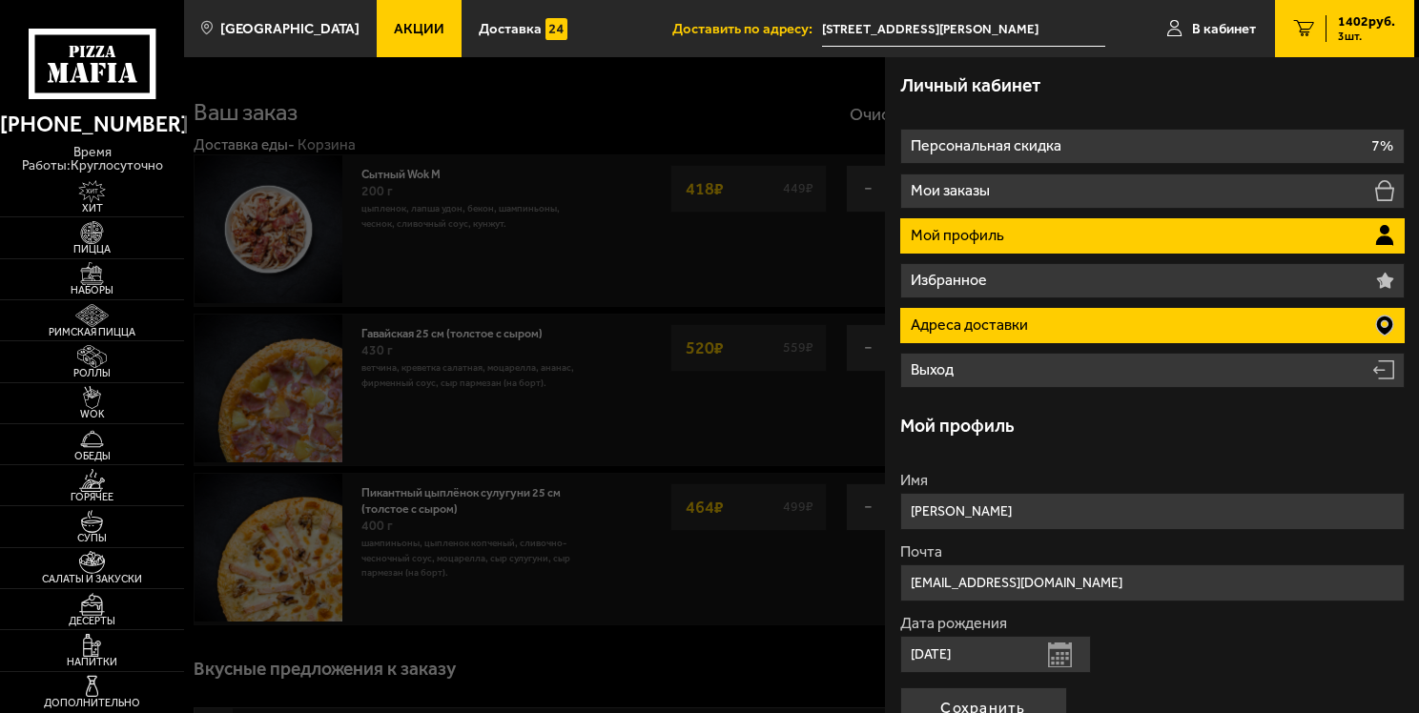
click at [1335, 325] on li "Адреса доставки" at bounding box center [1152, 325] width 504 height 35
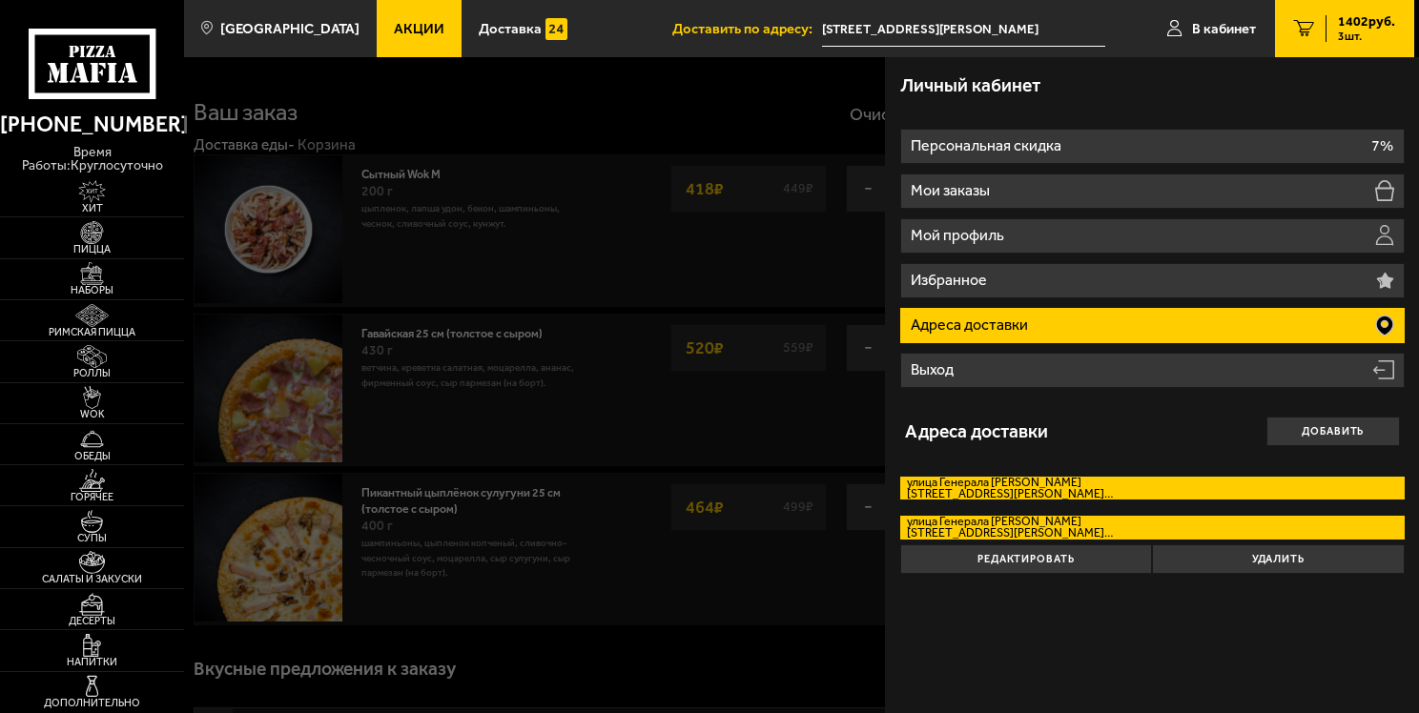
click at [1143, 492] on label "улица Генерала Кравченко улица Генерала Кравченко, дом 3к2 кв. 561" at bounding box center [1152, 489] width 504 height 24
click at [0, 0] on input "улица Генерала Кравченко улица Генерала Кравченко, дом 3к2 кв. 561" at bounding box center [0, 0] width 0 height 0
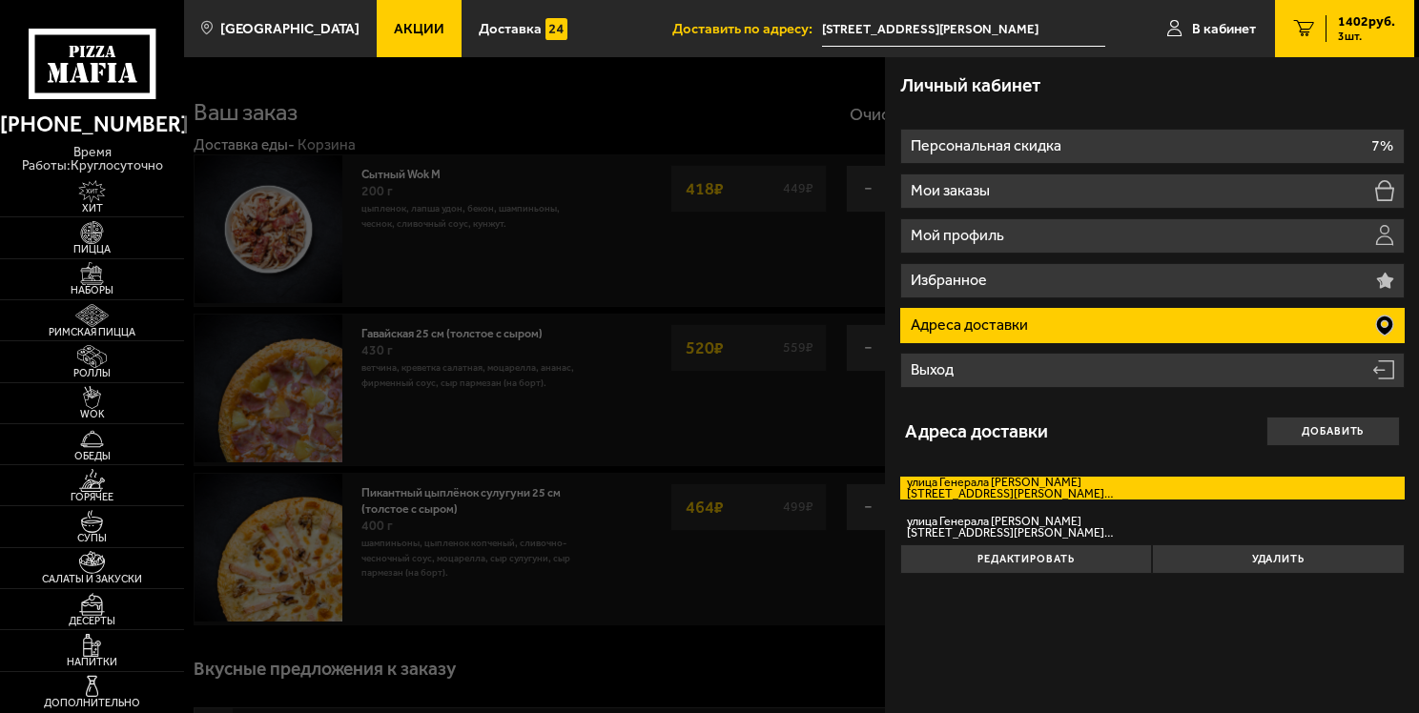
type input "[STREET_ADDRESS][PERSON_NAME]"
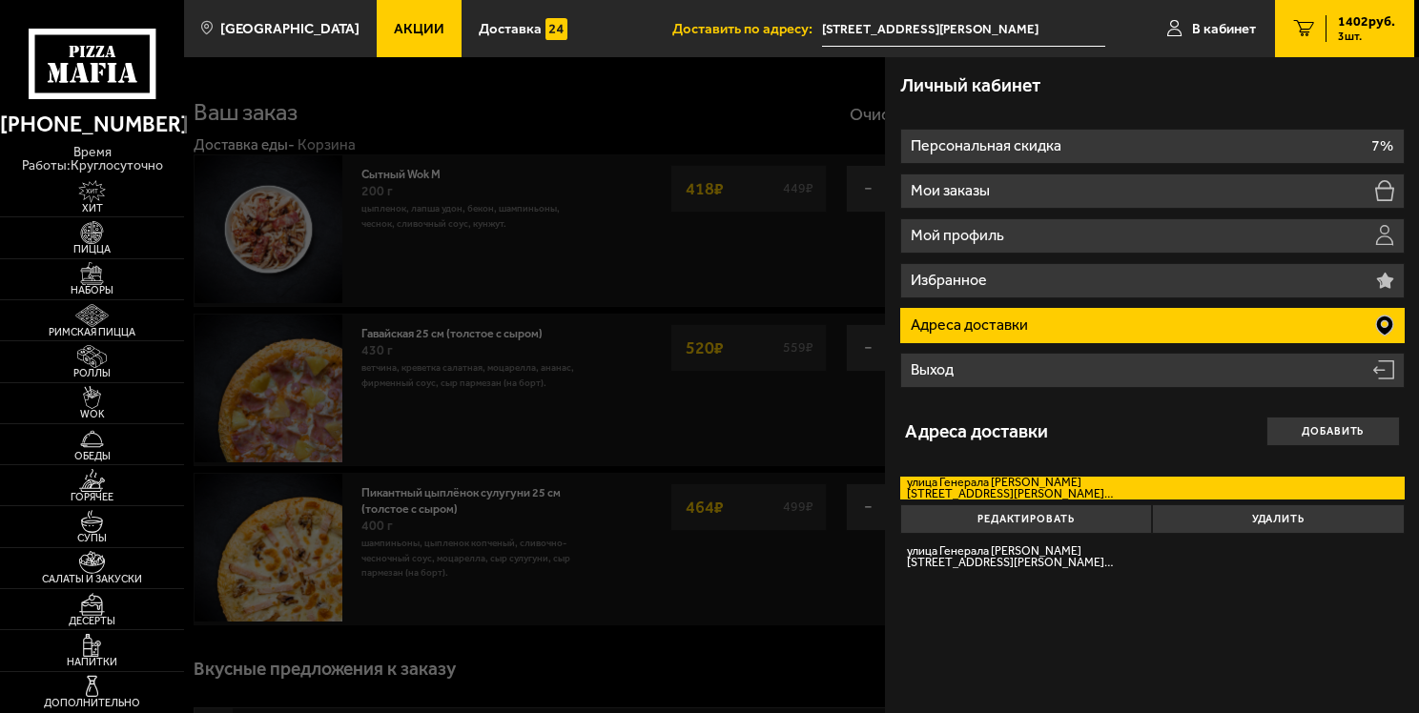
click at [1089, 486] on label "улица Генерала Кравченко улица Генерала Кравченко, дом 3к2 кв. 561" at bounding box center [1152, 489] width 504 height 24
click at [0, 0] on input "улица Генерала Кравченко улица Генерала Кравченко, дом 3к2 кв. 561" at bounding box center [0, 0] width 0 height 0
click at [1089, 486] on label "улица Генерала Кравченко улица Генерала Кравченко, дом 3к2 кв. 561" at bounding box center [1152, 489] width 504 height 24
click at [0, 0] on input "улица Генерала Кравченко улица Генерала Кравченко, дом 3к2 кв. 561" at bounding box center [0, 0] width 0 height 0
click at [1350, 31] on span "3 шт." at bounding box center [1366, 36] width 57 height 11
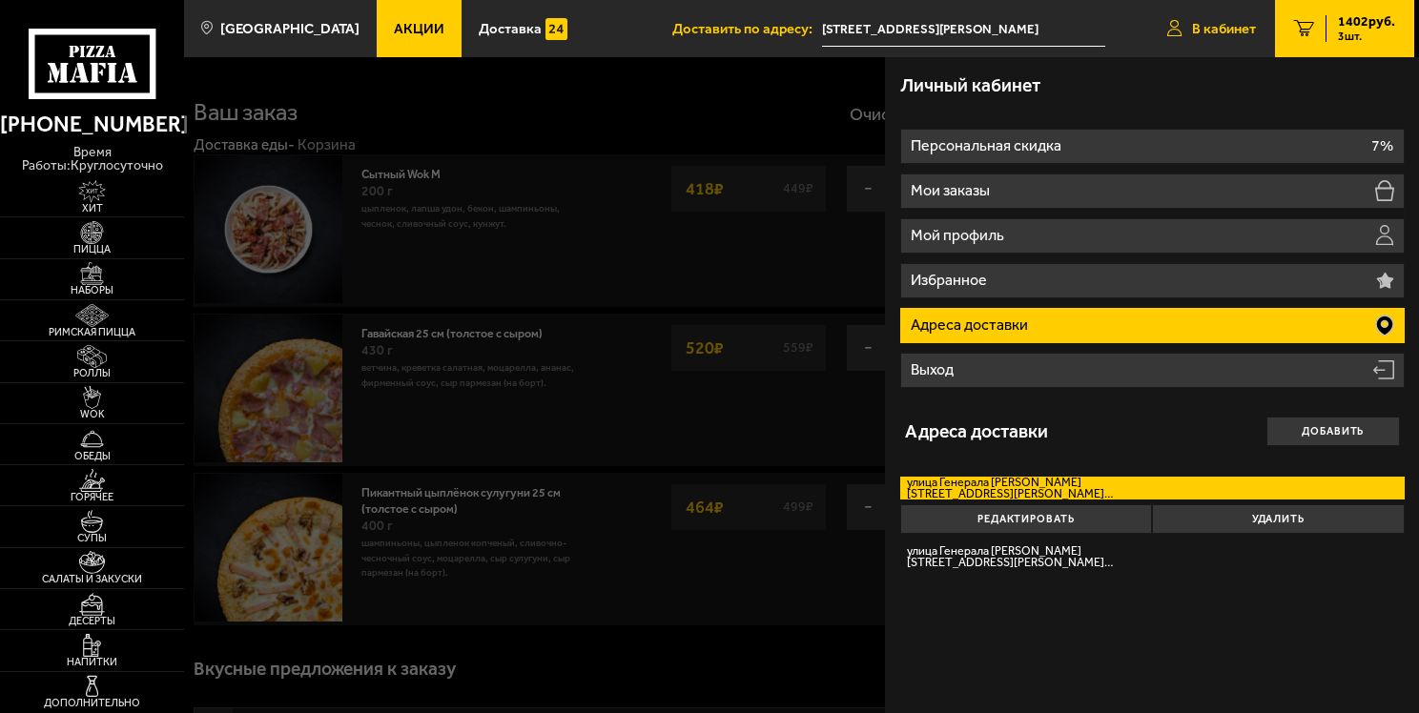
click at [1226, 13] on link "В кабинет" at bounding box center [1211, 28] width 127 height 57
click at [1347, 31] on span "3 шт." at bounding box center [1366, 36] width 57 height 11
click at [605, 676] on div at bounding box center [893, 413] width 1419 height 713
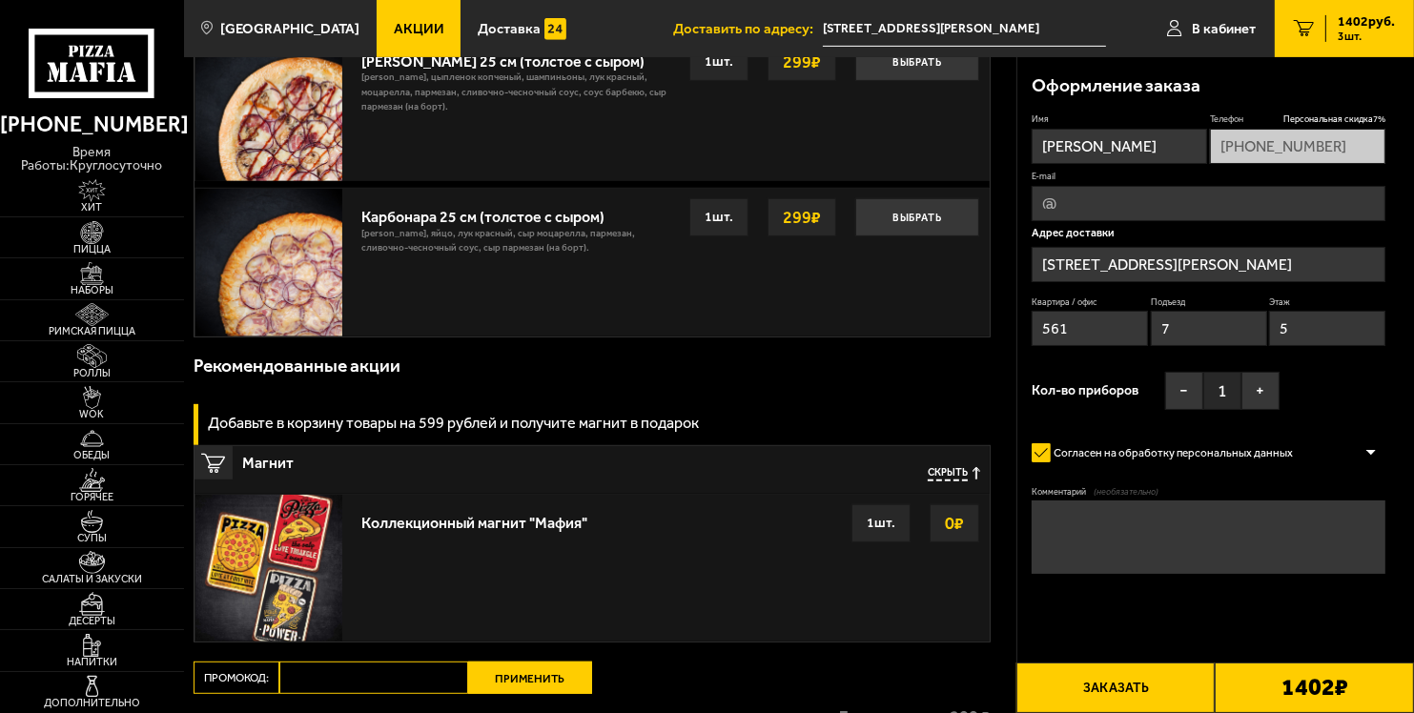
scroll to position [1145, 0]
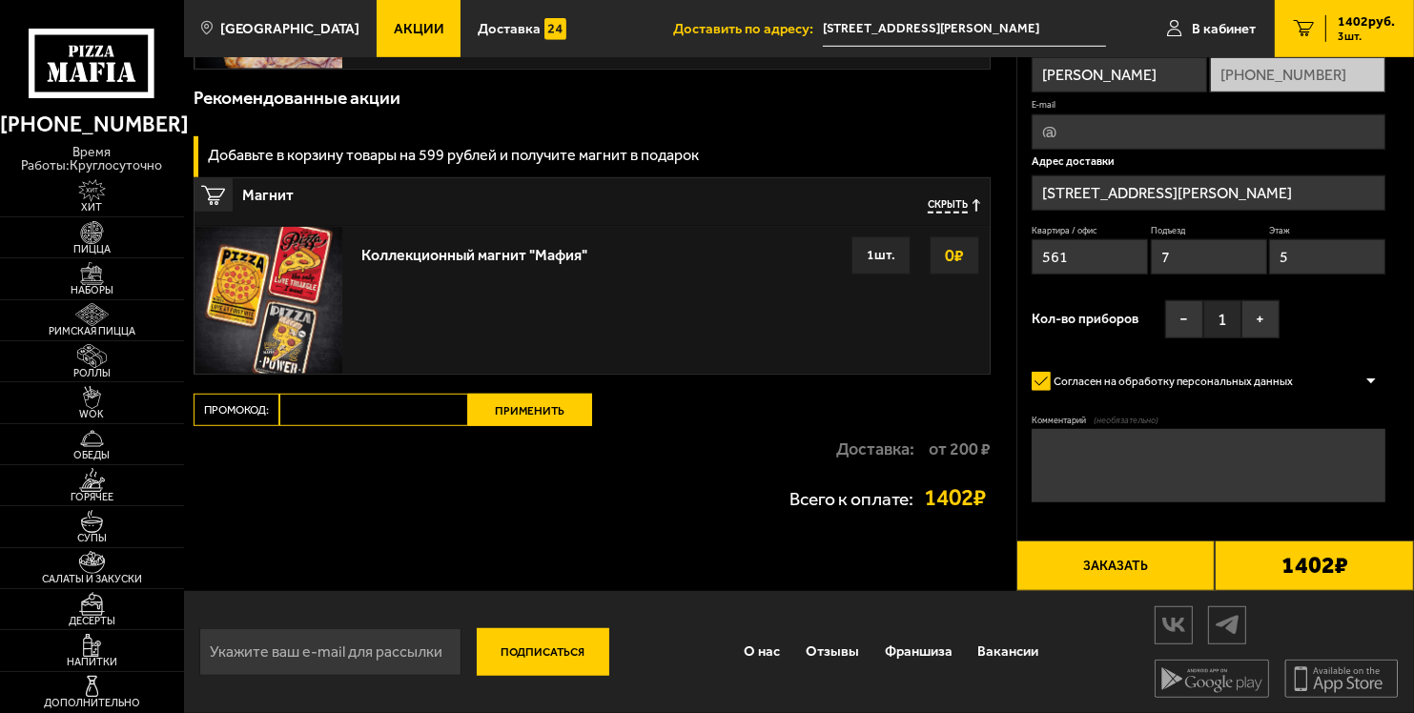
click at [1125, 553] on button "Заказать" at bounding box center [1116, 566] width 199 height 51
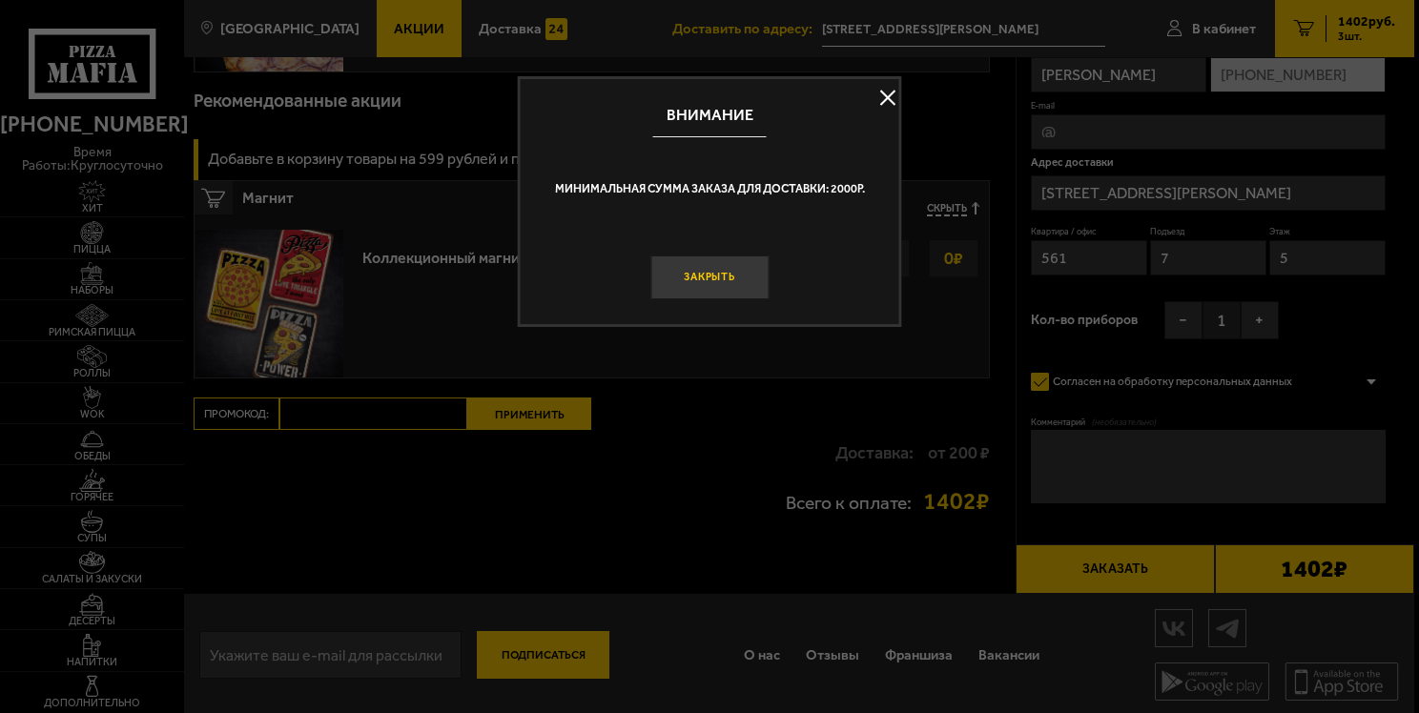
click at [705, 279] on button "Закрыть" at bounding box center [709, 278] width 118 height 45
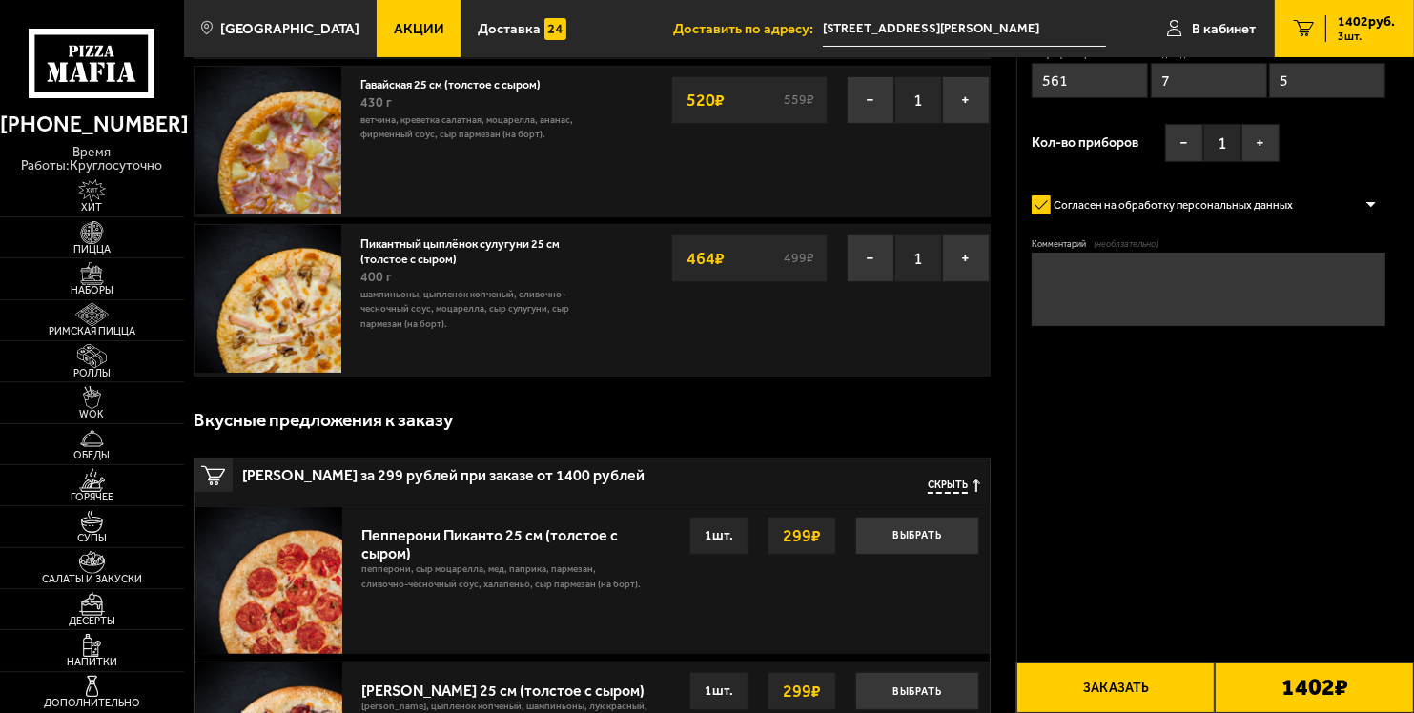
scroll to position [0, 0]
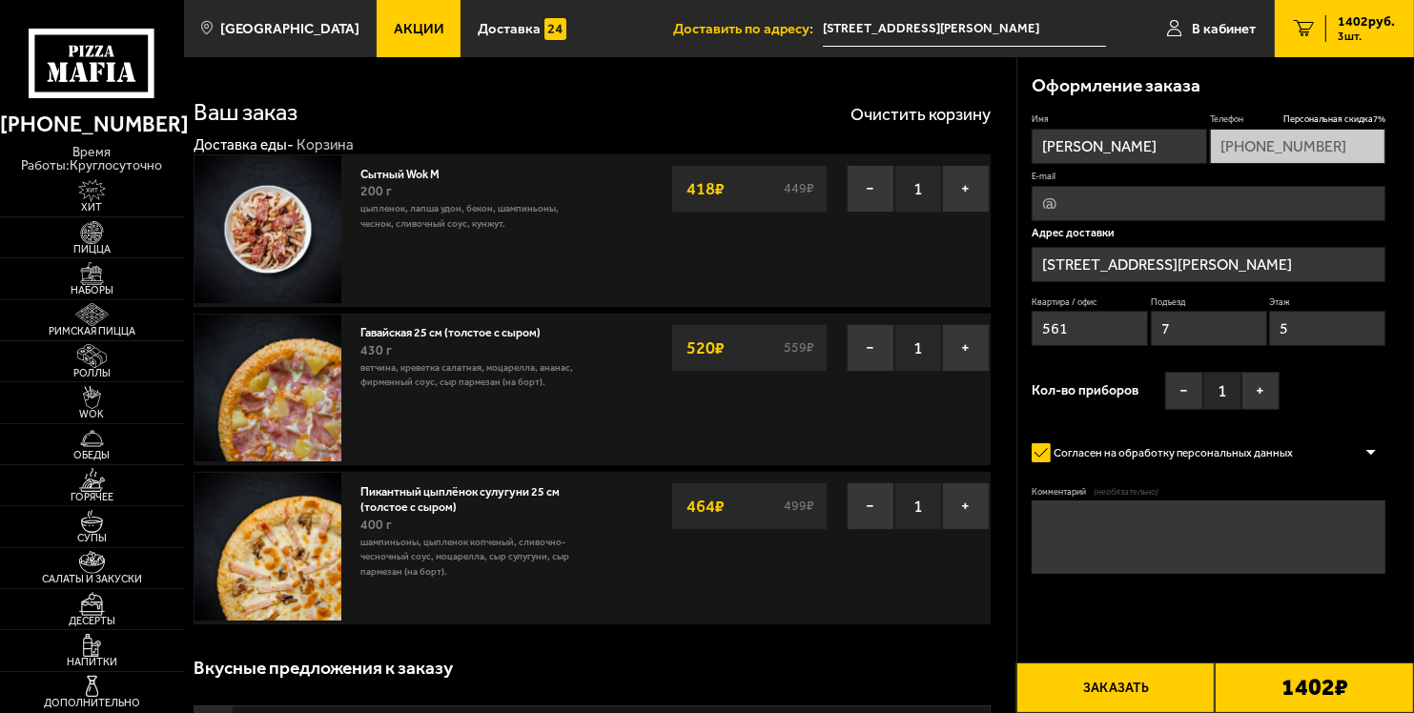
click at [1086, 205] on input "E-mail" at bounding box center [1209, 203] width 354 height 35
click at [1343, 17] on span "1402 руб." at bounding box center [1366, 21] width 57 height 13
click at [1247, 16] on link "В кабинет" at bounding box center [1211, 28] width 127 height 57
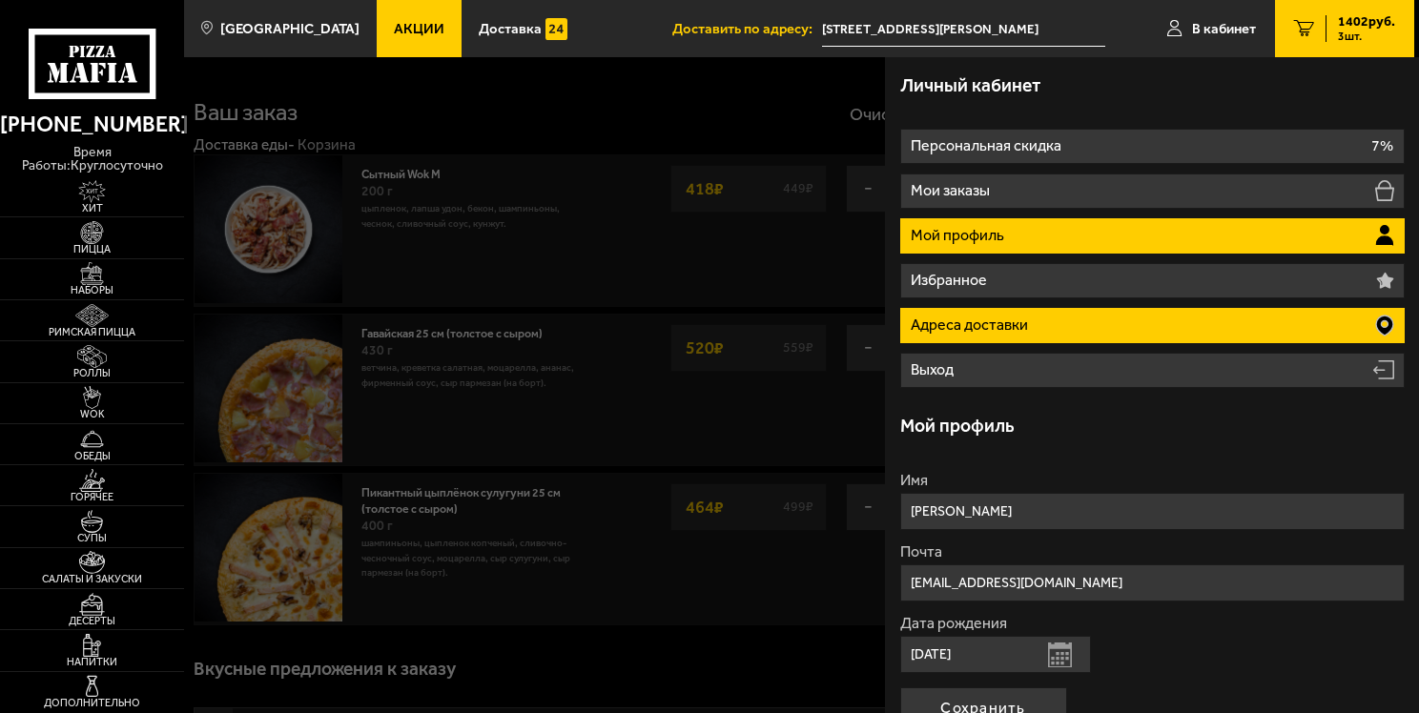
click at [1277, 312] on li "Адреса доставки" at bounding box center [1152, 325] width 504 height 35
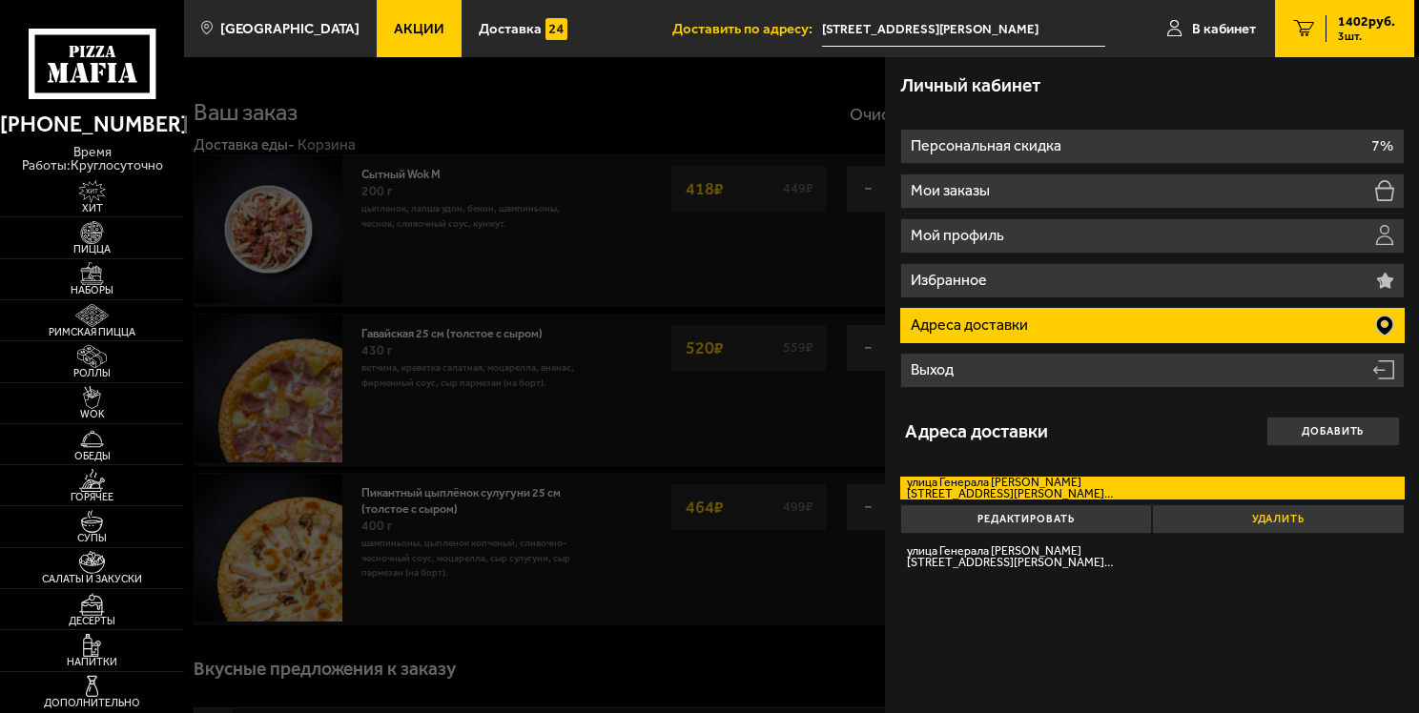
click at [1266, 516] on button "Удалить" at bounding box center [1278, 519] width 253 height 30
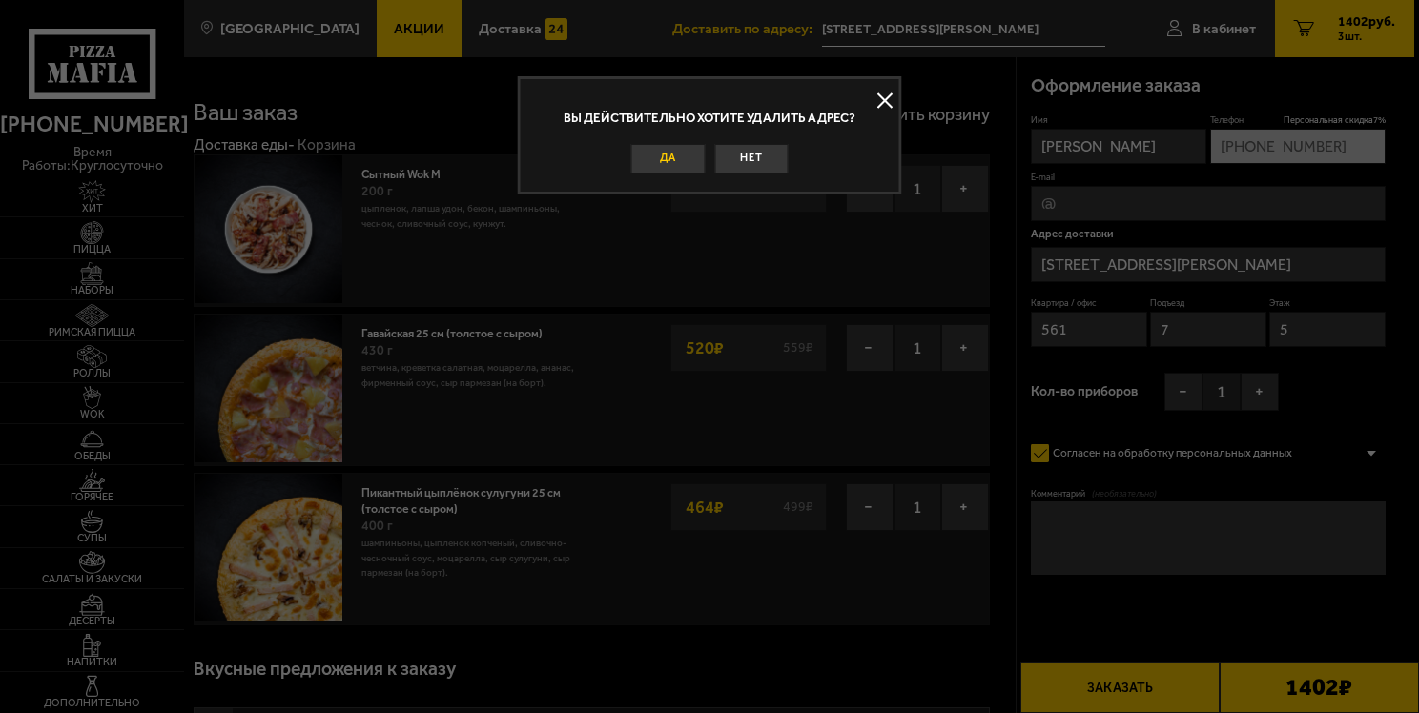
click at [682, 172] on button "Да" at bounding box center [668, 159] width 74 height 30
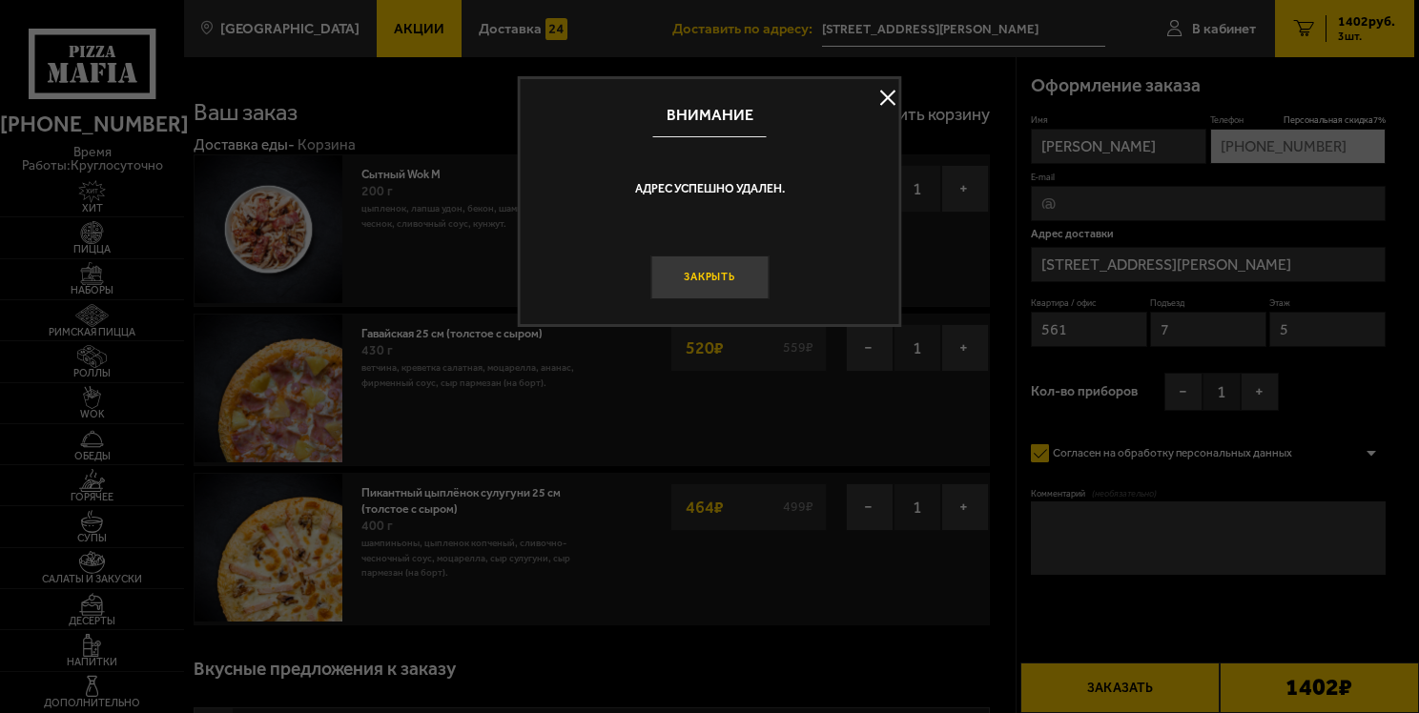
click at [725, 278] on button "Закрыть" at bounding box center [709, 278] width 118 height 45
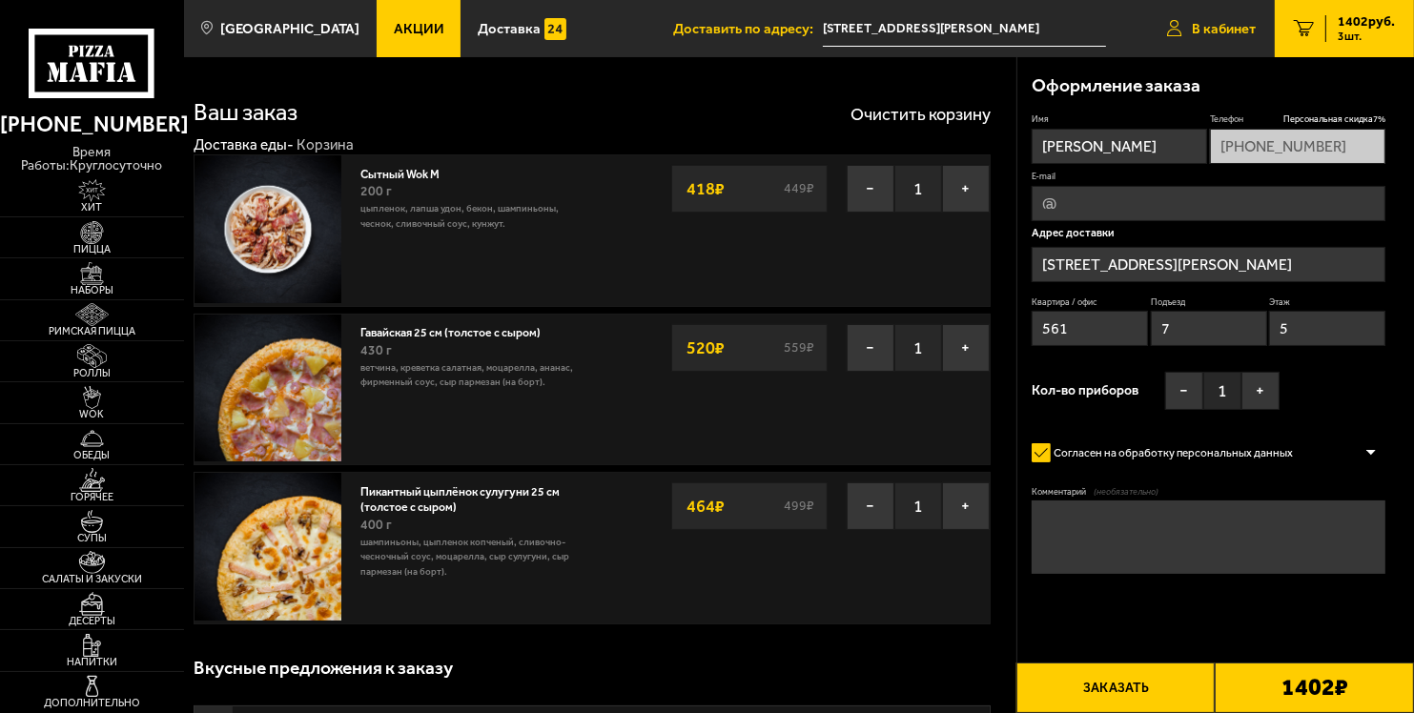
click at [1199, 35] on span "В кабинет" at bounding box center [1224, 29] width 64 height 14
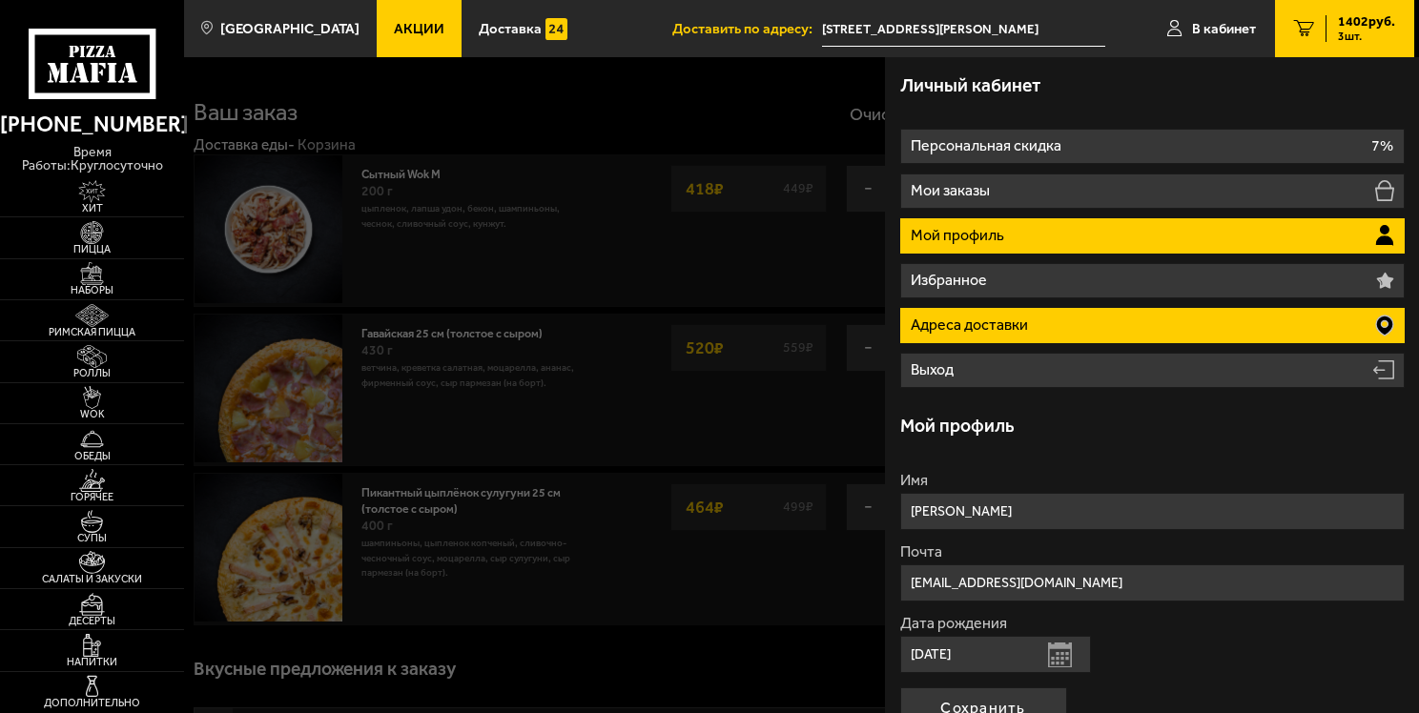
click at [1102, 318] on li "Адреса доставки" at bounding box center [1152, 325] width 504 height 35
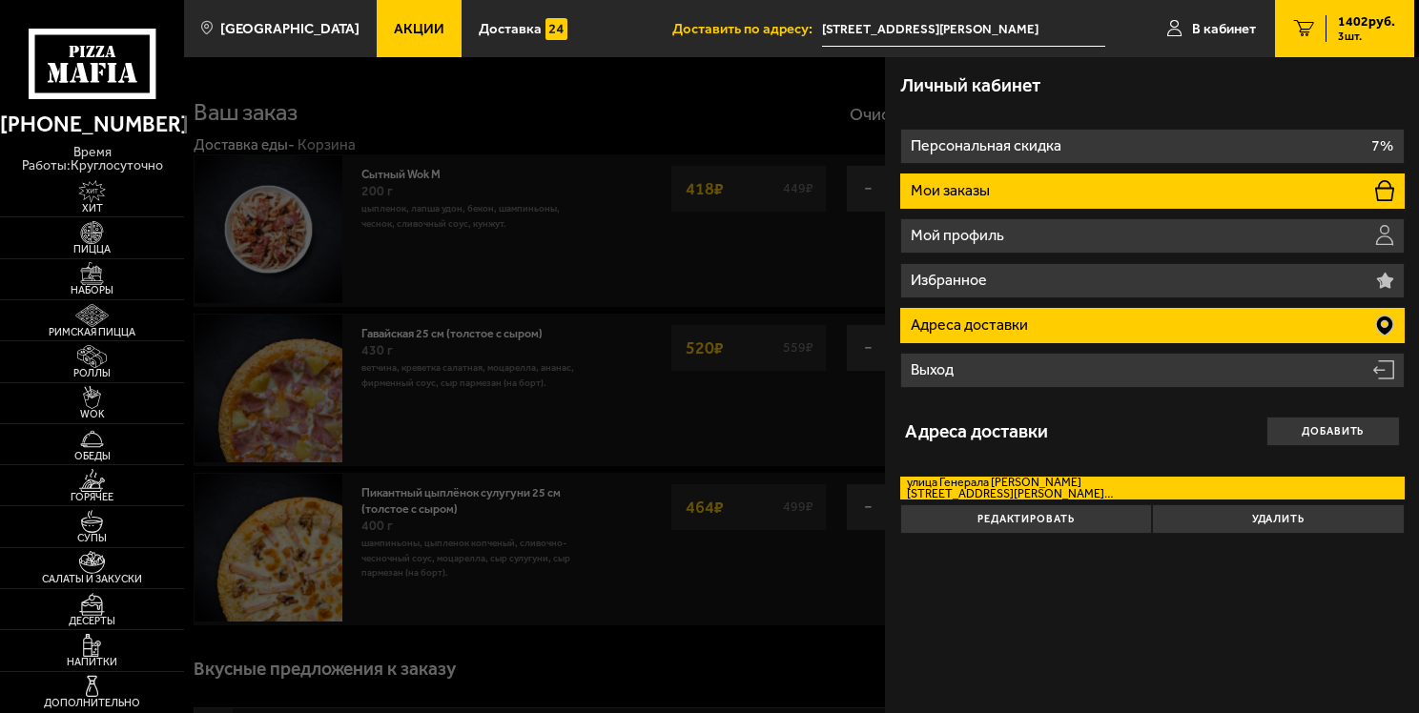
click at [1068, 199] on li "Мои заказы" at bounding box center [1152, 191] width 504 height 35
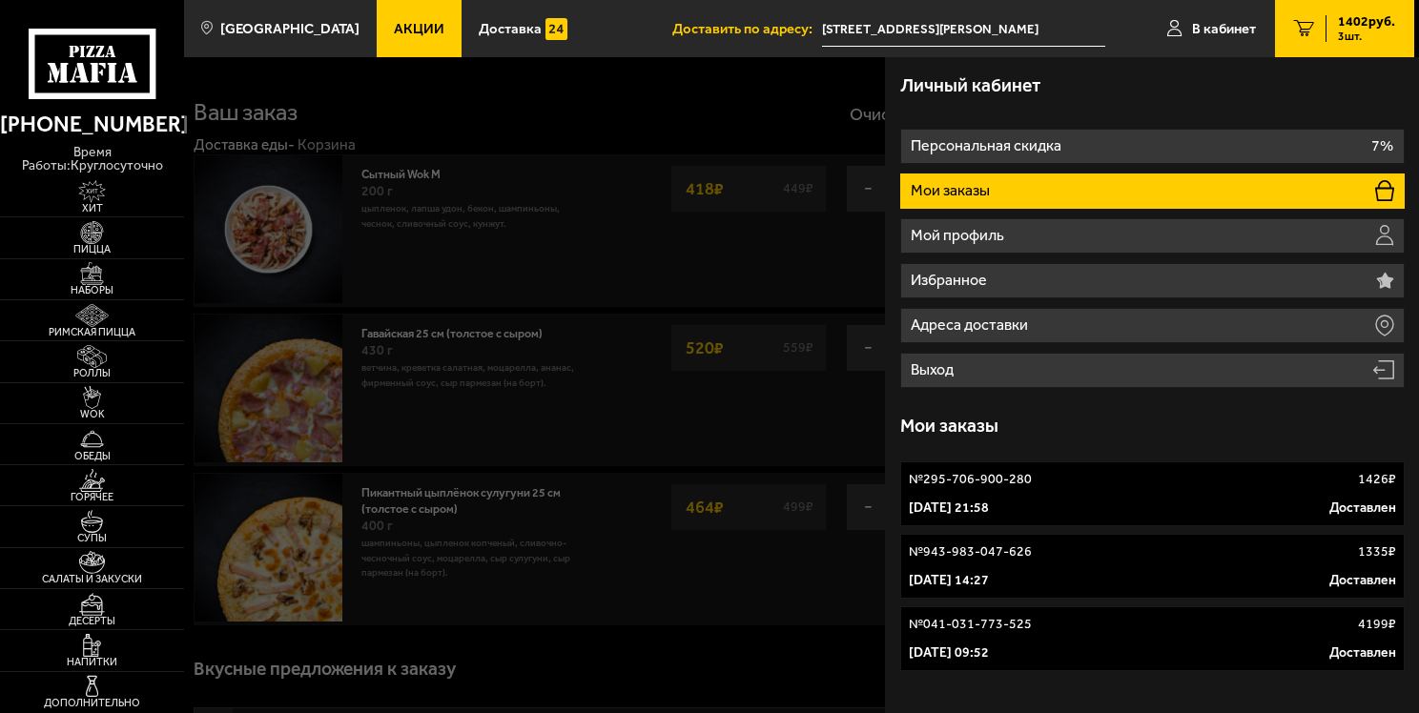
click at [819, 331] on div at bounding box center [893, 413] width 1419 height 713
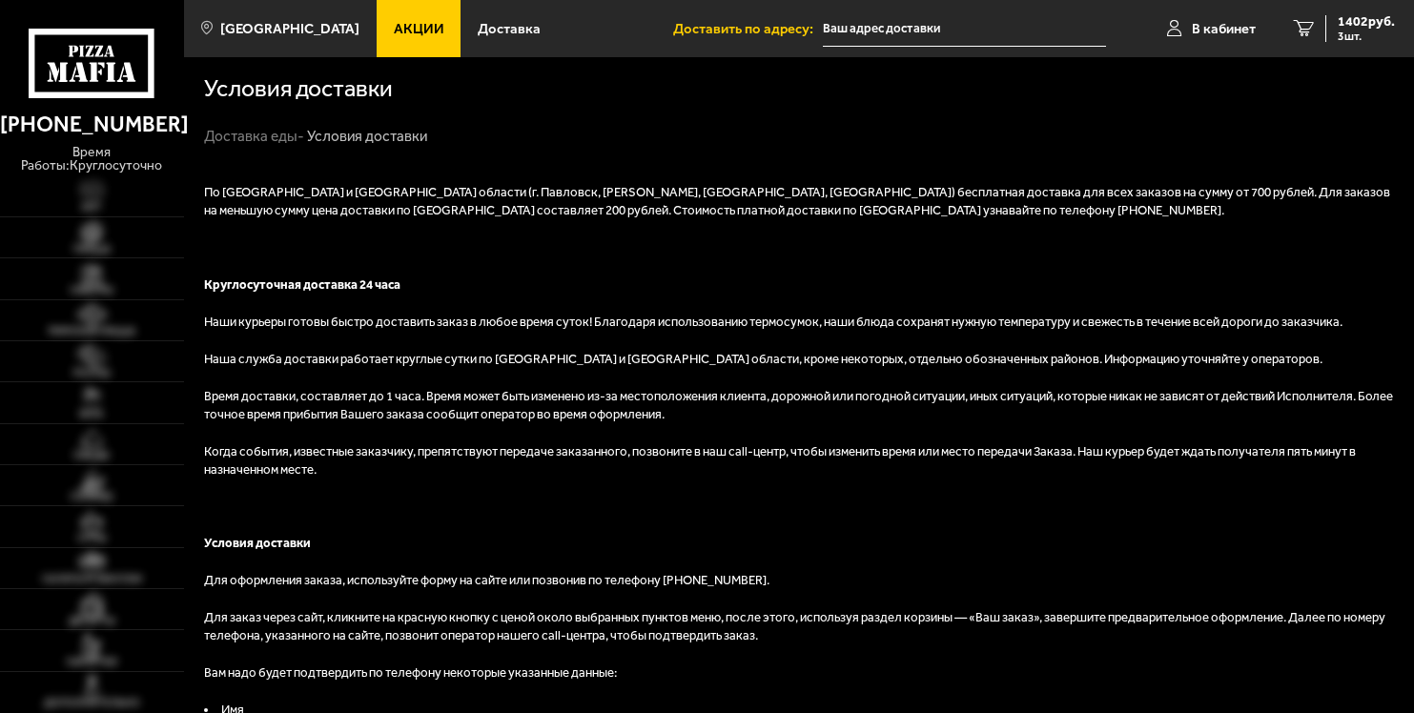
type input "[STREET_ADDRESS][PERSON_NAME]"
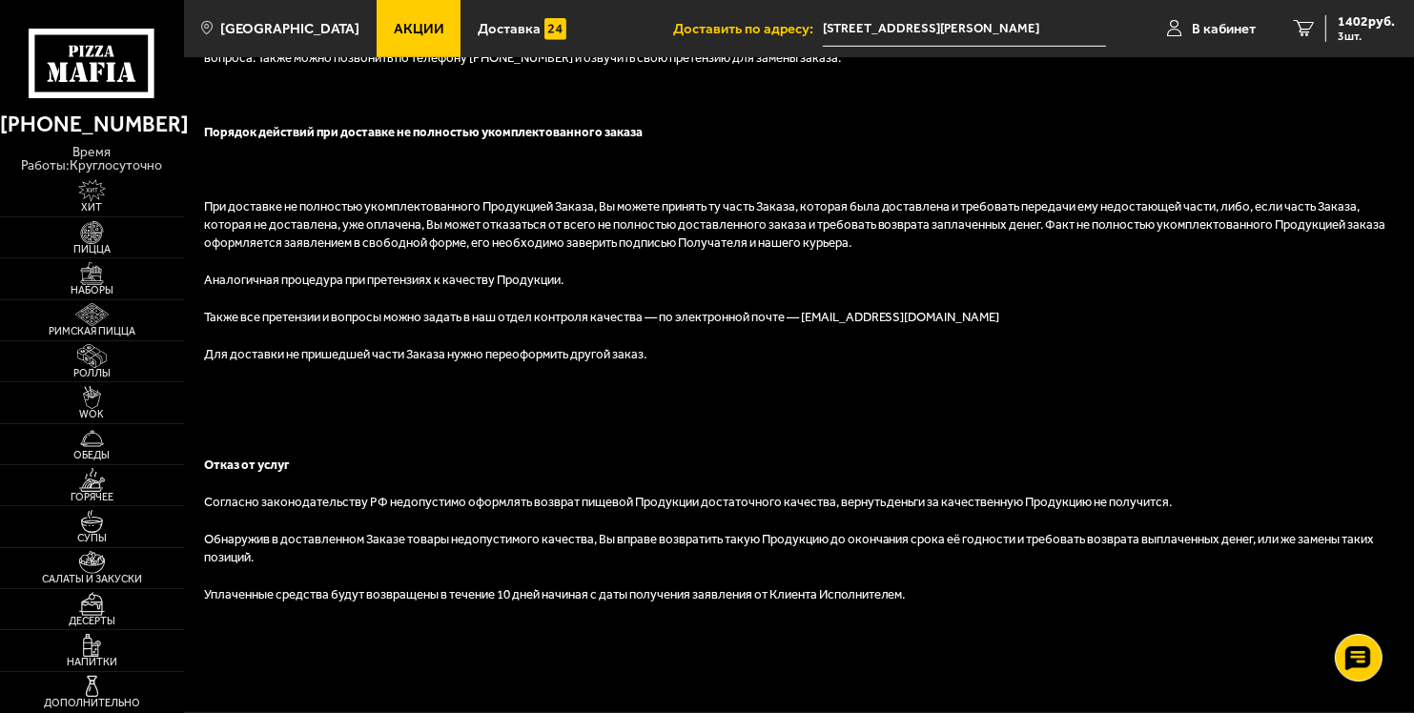
scroll to position [1216, 0]
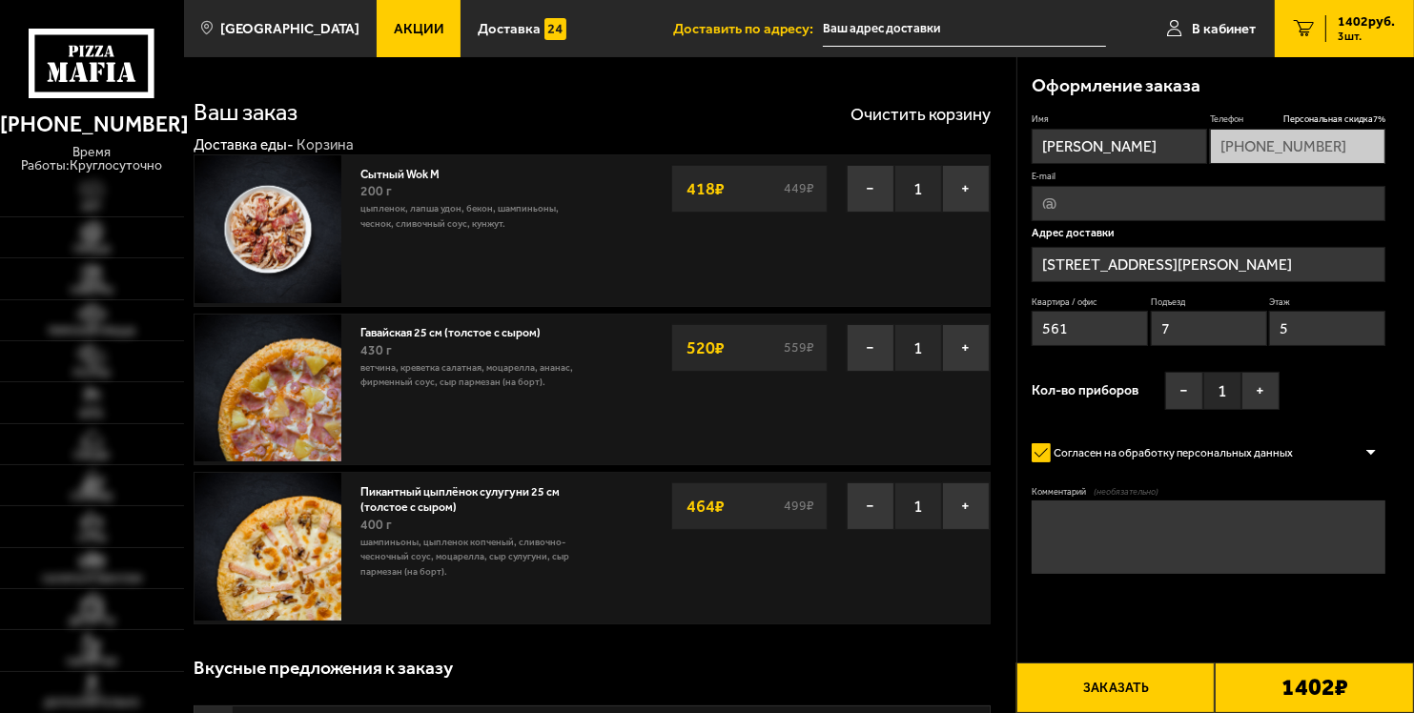
type input "[STREET_ADDRESS][PERSON_NAME]"
click at [1121, 697] on button "Заказать" at bounding box center [1116, 688] width 199 height 51
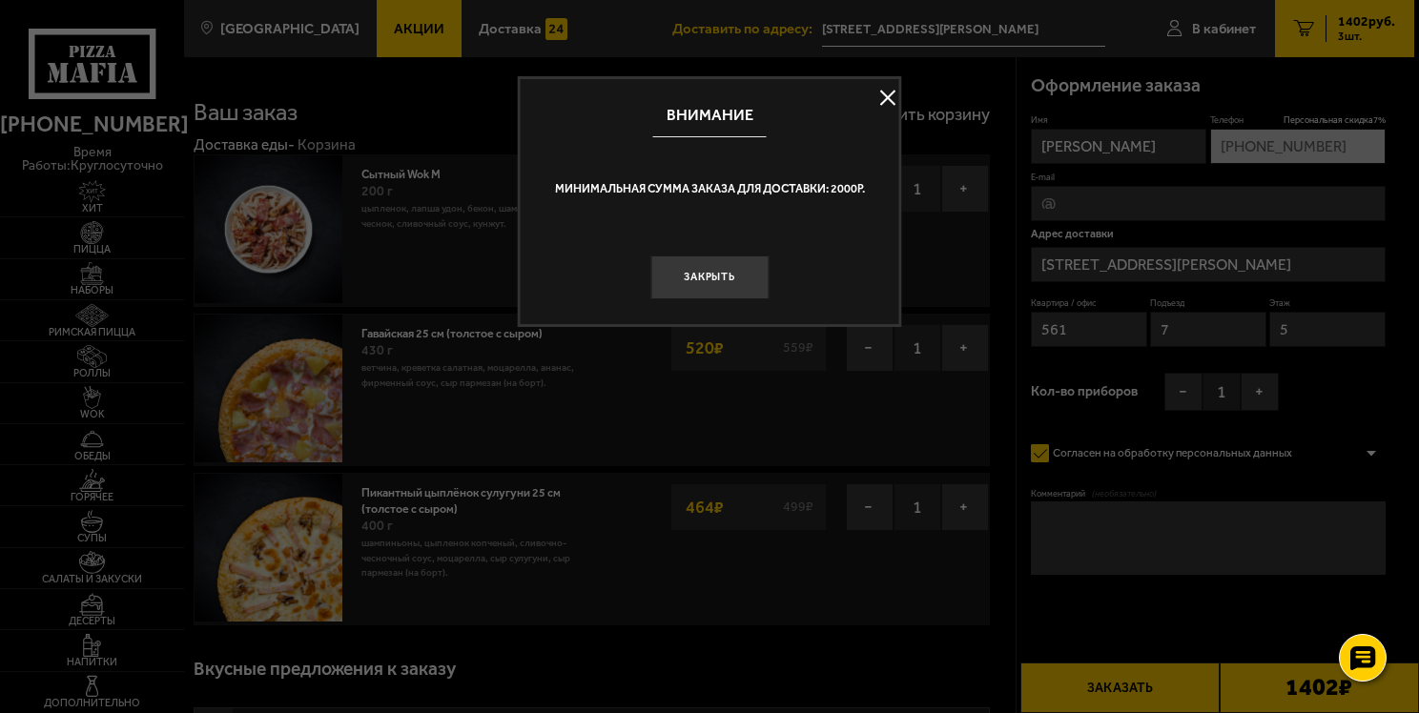
click at [889, 94] on button at bounding box center [888, 97] width 29 height 29
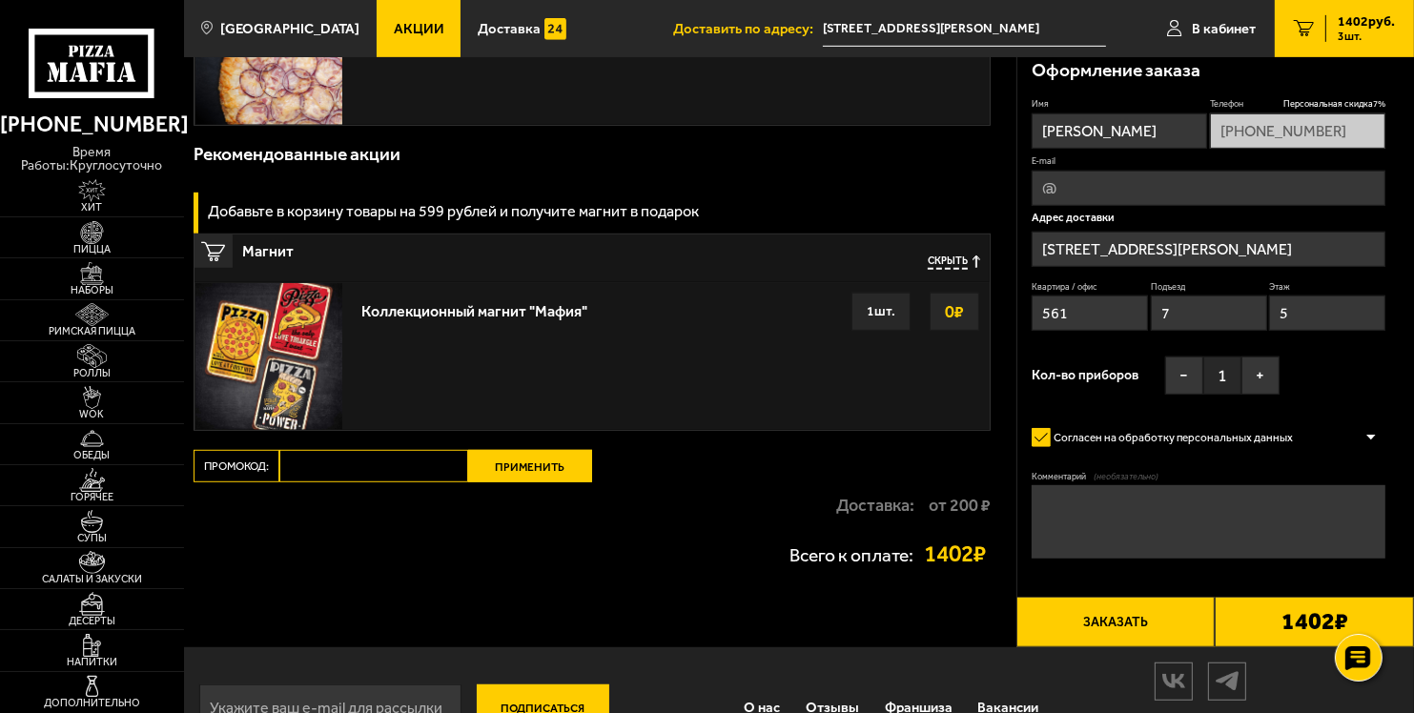
scroll to position [1145, 0]
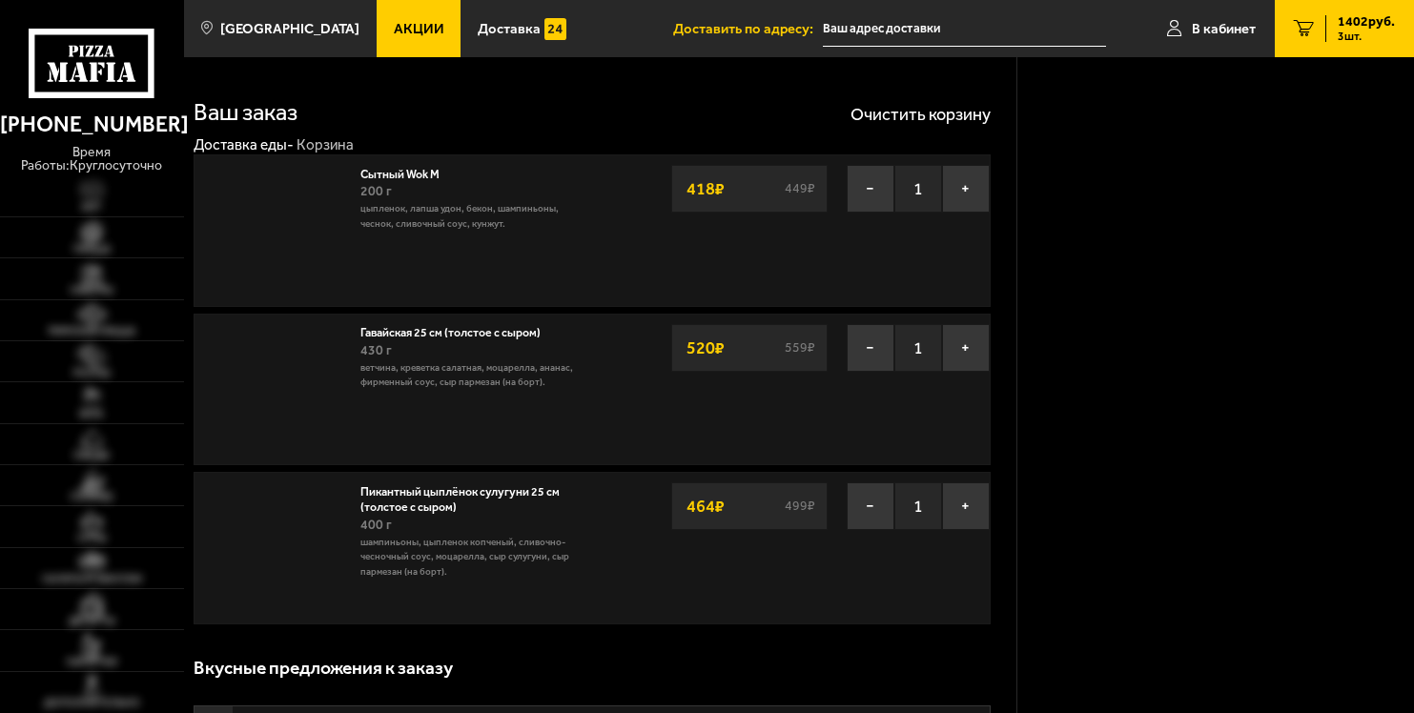
type input "[STREET_ADDRESS][PERSON_NAME]"
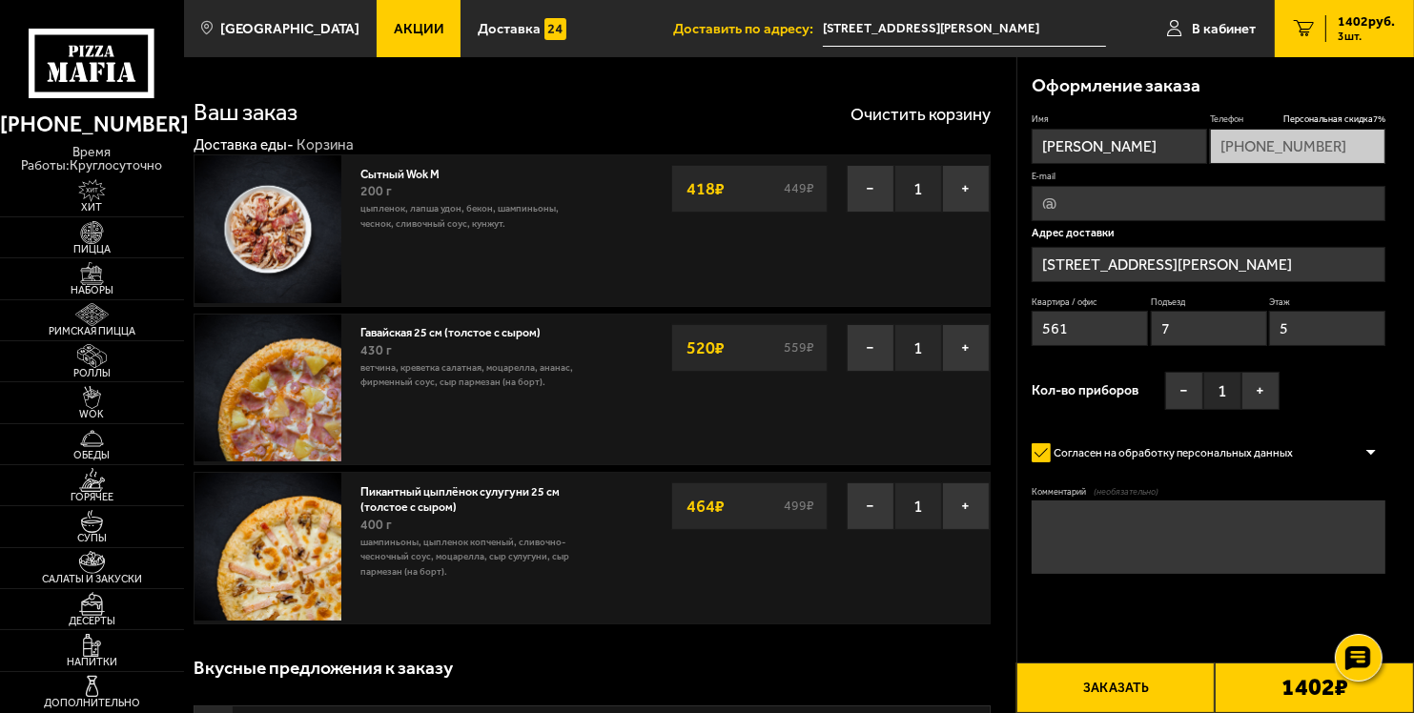
scroll to position [4, 0]
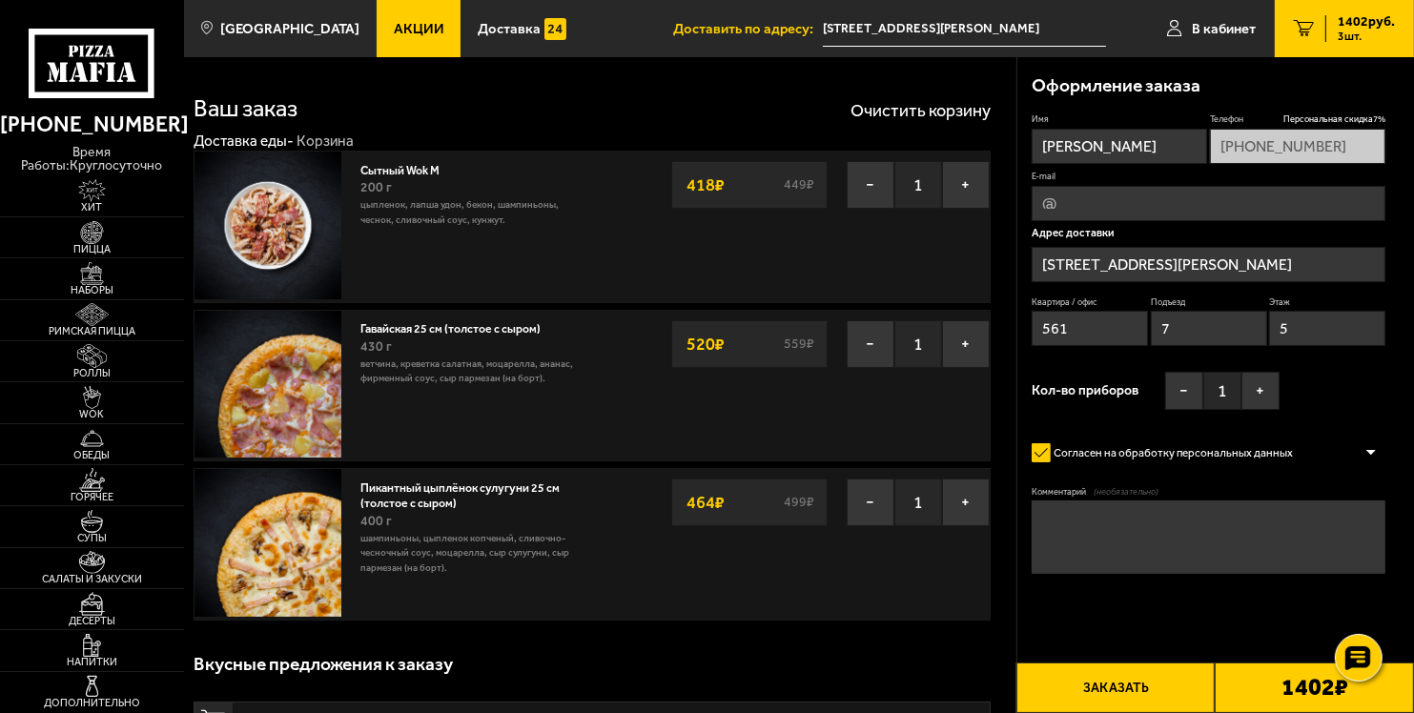
click at [1102, 689] on button "Заказать" at bounding box center [1116, 688] width 199 height 51
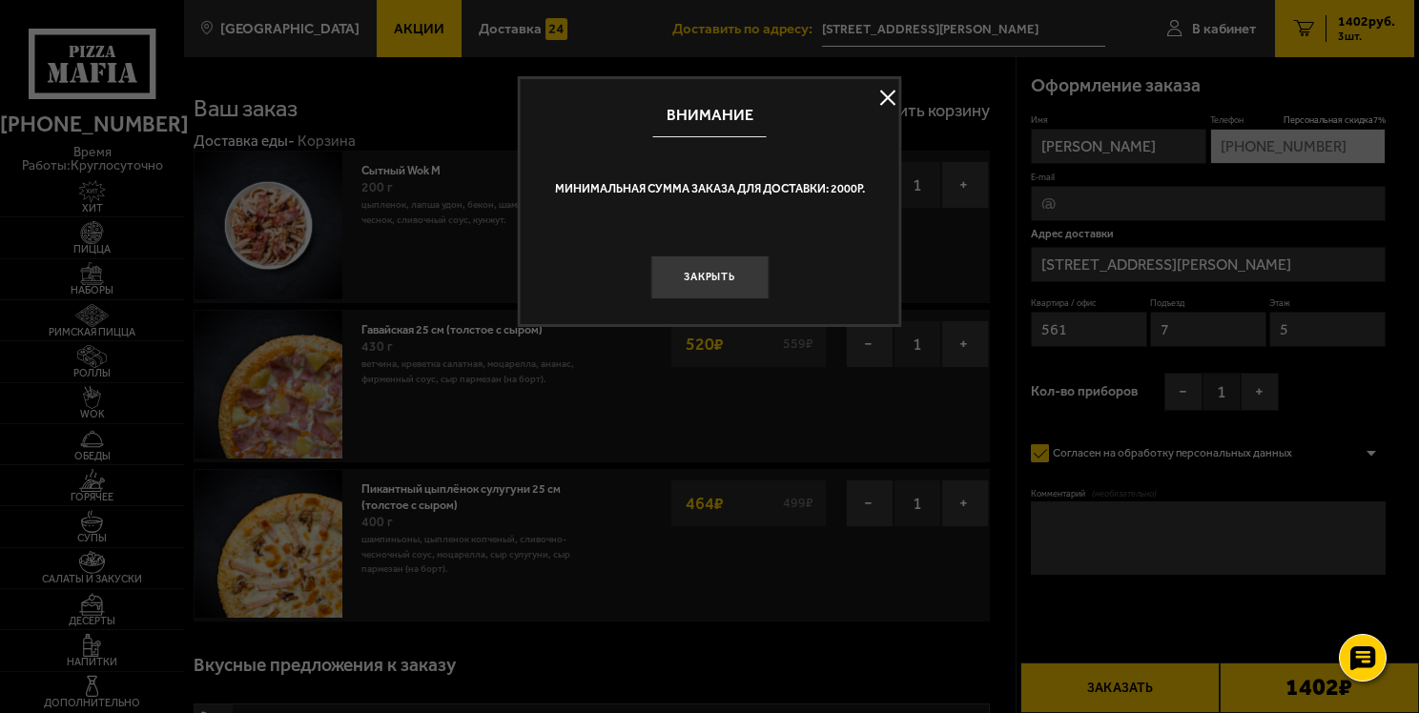
click at [885, 92] on button at bounding box center [888, 97] width 29 height 29
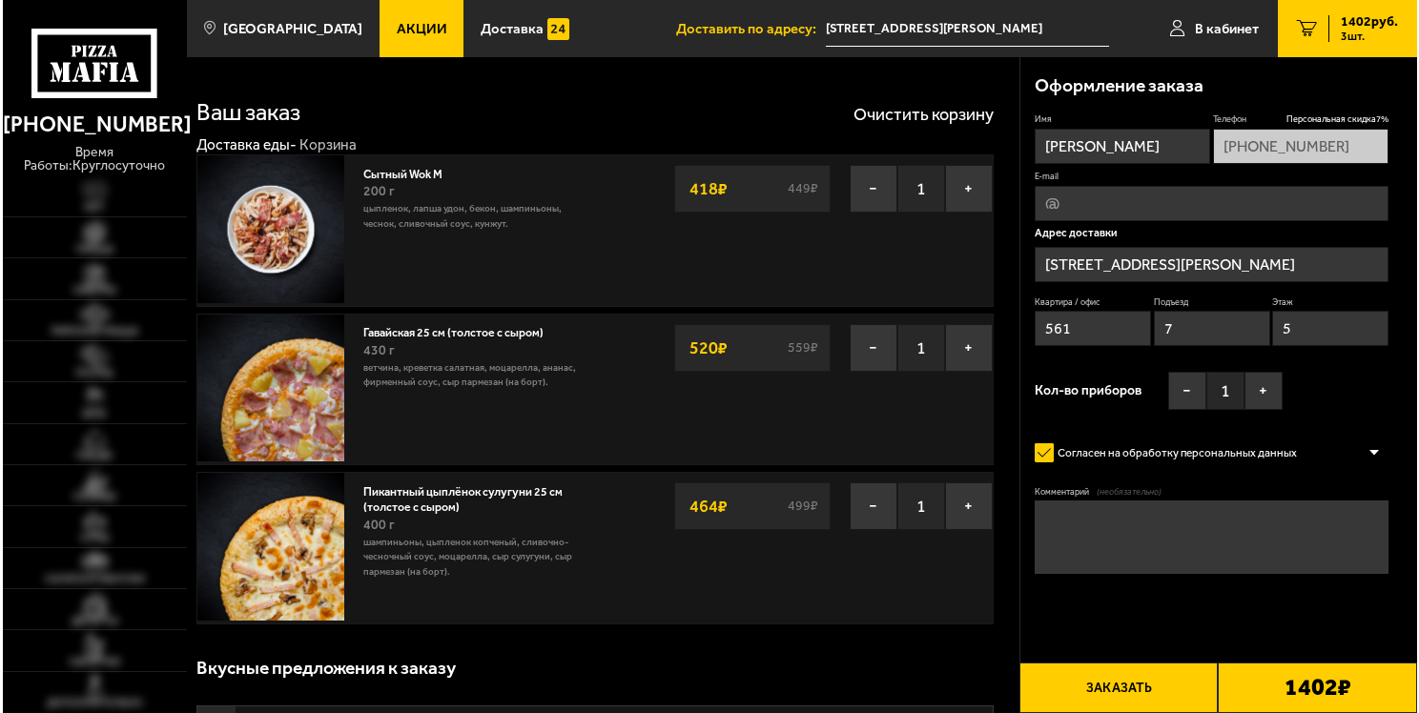
scroll to position [4, 0]
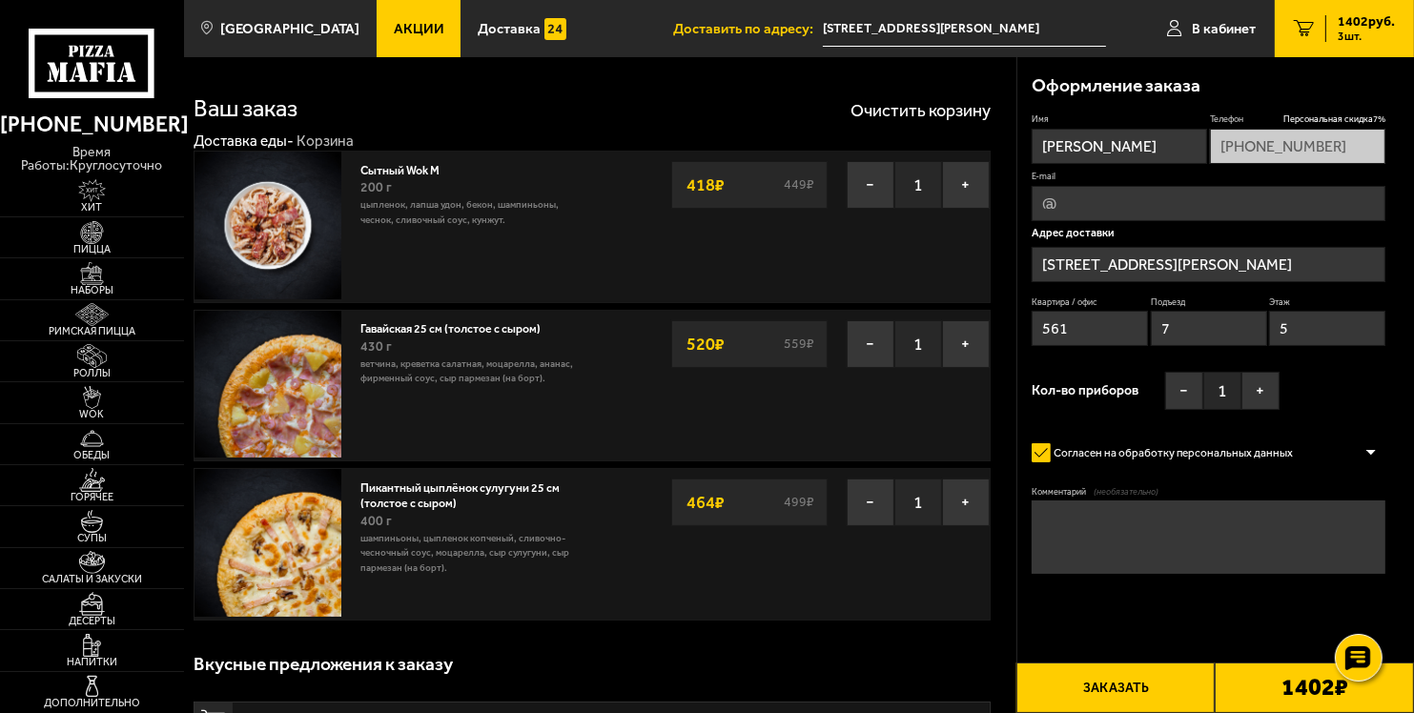
click at [1183, 691] on button "Заказать" at bounding box center [1116, 688] width 199 height 51
